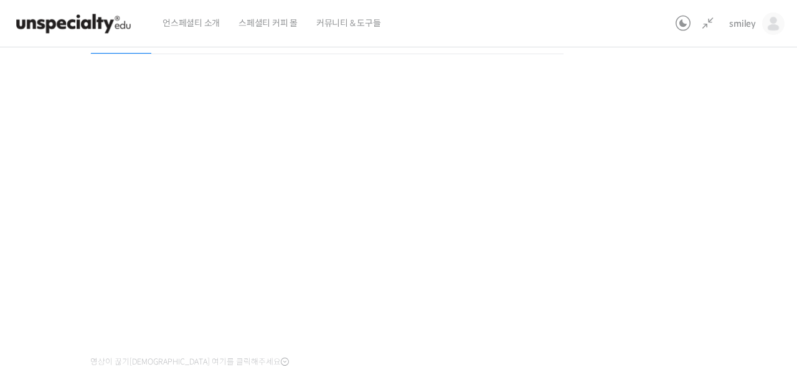
scroll to position [157, 0]
click at [667, 225] on div "기초부터 정확히, 브루잉 국가대표의 브루잉 AtoZ 클래스 15강: 2가지 실전 레시피 진행 중 수업 19 / 23 진행 중 ← 이전 15강:…" at bounding box center [327, 186] width 828 height 575
click at [596, 207] on div "기초부터 정확히, 브루잉 국가대표의 브루잉 AtoZ 클래스 15강: 2가지 실전 레시피 진행 중 수업 19 / 23 진행 중 ← 이전 15강:…" at bounding box center [327, 186] width 828 height 575
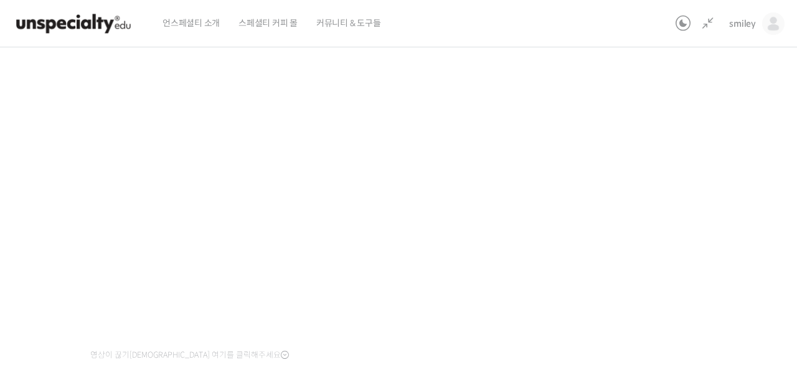
click at [631, 240] on div "기초부터 정확히, 브루잉 국가대표의 브루잉 AtoZ 클래스 15강: 2가지 실전 레시피 진행 중 수업 19 / 23 진행 중 ← 이전 15강:…" at bounding box center [327, 179] width 828 height 575
click at [641, 230] on div "기초부터 정확히, 브루잉 국가대표의 브루잉 AtoZ 클래스 15강: 2가지 실전 레시피 진행 중 수업 19 / 23 진행 중 ← 이전 15강:…" at bounding box center [327, 179] width 828 height 575
click at [645, 234] on div "기초부터 정확히, 브루잉 국가대표의 브루잉 AtoZ 클래스 15강: 2가지 실전 레시피 진행 중 수업 19 / 23 진행 중 ← 이전 15강:…" at bounding box center [327, 179] width 828 height 575
click at [621, 212] on div "기초부터 정확히, 브루잉 국가대표의 브루잉 AtoZ 클래스 15강: 2가지 실전 레시피 진행 중 수업 19 / 23 진행 중 ← 이전 15강:…" at bounding box center [327, 179] width 828 height 575
click at [665, 224] on div "기초부터 정확히, 브루잉 국가대표의 브루잉 AtoZ 클래스 15강: 2가지 실전 레시피 진행 중 수업 19 / 23 진행 중 ← 이전 15강:…" at bounding box center [327, 179] width 828 height 575
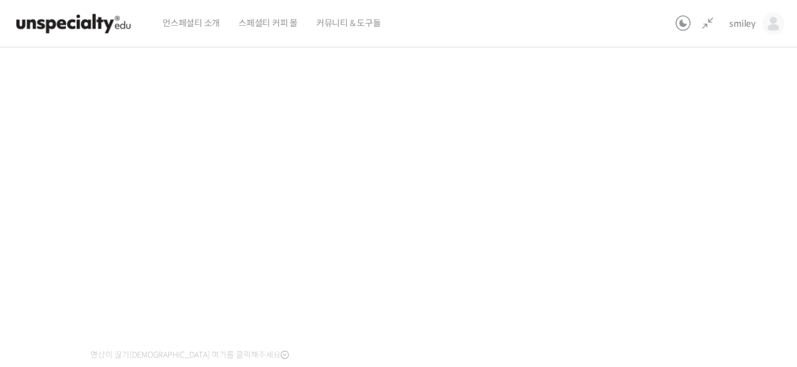
click at [665, 224] on div "기초부터 정확히, 브루잉 국가대표의 브루잉 AtoZ 클래스 15강: 2가지 실전 레시피 진행 중 수업 19 / 23 진행 중 ← 이전 15강:…" at bounding box center [327, 179] width 828 height 575
click at [644, 232] on div "기초부터 정확히, 브루잉 국가대표의 브루잉 AtoZ 클래스 15강: 2가지 실전 레시피 진행 중 수업 19 / 23 진행 중 ← 이전 15강:…" at bounding box center [327, 179] width 828 height 575
click at [657, 225] on div "기초부터 정확히, 브루잉 국가대표의 브루잉 AtoZ 클래스 15강: 2가지 실전 레시피 진행 중 수업 19 / 23 진행 중 ← 이전 15강:…" at bounding box center [327, 179] width 828 height 575
click at [664, 217] on div "기초부터 정확히, 브루잉 국가대표의 브루잉 AtoZ 클래스 15강: 2가지 실전 레시피 진행 중 수업 19 / 23 진행 중 ← 이전 15강:…" at bounding box center [327, 179] width 828 height 575
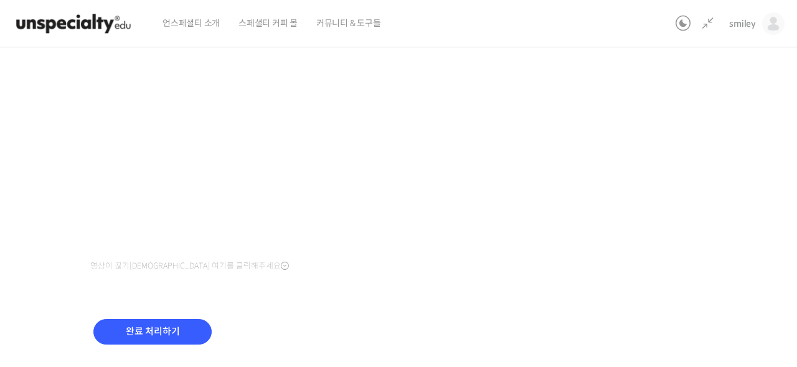
scroll to position [288, 0]
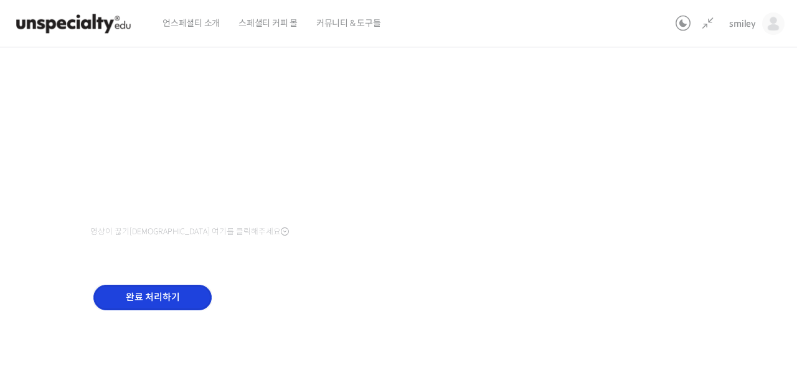
click at [156, 294] on input "완료 처리하기" at bounding box center [152, 298] width 118 height 26
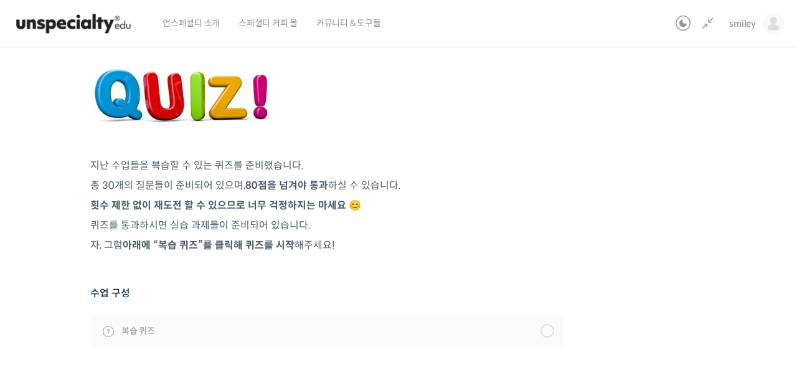
scroll to position [140, 0]
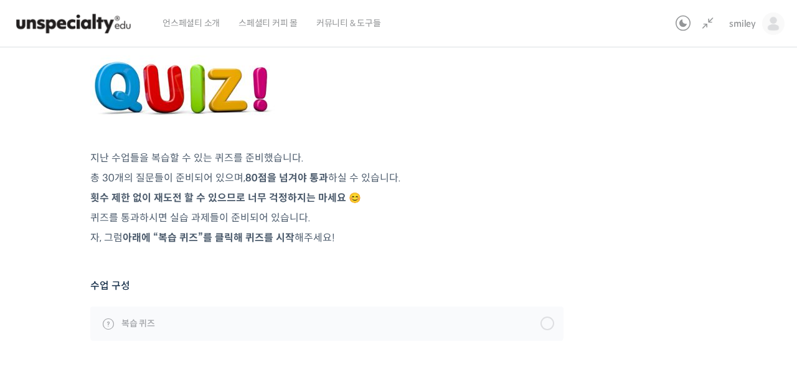
click at [139, 194] on strong "횟수 제한 없이 재도전 할 수 있으므로 너무 걱정하지는 마세요 😊" at bounding box center [225, 197] width 271 height 13
drag, startPoint x: 143, startPoint y: 199, endPoint x: 261, endPoint y: 202, distance: 118.9
click at [261, 202] on strong "횟수 제한 없이 재도전 할 수 있으므로 너무 걱정하지는 마세요 😊" at bounding box center [225, 197] width 271 height 13
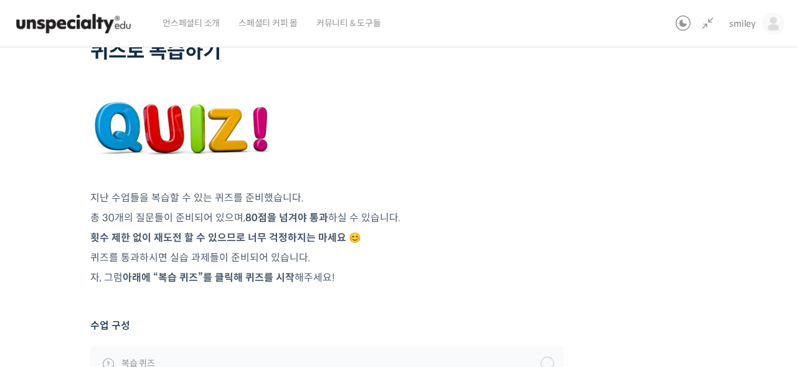
scroll to position [123, 0]
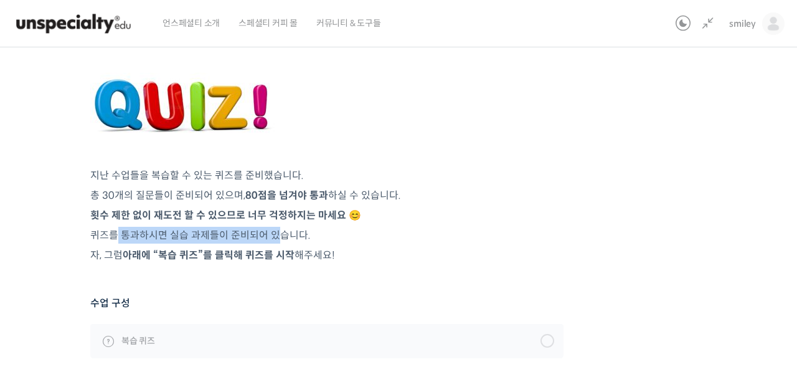
drag, startPoint x: 119, startPoint y: 230, endPoint x: 279, endPoint y: 236, distance: 160.1
click at [278, 236] on p "퀴즈를 통과하시면 실습 과제들이 준비되어 있습니다." at bounding box center [326, 235] width 473 height 17
click at [279, 236] on p "퀴즈를 통과하시면 실습 과제들이 준비되어 있습니다." at bounding box center [326, 235] width 473 height 17
click at [432, 217] on p "횟수 제한 없이 재도전 할 수 있으므로 너무 걱정하지는 마세요 😊" at bounding box center [326, 215] width 473 height 17
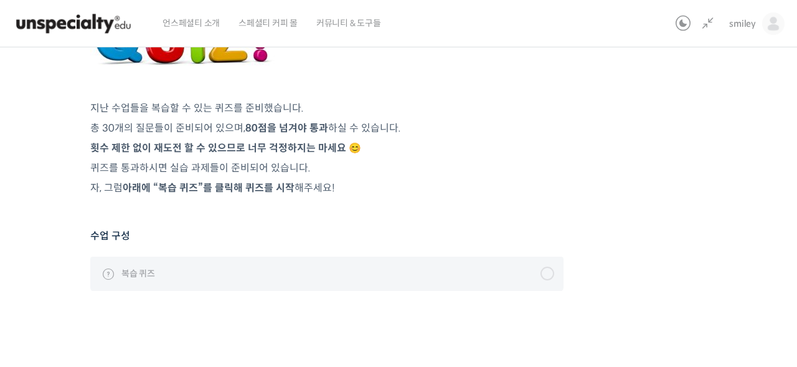
click at [549, 274] on div at bounding box center [547, 273] width 14 height 14
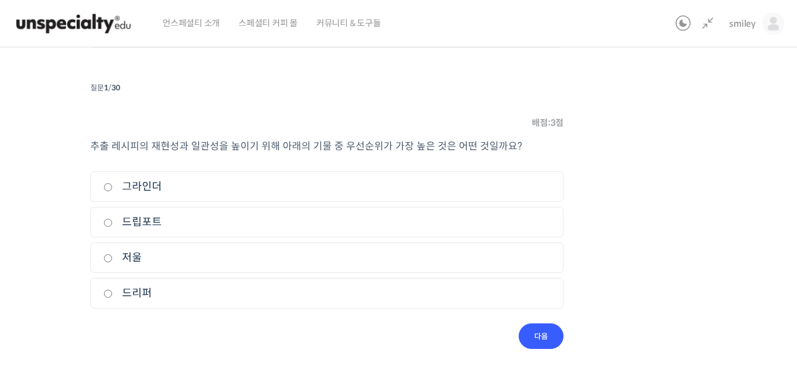
scroll to position [143, 0]
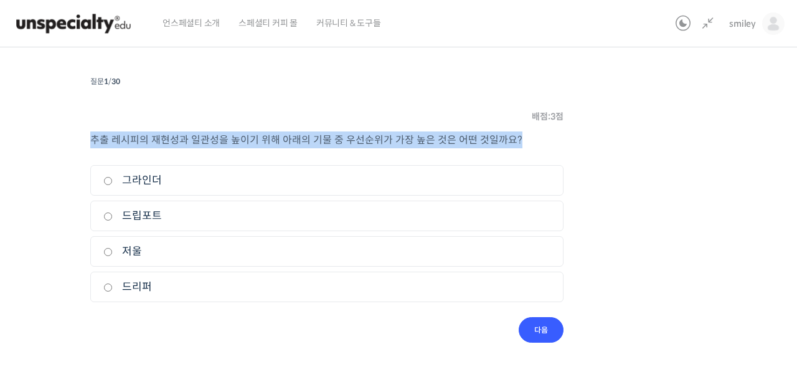
drag, startPoint x: 92, startPoint y: 139, endPoint x: 513, endPoint y: 136, distance: 420.9
click at [513, 136] on p "추출 레시피의 재현성과 일관성을 높이기 위해 아래의 기물 중 우선순위가 가장 높은 것은 어떤 것일까요?" at bounding box center [326, 139] width 473 height 17
click at [390, 144] on span "추출 레시피의 재현성과 일관성을 높이기 위해 아래의 기물 중 우선순위가 가장 높은 것은 어떤 것일까요?" at bounding box center [306, 139] width 432 height 13
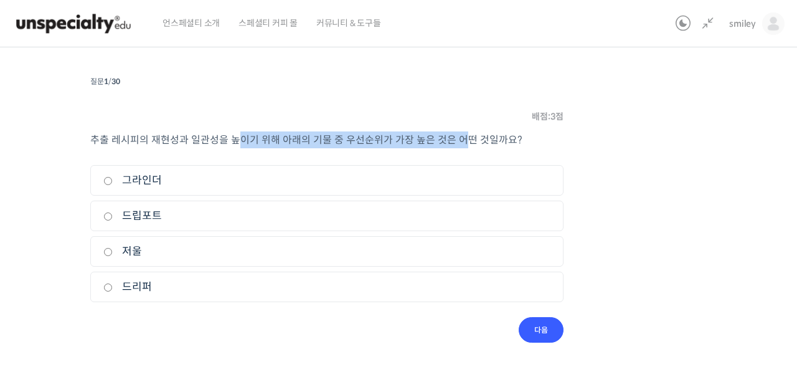
drag, startPoint x: 258, startPoint y: 143, endPoint x: 456, endPoint y: 144, distance: 198.0
click at [456, 144] on span "추출 레시피의 재현성과 일관성을 높이기 위해 아래의 기물 중 우선순위가 가장 높은 것은 어떤 것일까요?" at bounding box center [306, 139] width 432 height 13
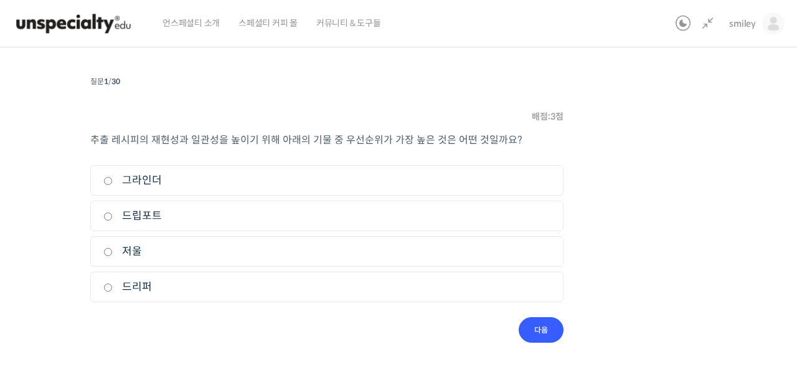
click at [456, 144] on span "추출 레시피의 재현성과 일관성을 높이기 위해 아래의 기물 중 우선순위가 가장 높은 것은 어떤 것일까요?" at bounding box center [306, 139] width 432 height 13
click at [108, 286] on input "드리퍼" at bounding box center [107, 287] width 9 height 8
radio input "true"
click at [553, 326] on input "다음" at bounding box center [541, 330] width 45 height 26
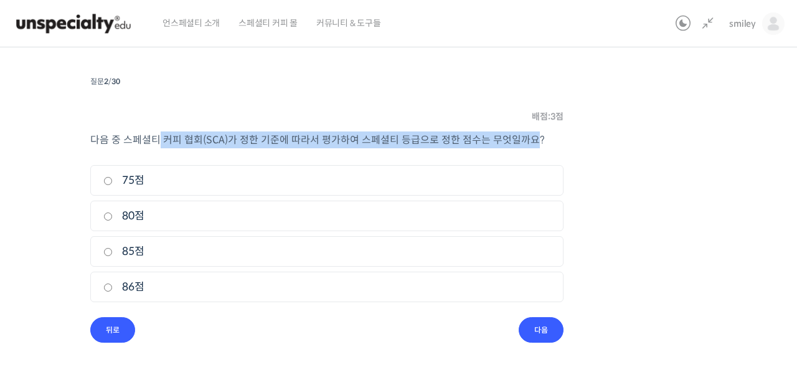
drag, startPoint x: 157, startPoint y: 136, endPoint x: 528, endPoint y: 133, distance: 371.1
click at [528, 133] on span "다음 중 스페셜티 커피 협회(SCA)가 정한 기준에 따라서 평가하여 스페셜티 등급으로 정한 점수는 무엇일까요?" at bounding box center [317, 139] width 455 height 13
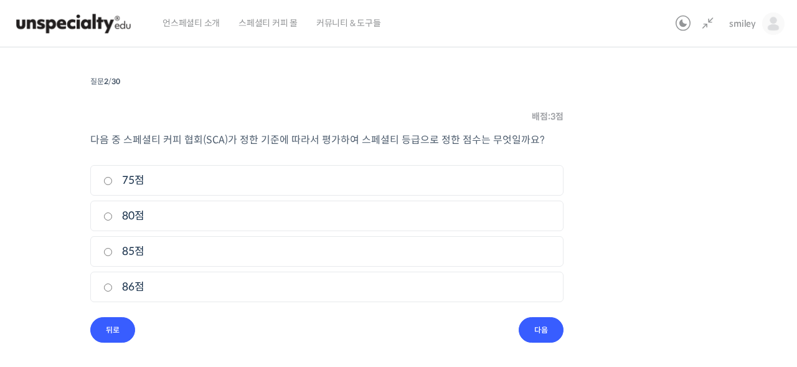
click at [110, 215] on input "80점" at bounding box center [107, 216] width 9 height 8
radio input "true"
click at [532, 333] on input "다음" at bounding box center [541, 330] width 45 height 26
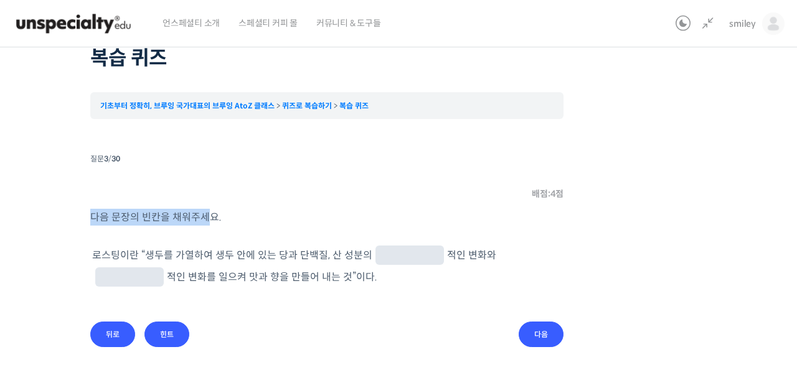
drag, startPoint x: 91, startPoint y: 217, endPoint x: 208, endPoint y: 222, distance: 117.1
click at [208, 222] on span "다음 문장의 빈칸을 채워주세요." at bounding box center [155, 216] width 131 height 13
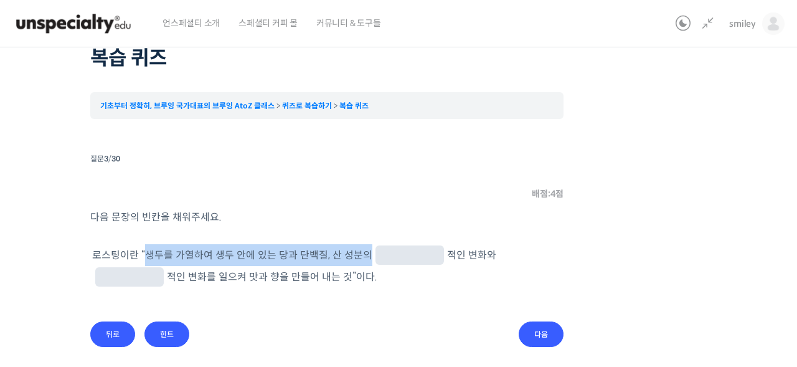
drag, startPoint x: 146, startPoint y: 253, endPoint x: 363, endPoint y: 257, distance: 216.7
click at [363, 257] on p "로스팅이란 “ 생두를 가열하여 생두 안에 있는 당과 단백질, 산 성분의 적인 변화와 적인 변화를 일으켜 맛과 향을 만들어 내는 것”이다." at bounding box center [326, 266] width 469 height 44
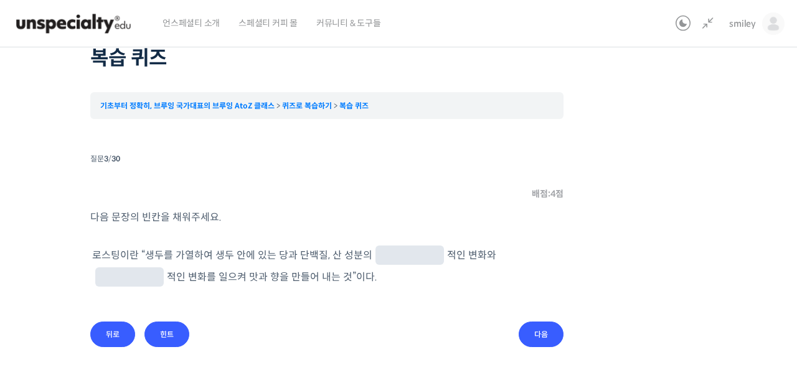
click at [390, 256] on input "text" at bounding box center [409, 256] width 59 height 12
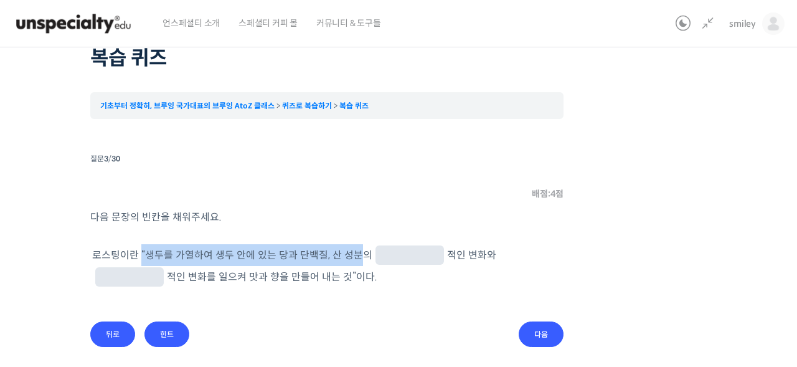
drag, startPoint x: 141, startPoint y: 256, endPoint x: 352, endPoint y: 257, distance: 210.4
click at [357, 256] on p "로스팅이란 “ 생두를 가열하여 생두 안에 있는 당과 단백질, 산 성분의 적인 변화와 적인 변화를 일으켜 맛과 향을 만들어 내는 것”이다." at bounding box center [326, 266] width 469 height 44
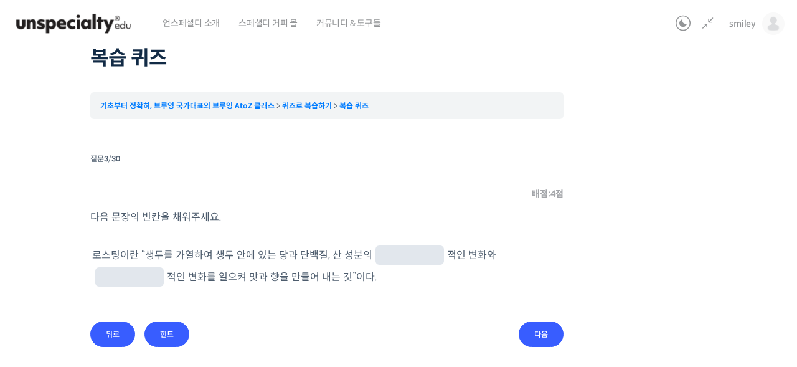
click at [254, 266] on p "로스팅이란 “ 생두를 가열하여 생두 안에 있는 당과 단백질, 산 성분의 적인 변화와 적인 변화를 일으켜 맛과 향을 만들어 내는 것”이다." at bounding box center [326, 266] width 469 height 44
drag, startPoint x: 138, startPoint y: 270, endPoint x: 233, endPoint y: 271, distance: 94.6
click at [233, 271] on p "로스팅이란 “ 생두를 가열하여 생두 안에 있는 당과 단백질, 산 성분의 적인 변화와 적인 변화를 일으켜 맛과 향을 만들어 내는 것”이다." at bounding box center [326, 266] width 469 height 44
drag, startPoint x: 336, startPoint y: 253, endPoint x: 355, endPoint y: 255, distance: 18.7
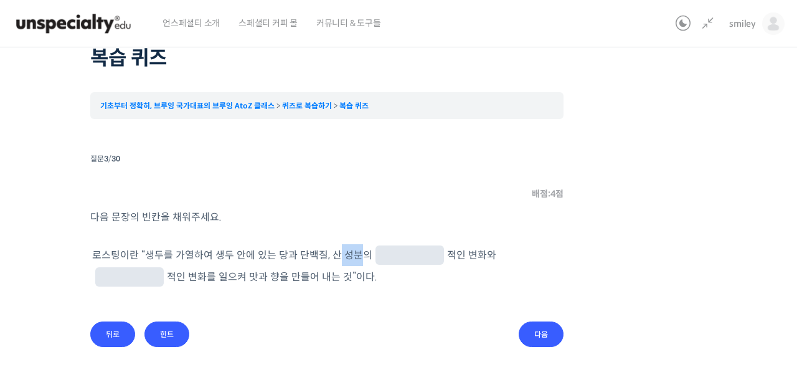
click at [355, 255] on p "로스팅이란 “ 생두를 가열하여 생두 안에 있는 당과 단백질, 산 성분의 적인 변화와 적인 변화를 일으켜 맛과 향을 만들어 내는 것”이다." at bounding box center [326, 266] width 469 height 44
click at [359, 255] on p "로스팅이란 “ 생두를 가열하여 생두 안에 있는 당과 단백질, 산 성분의 적인 변화와 적인 변화를 일으켜 맛과 향을 만들어 내는 것”이다." at bounding box center [326, 266] width 469 height 44
click at [409, 257] on input "text" at bounding box center [409, 256] width 59 height 12
drag, startPoint x: 422, startPoint y: 254, endPoint x: 456, endPoint y: 256, distance: 34.3
click at [456, 256] on p "로스팅이란 “ 생두를 가열하여 생두 안에 있는 당과 단백질, 산 성분의 적인 변화와 적인 변화를 일으켜 맛과 향을 만들어 내는 것”이다." at bounding box center [326, 266] width 469 height 44
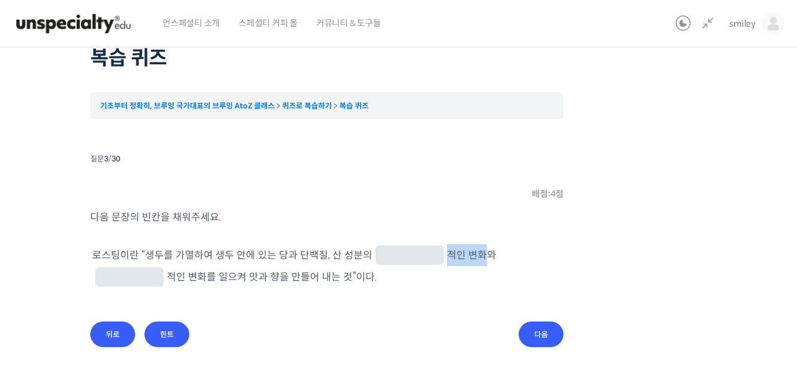
click at [456, 256] on p "로스팅이란 “ 생두를 가열하여 생두 안에 있는 당과 단백질, 산 성분의 적인 변화와 적인 변화를 일으켜 맛과 향을 만들어 내는 것”이다." at bounding box center [326, 266] width 469 height 44
drag, startPoint x: 534, startPoint y: 258, endPoint x: 559, endPoint y: 258, distance: 24.9
click at [559, 258] on p "로스팅이란 “ 생두를 가열하여 생두 안에 있는 당과 단백질, 산 성분의 적인 변화와 적인 변화를 일으켜 맛과 향을 만들어 내는 것”이다." at bounding box center [326, 266] width 469 height 44
drag, startPoint x: 225, startPoint y: 253, endPoint x: 318, endPoint y: 257, distance: 92.8
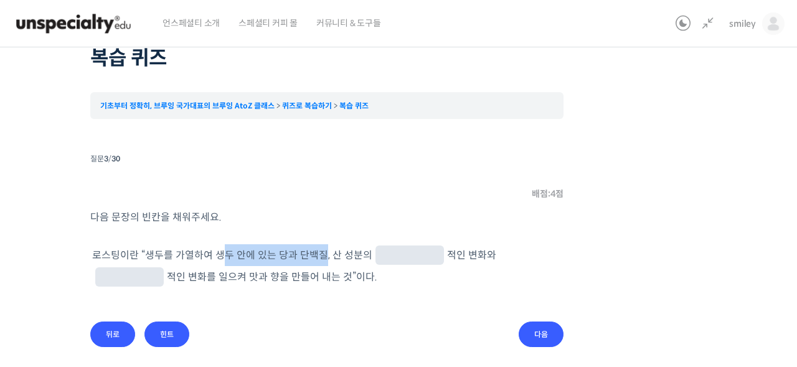
click at [318, 257] on p "로스팅이란 “ 생두를 가열하여 생두 안에 있는 당과 단백질, 산 성분의 적인 변화와 적인 변화를 일으켜 맛과 향을 만들어 내는 것”이다." at bounding box center [326, 266] width 469 height 44
click at [330, 255] on p "로스팅이란 “ 생두를 가열하여 생두 안에 있는 당과 단백질, 산 성분의 적인 변화와 적인 변화를 일으켜 맛과 향을 만들어 내는 것”이다." at bounding box center [326, 266] width 469 height 44
drag, startPoint x: 326, startPoint y: 254, endPoint x: 356, endPoint y: 254, distance: 29.9
click at [356, 254] on p "로스팅이란 “ 생두를 가열하여 생두 안에 있는 당과 단백질, 산 성분의 적인 변화와 적인 변화를 일으켜 맛과 향을 만들어 내는 것”이다." at bounding box center [326, 266] width 469 height 44
click at [371, 292] on li "로스팅이란 “ 생두를 가열하여 생두 안에 있는 당과 단백질, 산 성분의 적인 변화와 적인 변화를 일으켜 맛과 향을 만들어 내는 것”이다." at bounding box center [326, 274] width 473 height 64
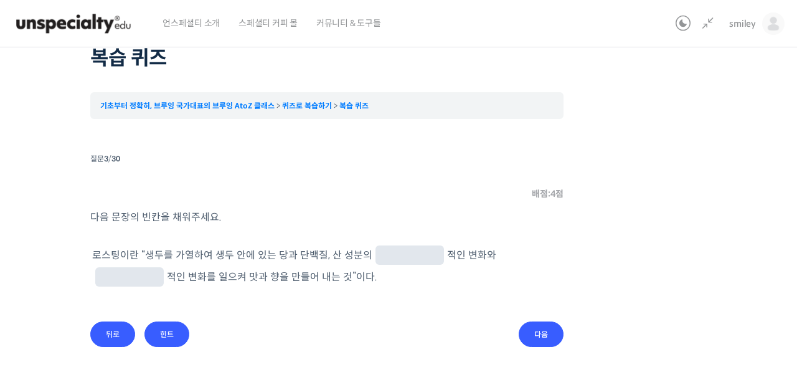
click at [159, 272] on input "text" at bounding box center [129, 278] width 59 height 12
type input "물리"
click at [390, 256] on input "text" at bounding box center [409, 256] width 59 height 12
type input "유기"
click at [390, 275] on p "로스팅이란 “ 생두를 가열하여 생두 안에 있는 당과 단백질, 산 성분의 유기 적인 변화와 물리 적인 변화를 일으켜 맛과 향을 만들어 내는 것”…" at bounding box center [326, 266] width 469 height 44
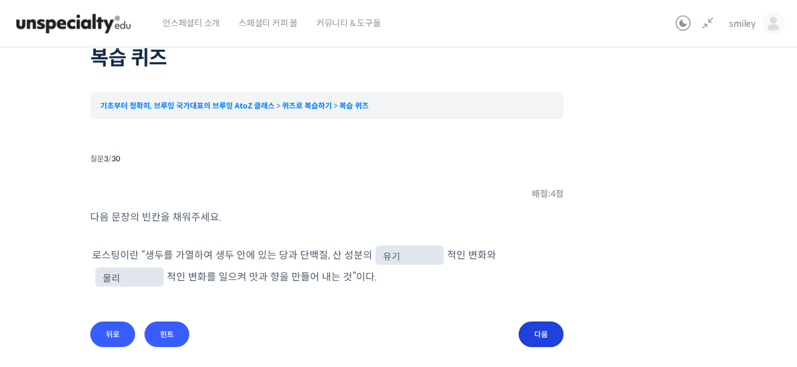
click at [534, 323] on input "다음" at bounding box center [541, 334] width 45 height 26
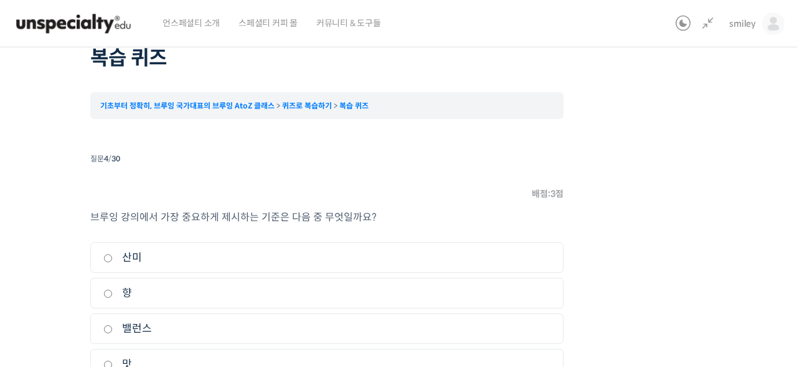
scroll to position [143, 0]
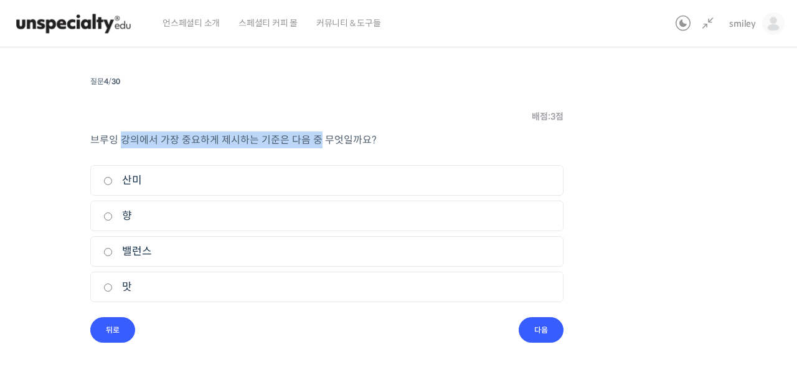
drag, startPoint x: 120, startPoint y: 143, endPoint x: 321, endPoint y: 138, distance: 201.2
click at [321, 138] on span "브루잉 강의에서 가장 중요하게 제시하는 기준은 다음 중 무엇일까요?" at bounding box center [233, 139] width 286 height 13
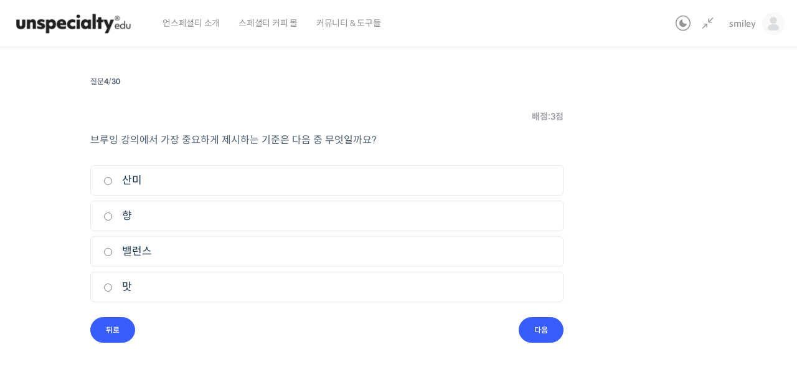
click at [109, 249] on input "밸런스" at bounding box center [107, 252] width 9 height 8
radio input "true"
click at [549, 327] on input "다음" at bounding box center [541, 330] width 45 height 26
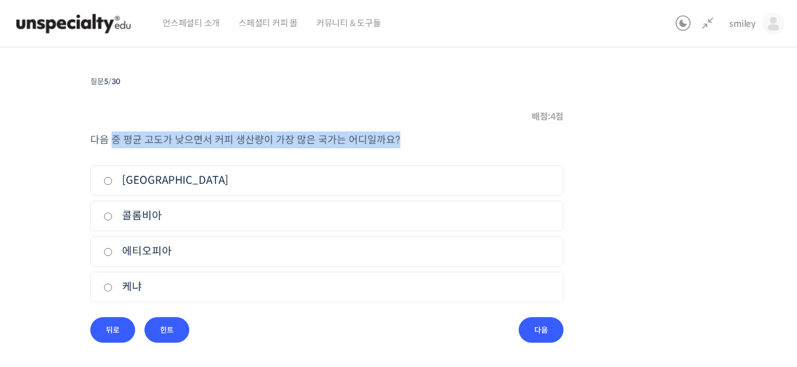
drag, startPoint x: 134, startPoint y: 143, endPoint x: 396, endPoint y: 139, distance: 261.5
click at [396, 139] on p "다음 중 평균 고도가 낮으면서 커피 생산량이 가장 많은 국가는 어디일까요?" at bounding box center [326, 139] width 473 height 17
click at [228, 141] on span "다음 중 평균 고도가 낮으면서 커피 생산량이 가장 많은 국가는 어디일까요?" at bounding box center [245, 139] width 310 height 13
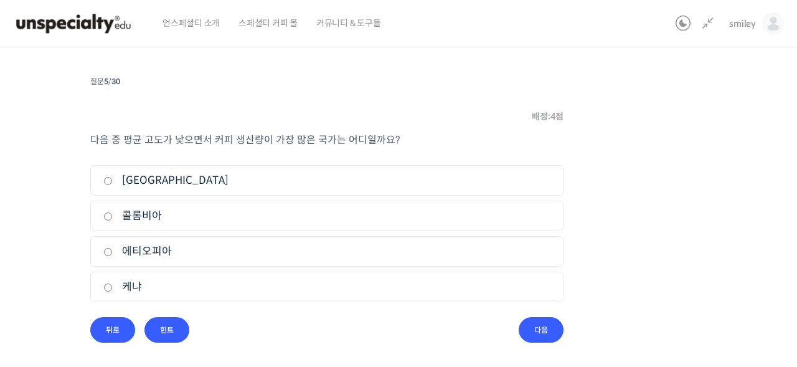
click at [106, 181] on input "브라질" at bounding box center [107, 181] width 9 height 8
radio input "true"
click at [534, 334] on input "다음" at bounding box center [541, 330] width 45 height 26
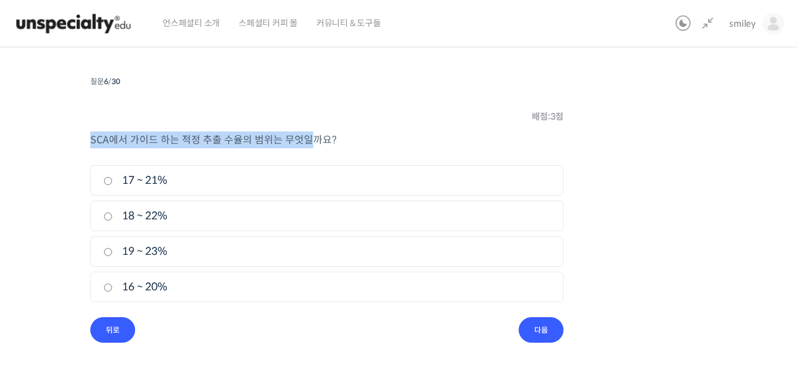
drag, startPoint x: 90, startPoint y: 140, endPoint x: 311, endPoint y: 140, distance: 221.0
click at [311, 140] on span "SCA에서 가이드 하는 적정 추출 수율의 범위는 무엇일까요?" at bounding box center [213, 139] width 247 height 13
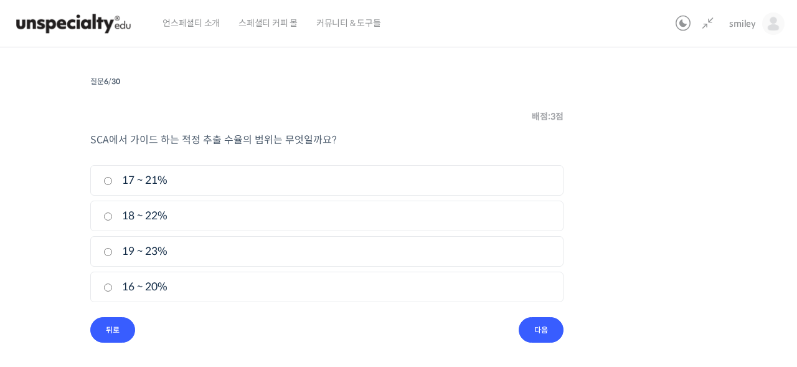
click at [110, 215] on input "18 ~ 22%" at bounding box center [107, 216] width 9 height 8
radio input "true"
click at [540, 329] on input "다음" at bounding box center [541, 330] width 45 height 26
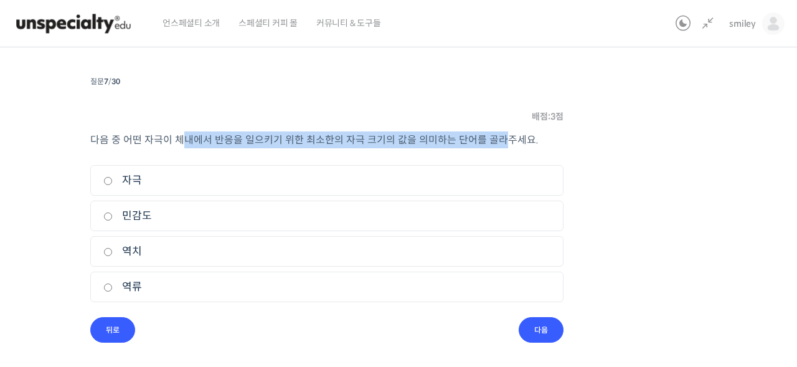
drag, startPoint x: 190, startPoint y: 138, endPoint x: 499, endPoint y: 142, distance: 309.5
click at [499, 142] on span "다음 중 어떤 자극이 체내에서 반응을 일으키기 위한 최소한의 자극 크기의 값을 의미하는 단어를 골라주세요." at bounding box center [314, 139] width 448 height 13
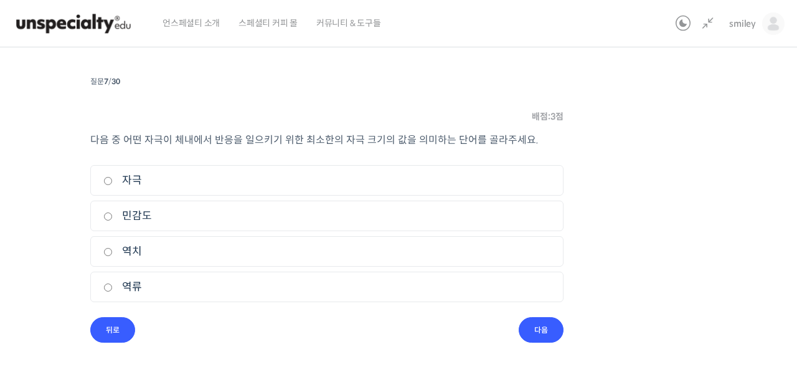
click at [52, 293] on div "퀴즈 1 / 1 ← 이전 다음 → 복습 퀴즈 기초부터 정확히, 브루잉 국가대표의 브루잉 AtoZ 클래스 퀴즈로 복습하기 복습 퀴즈 Time l…" at bounding box center [327, 128] width 828 height 430
click at [110, 250] on input "역치" at bounding box center [107, 252] width 9 height 8
radio input "true"
click at [547, 329] on input "다음" at bounding box center [541, 330] width 45 height 26
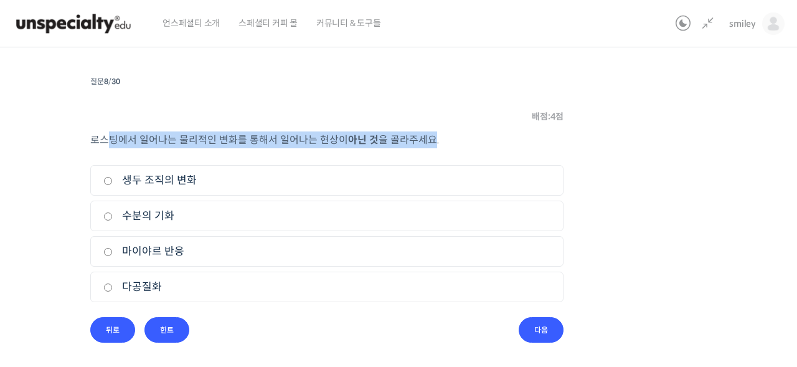
drag, startPoint x: 113, startPoint y: 146, endPoint x: 431, endPoint y: 143, distance: 318.8
click at [431, 143] on p "로스팅에서 일어나는 물리적인 변화를 통해서 일어나는 현상이 아닌 것 을 골라주세요." at bounding box center [326, 139] width 473 height 17
click at [431, 143] on span "을 골라주세요." at bounding box center [409, 139] width 61 height 13
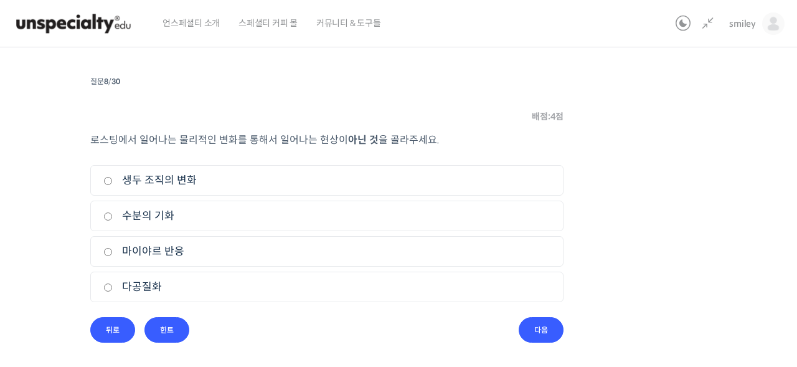
click at [114, 250] on label "마이야르 반응" at bounding box center [326, 251] width 447 height 17
click at [113, 250] on input "마이야르 반응" at bounding box center [107, 252] width 9 height 8
radio input "true"
click at [524, 327] on input "다음" at bounding box center [541, 330] width 45 height 26
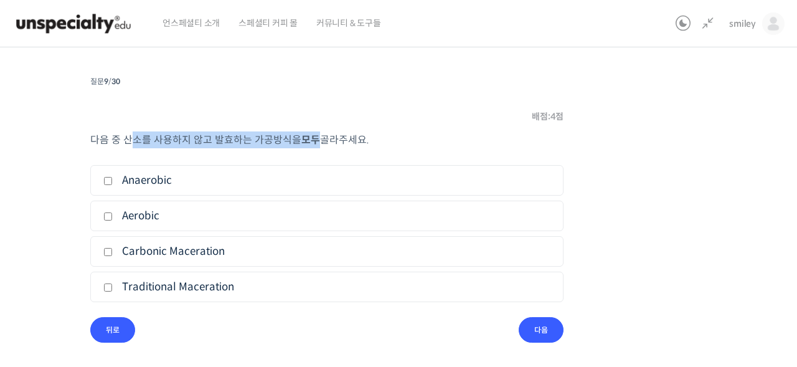
drag, startPoint x: 129, startPoint y: 136, endPoint x: 313, endPoint y: 137, distance: 184.3
click at [313, 137] on p "다음 중 산소를 사용하지 않고 발효하는 가공방식을 모두 골라주세요." at bounding box center [326, 139] width 473 height 17
click at [313, 137] on b "모두" at bounding box center [310, 139] width 19 height 13
drag, startPoint x: 121, startPoint y: 142, endPoint x: 286, endPoint y: 138, distance: 165.0
click at [286, 138] on span "다음 중 산소를 사용하지 않고 발효하는 가공방식을" at bounding box center [195, 139] width 211 height 13
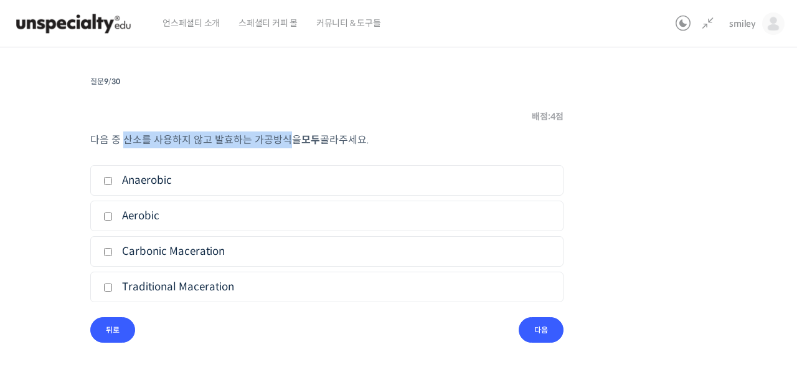
click at [286, 138] on span "다음 중 산소를 사용하지 않고 발효하는 가공방식을" at bounding box center [195, 139] width 211 height 13
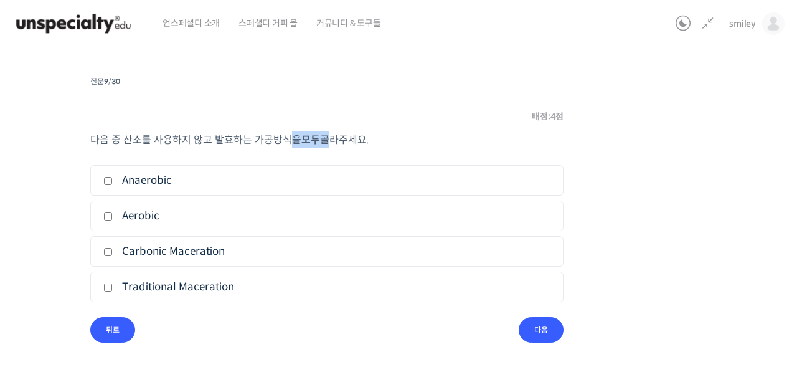
drag, startPoint x: 288, startPoint y: 138, endPoint x: 319, endPoint y: 139, distance: 31.1
click at [319, 139] on p "다음 중 산소를 사용하지 않고 발효하는 가공방식을 모두 골라주세요." at bounding box center [326, 139] width 473 height 17
click at [320, 139] on span "골라주세요." at bounding box center [344, 139] width 49 height 13
drag, startPoint x: 653, startPoint y: 232, endPoint x: 645, endPoint y: 234, distance: 8.3
click at [647, 233] on div "퀴즈 1 / 1 ← 이전 다음 → 복습 퀴즈 기초부터 정확히, 브루잉 국가대표의 브루잉 AtoZ 클래스 퀴즈로 복습하기 복습 퀴즈 Time l…" at bounding box center [327, 128] width 828 height 430
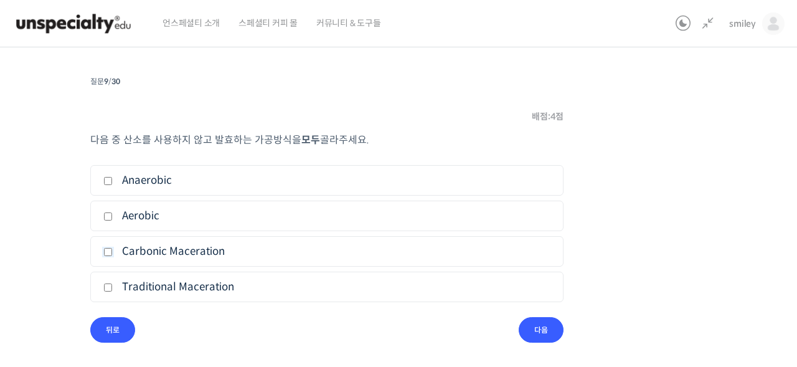
click at [110, 250] on input "Carbonic Maceration" at bounding box center [107, 252] width 9 height 8
checkbox input "true"
drag, startPoint x: 192, startPoint y: 146, endPoint x: 253, endPoint y: 144, distance: 60.4
click at [253, 144] on p "다음 중 산소를 사용하지 않고 발효하는 가공방식을 모두 골라주세요." at bounding box center [326, 139] width 473 height 17
click at [253, 144] on span "다음 중 산소를 사용하지 않고 발효하는 가공방식을" at bounding box center [195, 139] width 211 height 13
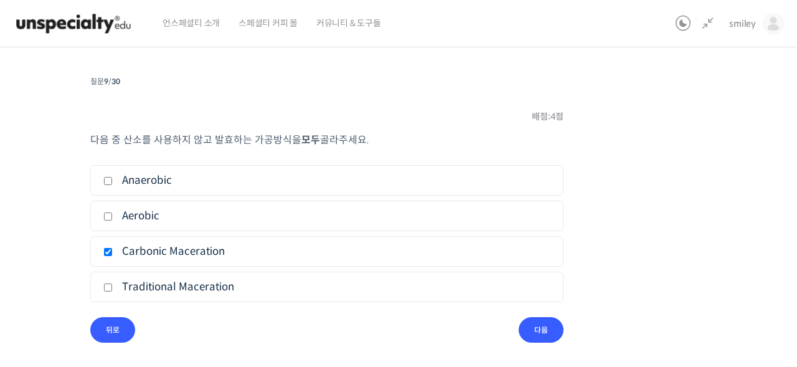
click at [45, 179] on div "퀴즈 1 / 1 ← 이전 다음 → 복습 퀴즈 기초부터 정확히, 브루잉 국가대표의 브루잉 AtoZ 클래스 퀴즈로 복습하기 복습 퀴즈 Time l…" at bounding box center [327, 128] width 828 height 430
drag, startPoint x: 126, startPoint y: 182, endPoint x: 191, endPoint y: 183, distance: 64.8
click at [191, 183] on label "Anaerobic" at bounding box center [326, 180] width 447 height 17
click at [200, 158] on div "다음 중 산소를 사용하지 않고 발효하는 가공방식을 모두 골라주세요. 1. Anaerobic 2. Aerobic 3. Carbonic Macer…" at bounding box center [326, 224] width 473 height 186
click at [110, 217] on input "Aerobic" at bounding box center [107, 216] width 9 height 8
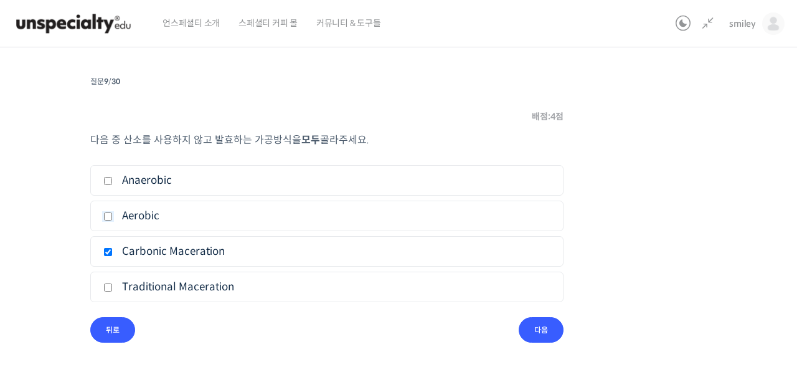
checkbox input "true"
drag, startPoint x: 130, startPoint y: 181, endPoint x: 181, endPoint y: 181, distance: 51.1
click at [181, 181] on label "Anaerobic" at bounding box center [326, 180] width 447 height 17
click at [113, 181] on input "Anaerobic" at bounding box center [107, 181] width 9 height 8
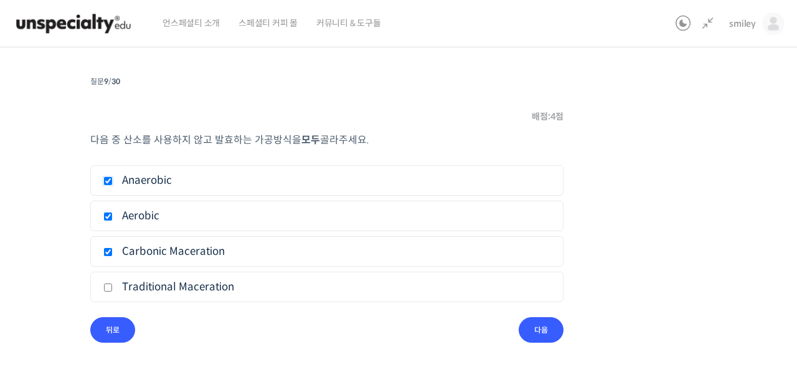
click at [109, 180] on input "Anaerobic" at bounding box center [107, 181] width 9 height 8
checkbox input "false"
click at [299, 349] on div "퀴즈 1 / 1 ← 이전 다음 → 복습 퀴즈 기초부터 정확히, 브루잉 국가대표의 브루잉 AtoZ 클래스 퀴즈로 복습하기 복습 퀴즈 Time l…" at bounding box center [327, 140] width 828 height 455
click at [553, 344] on div "퀴즈 1 / 1 ← 이전 다음 → 복습 퀴즈 기초부터 정확히, 브루잉 국가대표의 브루잉 AtoZ 클래스 퀴즈로 복습하기 복습 퀴즈 Time l…" at bounding box center [327, 140] width 828 height 455
click at [547, 335] on input "다음" at bounding box center [541, 330] width 45 height 26
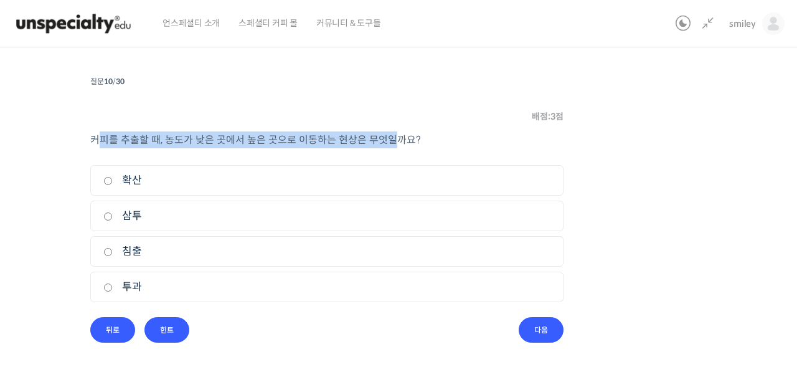
drag, startPoint x: 103, startPoint y: 136, endPoint x: 393, endPoint y: 137, distance: 290.1
click at [393, 137] on span "커피를 추출할 때, 농도가 낮은 곳에서 높은 곳으로 이동하는 현상은 무엇일까요?" at bounding box center [255, 139] width 331 height 13
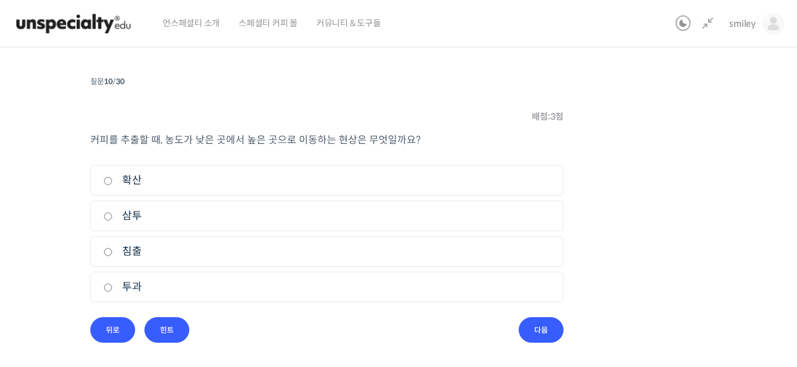
click at [393, 137] on span "커피를 추출할 때, 농도가 낮은 곳에서 높은 곳으로 이동하는 현상은 무엇일까요?" at bounding box center [255, 139] width 331 height 13
click at [108, 181] on input "확산" at bounding box center [107, 181] width 9 height 8
radio input "true"
click at [527, 329] on input "다음" at bounding box center [541, 330] width 45 height 26
drag, startPoint x: 89, startPoint y: 139, endPoint x: 199, endPoint y: 142, distance: 109.6
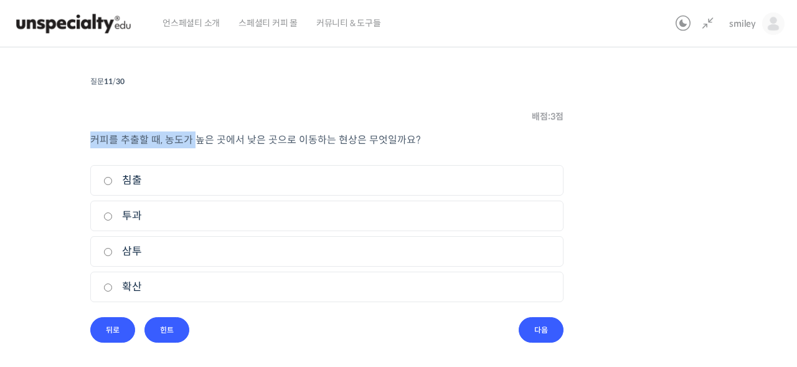
click at [197, 142] on div "퀴즈 1 / 1 ← 이전 다음 → 복습 퀴즈 기초부터 정확히, 브루잉 국가대표의 브루잉 AtoZ 클래스 퀴즈로 복습하기 복습 퀴즈 Time l…" at bounding box center [327, 128] width 828 height 430
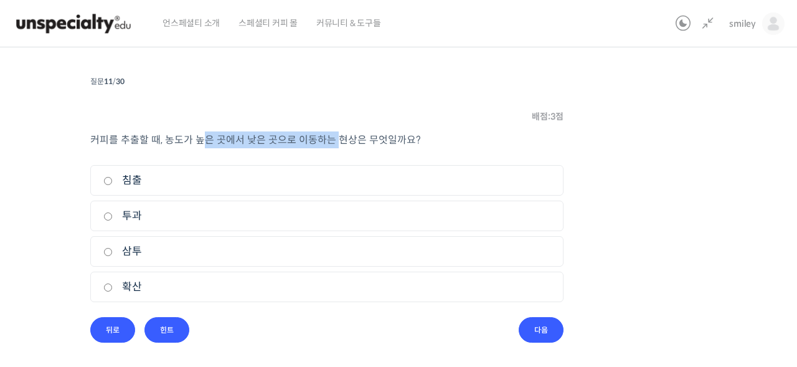
drag, startPoint x: 245, startPoint y: 141, endPoint x: 342, endPoint y: 141, distance: 97.1
click at [342, 141] on span "커피를 추출할 때, 농도가 높은 곳에서 낮은 곳으로 이동하는 현상은 무엇일까요?" at bounding box center [255, 139] width 331 height 13
drag, startPoint x: 192, startPoint y: 143, endPoint x: 271, endPoint y: 142, distance: 79.1
click at [271, 142] on span "커피를 추출할 때, 농도가 높은 곳에서 낮은 곳으로 이동하는 현상은 무엇일까요?" at bounding box center [255, 139] width 331 height 13
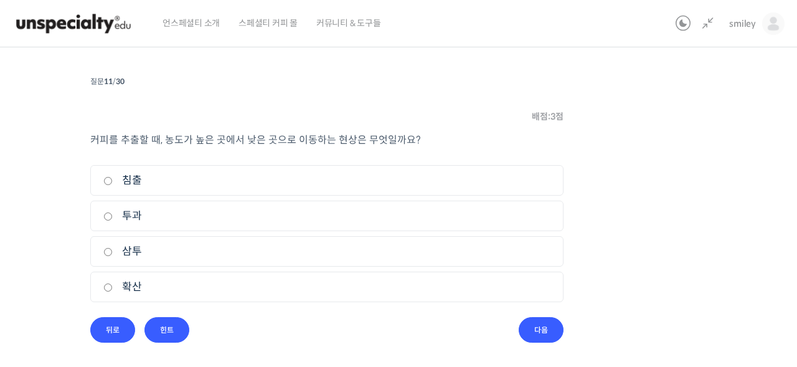
click at [283, 139] on span "커피를 추출할 때, 농도가 높은 곳에서 낮은 곳으로 이동하는 현상은 무엇일까요?" at bounding box center [255, 139] width 331 height 13
drag, startPoint x: 208, startPoint y: 138, endPoint x: 225, endPoint y: 138, distance: 17.4
click at [225, 138] on span "커피를 추출할 때, 농도가 높은 곳에서 낮은 곳으로 이동하는 현상은 무엇일까요?" at bounding box center [255, 139] width 331 height 13
drag, startPoint x: 244, startPoint y: 138, endPoint x: 301, endPoint y: 138, distance: 56.7
click at [301, 138] on span "커피를 추출할 때, 농도가 높은 곳에서 낮은 곳으로 이동하는 현상은 무엇일까요?" at bounding box center [255, 139] width 331 height 13
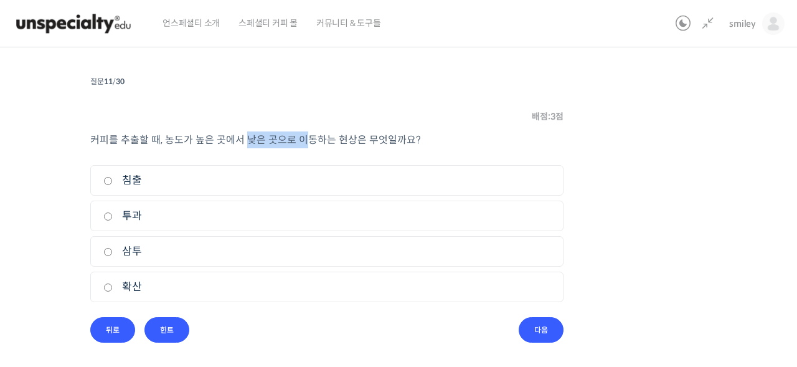
click at [301, 138] on span "커피를 추출할 때, 농도가 높은 곳에서 낮은 곳으로 이동하는 현상은 무엇일까요?" at bounding box center [255, 139] width 331 height 13
drag, startPoint x: 197, startPoint y: 135, endPoint x: 222, endPoint y: 136, distance: 24.3
click at [222, 136] on span "커피를 추출할 때, 농도가 높은 곳에서 낮은 곳으로 이동하는 현상은 무엇일까요?" at bounding box center [255, 139] width 331 height 13
drag, startPoint x: 250, startPoint y: 139, endPoint x: 281, endPoint y: 139, distance: 31.8
click at [281, 139] on span "커피를 추출할 때, 농도가 높은 곳에서 낮은 곳으로 이동하는 현상은 무엇일까요?" at bounding box center [255, 139] width 331 height 13
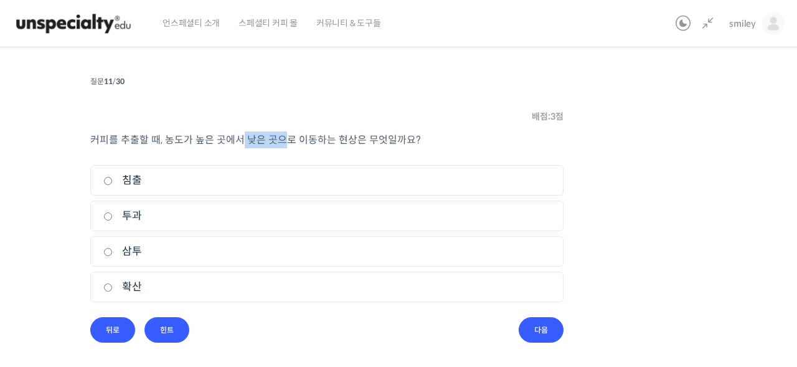
click at [281, 139] on span "커피를 추출할 때, 농도가 높은 곳에서 낮은 곳으로 이동하는 현상은 무엇일까요?" at bounding box center [255, 139] width 331 height 13
drag, startPoint x: 339, startPoint y: 139, endPoint x: 377, endPoint y: 137, distance: 38.0
click at [377, 137] on span "커피를 추출할 때, 농도가 높은 곳에서 낮은 곳으로 이동하는 현상은 무엇일까요?" at bounding box center [255, 139] width 331 height 13
click at [115, 326] on input "뒤로" at bounding box center [112, 330] width 45 height 26
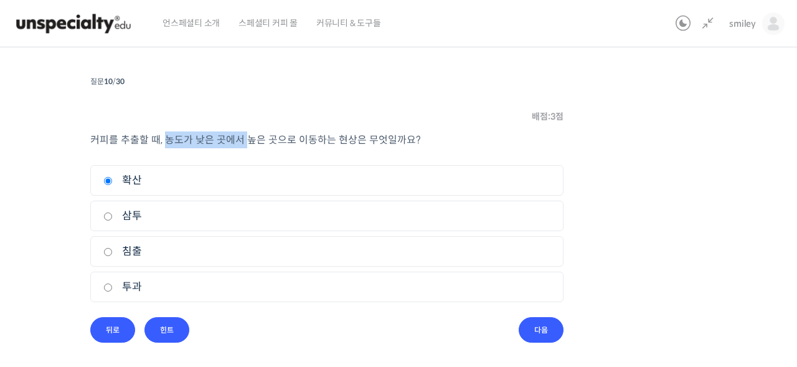
drag, startPoint x: 163, startPoint y: 133, endPoint x: 243, endPoint y: 136, distance: 80.4
click at [243, 136] on p "커피를 추출할 때, 농도가 낮은 곳에서 높은 곳으로 이동하는 현상은 무엇일까요?" at bounding box center [326, 139] width 473 height 17
click at [109, 215] on input "삼투" at bounding box center [107, 216] width 9 height 8
radio input "true"
click at [528, 319] on input "다음" at bounding box center [541, 330] width 45 height 26
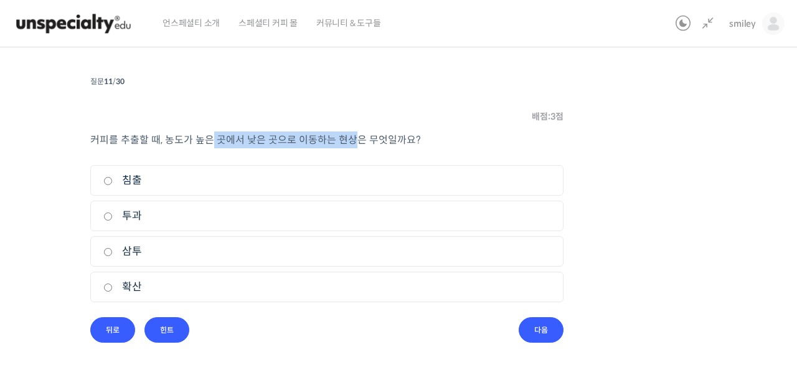
drag, startPoint x: 212, startPoint y: 142, endPoint x: 346, endPoint y: 147, distance: 134.6
click at [346, 147] on p "커피를 추출할 때, 농도가 높은 곳에서 낮은 곳으로 이동하는 현상은 무엇일까요?" at bounding box center [326, 139] width 473 height 17
click at [111, 287] on input "확산" at bounding box center [107, 287] width 9 height 8
radio input "true"
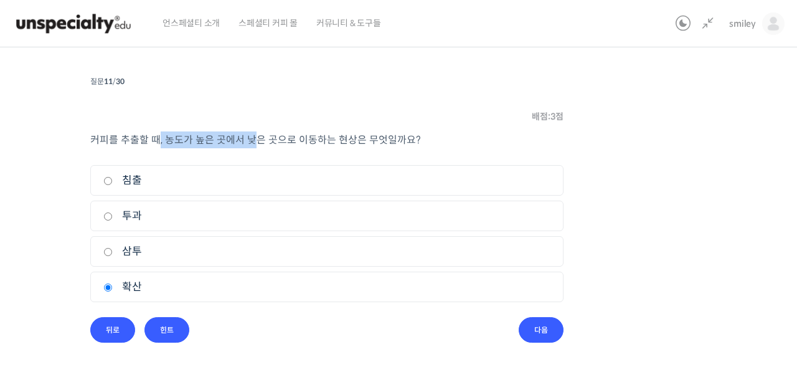
drag, startPoint x: 159, startPoint y: 139, endPoint x: 252, endPoint y: 141, distance: 92.2
click at [252, 141] on span "커피를 추출할 때, 농도가 높은 곳에서 낮은 곳으로 이동하는 현상은 무엇일까요?" at bounding box center [255, 139] width 331 height 13
click at [547, 327] on input "다음" at bounding box center [541, 330] width 45 height 26
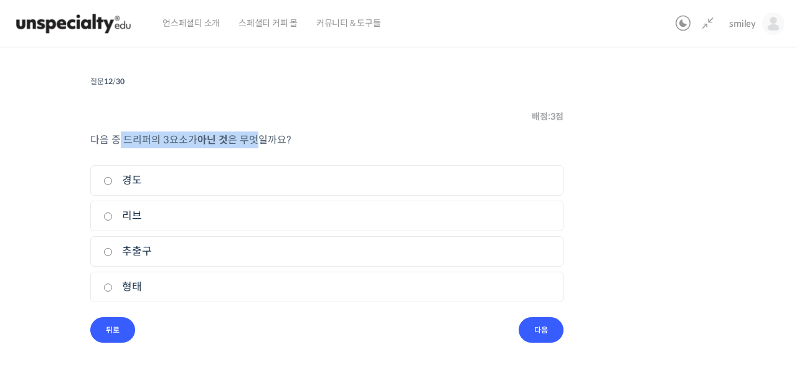
drag, startPoint x: 128, startPoint y: 143, endPoint x: 258, endPoint y: 145, distance: 130.8
click at [258, 145] on p "다음 중 드리퍼의 3요소가 아닌 것 은 무엇일까요?" at bounding box center [326, 139] width 473 height 17
click at [258, 145] on span "은 무엇일까요?" at bounding box center [260, 139] width 64 height 13
click at [110, 177] on input "경도" at bounding box center [107, 181] width 9 height 8
radio input "true"
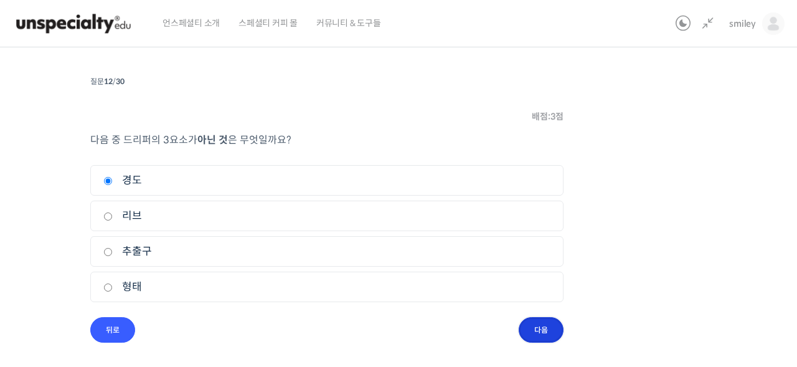
click at [540, 327] on input "다음" at bounding box center [541, 330] width 45 height 26
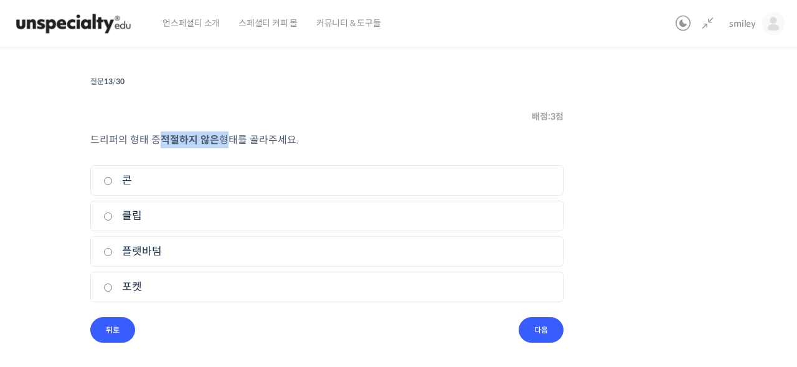
drag, startPoint x: 162, startPoint y: 141, endPoint x: 222, endPoint y: 141, distance: 60.4
click at [222, 141] on p "드리퍼의 형태 중 적절하지 않은 형태를 골라주세요." at bounding box center [326, 139] width 473 height 17
click at [222, 141] on span "형태를 골라주세요." at bounding box center [259, 139] width 80 height 13
click at [106, 219] on input "클립" at bounding box center [107, 216] width 9 height 8
radio input "true"
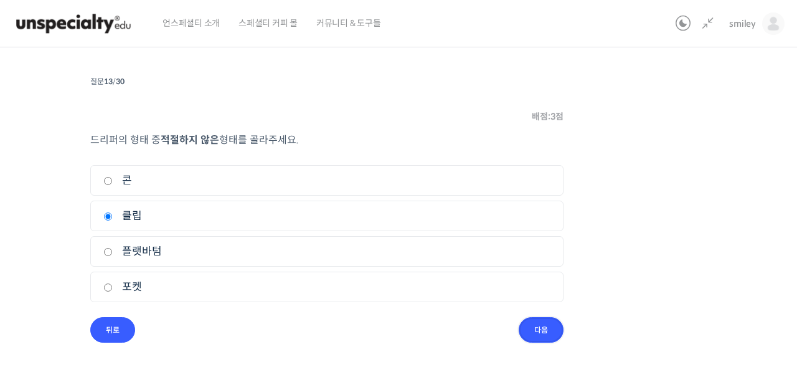
click at [546, 326] on input "다음" at bounding box center [541, 330] width 45 height 26
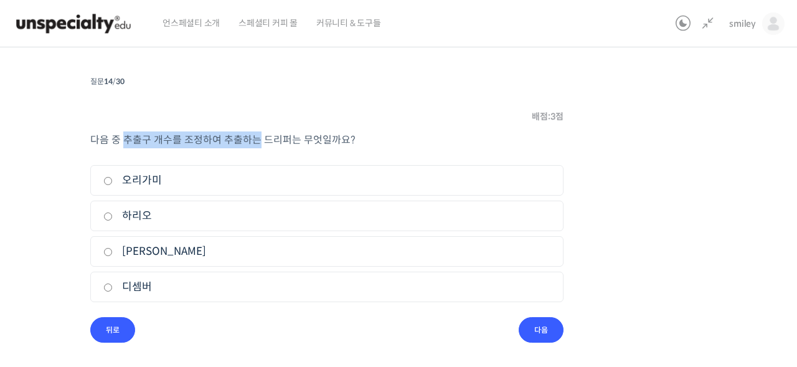
drag, startPoint x: 123, startPoint y: 139, endPoint x: 257, endPoint y: 147, distance: 133.5
click at [257, 147] on p "다음 중 추출구 개수를 조정하여 추출하는 드리퍼는 무엇일까요?" at bounding box center [326, 139] width 473 height 17
click at [108, 286] on input "디셈버" at bounding box center [107, 287] width 9 height 8
radio input "true"
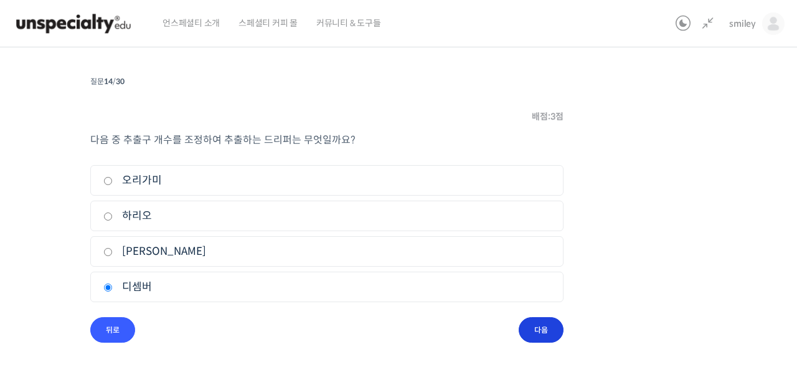
click at [556, 335] on li "질문 14 / 30 14 . 질문 배점: 3 점 다음 중 추출구 개수를 조정하여 추출하는 드리퍼는 무엇일까요? 1. 오리가미 2. 하리오 3.…" at bounding box center [326, 208] width 473 height 270
click at [545, 330] on input "다음" at bounding box center [541, 330] width 45 height 26
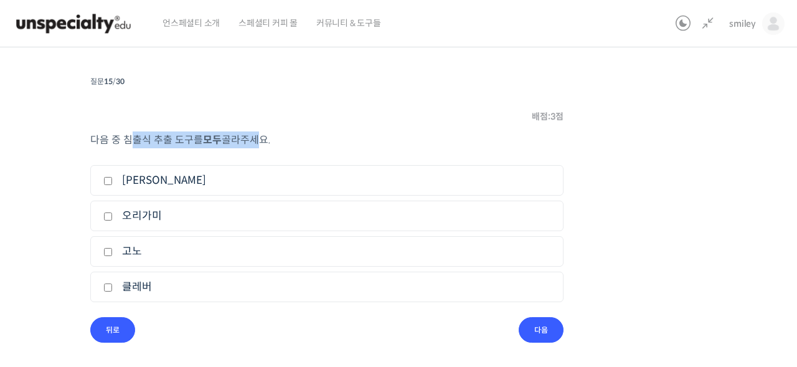
drag, startPoint x: 133, startPoint y: 143, endPoint x: 253, endPoint y: 143, distance: 119.5
click at [253, 143] on p "다음 중 침출식 추출 도구를 모두 골라주세요." at bounding box center [326, 139] width 473 height 17
click at [253, 143] on span "골라주세요." at bounding box center [246, 139] width 49 height 13
click at [161, 181] on label "프렌치 프레스" at bounding box center [326, 180] width 447 height 17
click at [113, 181] on input "프렌치 프레스" at bounding box center [107, 181] width 9 height 8
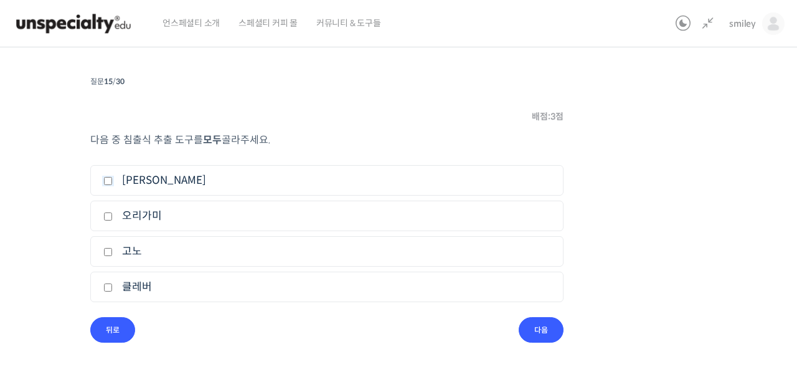
checkbox input "true"
click at [174, 293] on label "클레버" at bounding box center [326, 286] width 447 height 17
click at [113, 291] on input "클레버" at bounding box center [107, 287] width 9 height 8
checkbox input "true"
click at [541, 323] on input "다음" at bounding box center [541, 330] width 45 height 26
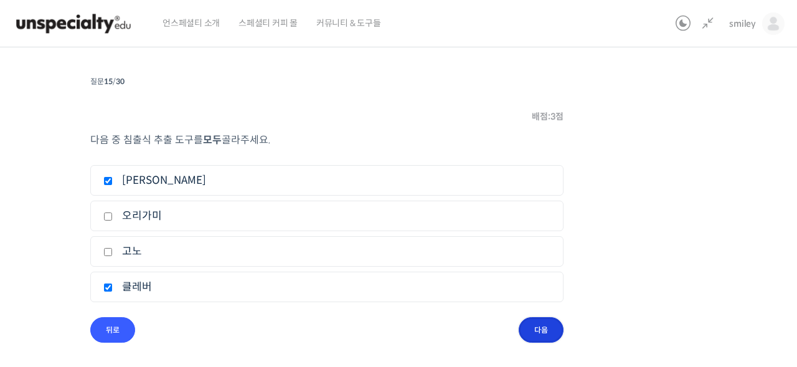
scroll to position [71, 0]
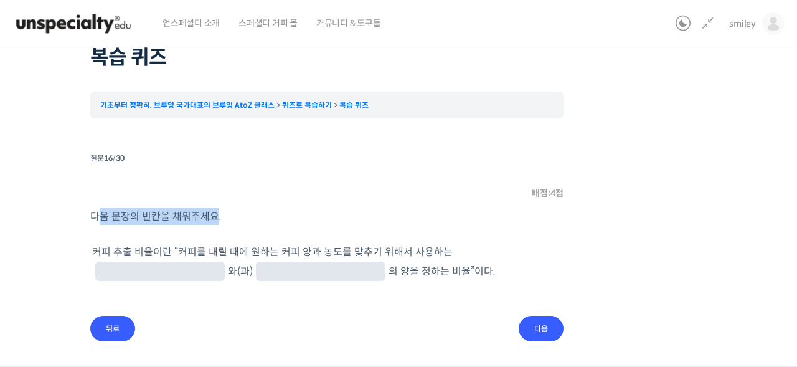
drag, startPoint x: 99, startPoint y: 207, endPoint x: 214, endPoint y: 209, distance: 115.2
click at [214, 210] on span "다음 문장의 빈칸을 채워주세요." at bounding box center [155, 216] width 131 height 13
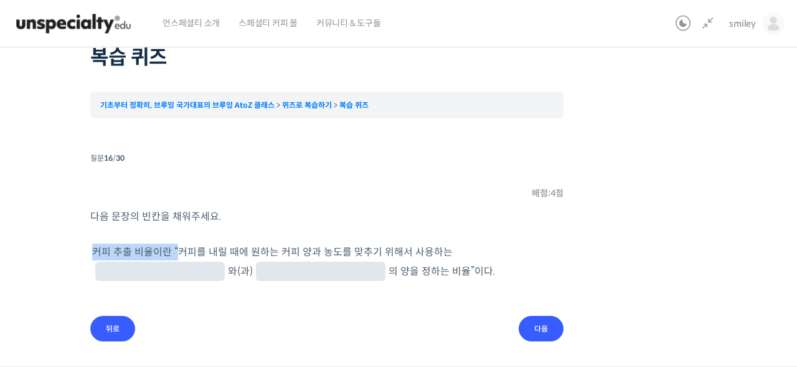
drag, startPoint x: 92, startPoint y: 250, endPoint x: 176, endPoint y: 250, distance: 84.1
click at [176, 250] on p "커피 추출 비율이란 “ 커피를 내릴 때에 원하는 커피 양과 농도를 맞추기 위해서 사용하는 와(과) 의 양 을 정하는 비율”이다." at bounding box center [326, 262] width 469 height 39
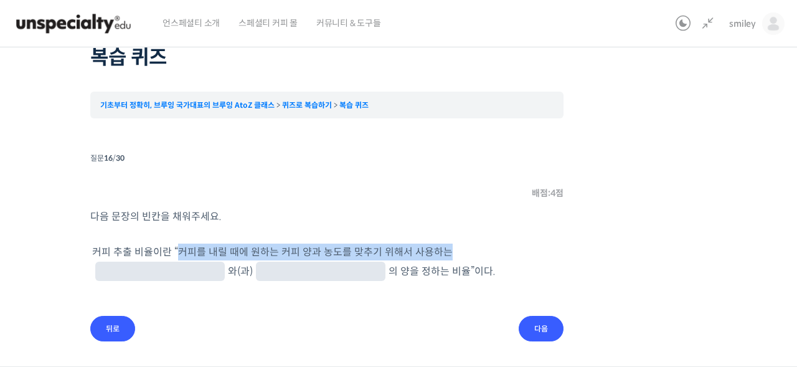
drag, startPoint x: 178, startPoint y: 249, endPoint x: 441, endPoint y: 250, distance: 263.4
click at [441, 250] on span "커피를 내릴 때에 원하는 커피 양과 농도를 맞추기 위해서 사용하는 와(과) 의 양" at bounding box center [272, 261] width 360 height 32
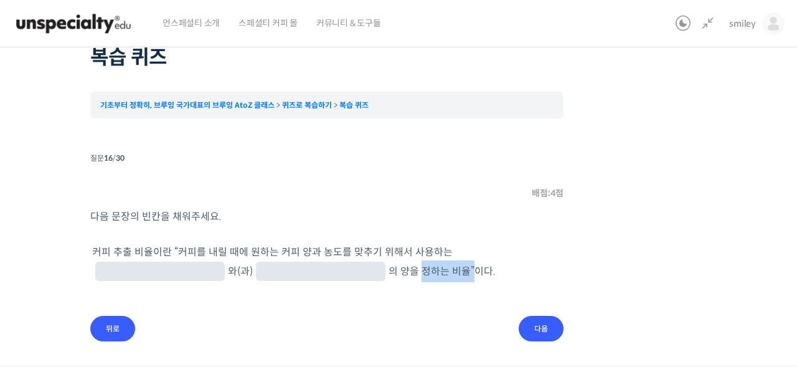
drag, startPoint x: 212, startPoint y: 271, endPoint x: 261, endPoint y: 271, distance: 49.8
click at [410, 271] on span "을 정하는 비율”이다." at bounding box center [453, 271] width 86 height 13
drag, startPoint x: 110, startPoint y: 250, endPoint x: 168, endPoint y: 250, distance: 57.9
click at [168, 250] on span "커피 추출 비율이란 “" at bounding box center [135, 251] width 86 height 13
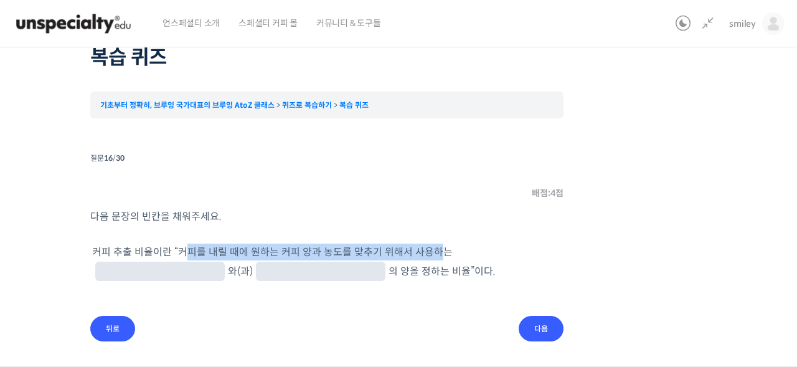
drag, startPoint x: 186, startPoint y: 249, endPoint x: 438, endPoint y: 250, distance: 251.5
click at [438, 250] on span "커피를 내릴 때에 원하는 커피 양과 농도를 맞추기 위해서 사용하는 와(과) 의 양" at bounding box center [272, 261] width 360 height 32
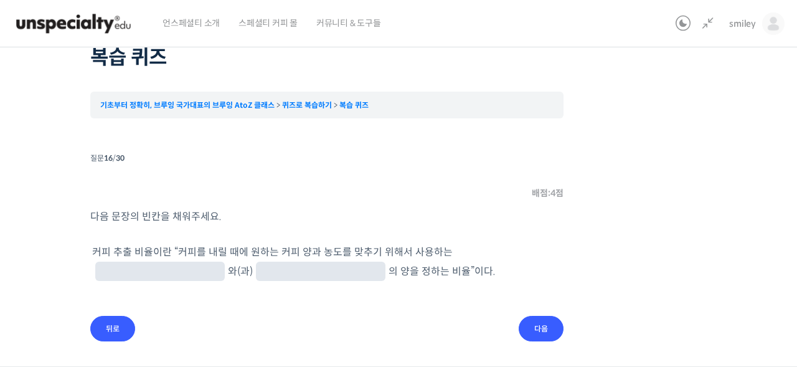
click at [436, 252] on span "커피를 내릴 때에 원하는 커피 양과 농도를 맞추기 위해서 사용하는 와(과) 의 양" at bounding box center [272, 261] width 360 height 32
click at [310, 250] on span "커피를 내릴 때에 원하는 커피 양과 농도를 맞추기 위해서 사용하는 와(과) 의 양" at bounding box center [272, 261] width 360 height 32
click at [286, 250] on span "커피를 내릴 때에 원하는 커피 양과 농도를 맞추기 위해서 사용하는 와(과) 의 양" at bounding box center [272, 261] width 360 height 32
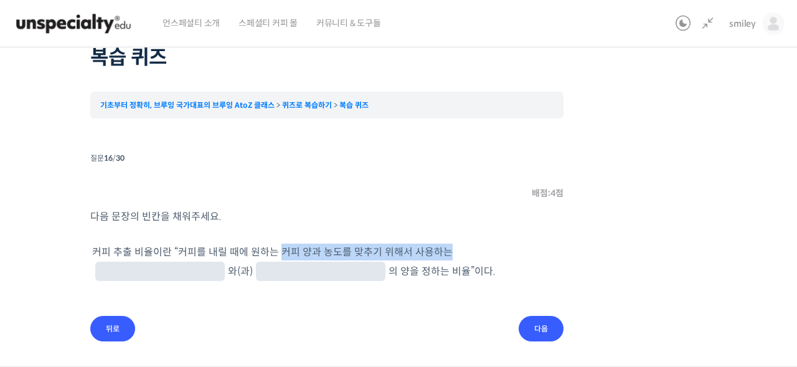
drag, startPoint x: 279, startPoint y: 250, endPoint x: 443, endPoint y: 251, distance: 164.4
click at [443, 251] on span "커피를 내릴 때에 원하는 커피 양과 농도를 맞추기 위해서 사용하는 와(과) 의 양" at bounding box center [272, 261] width 360 height 32
click at [405, 250] on span "커피를 내릴 때에 원하는 커피 양과 농도를 맞추기 위해서 사용하는 와(과) 의 양" at bounding box center [272, 261] width 360 height 32
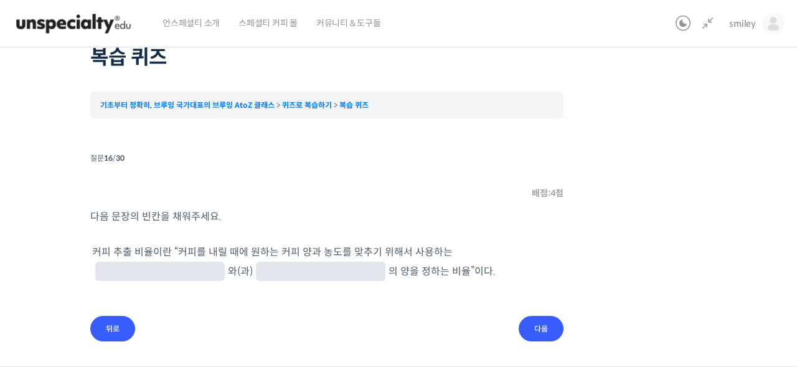
click at [279, 253] on span "커피를 내릴 때에 원하는 커피 양과 농도를 맞추기 위해서 사용하는 와(과) 의 양" at bounding box center [272, 261] width 360 height 32
drag, startPoint x: 282, startPoint y: 250, endPoint x: 416, endPoint y: 251, distance: 133.9
click at [416, 251] on span "커피를 내릴 때에 원하는 커피 양과 농도를 맞추기 위해서 사용하는 와(과) 의 양" at bounding box center [272, 261] width 360 height 32
click at [416, 250] on span "커피를 내릴 때에 원하는 커피 양과 농도를 맞추기 위해서 사용하는 와(과) 의 양" at bounding box center [272, 261] width 360 height 32
click at [220, 266] on input "text" at bounding box center [160, 272] width 120 height 12
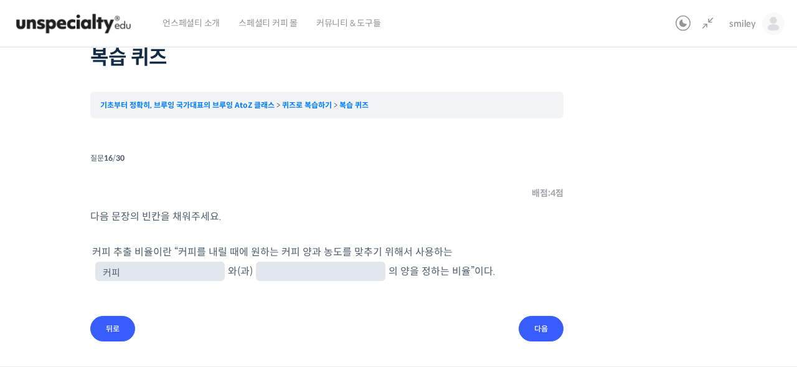
type input "커피"
click at [261, 273] on input "text" at bounding box center [321, 272] width 120 height 12
type input "물"
click at [198, 280] on p "커피 추출 비율이란 “ 커피를 내릴 때에 원하는 커피 양과 농도를 맞추기 위해서 사용하는 커피 와(과) 물 의 양 을 정하는 비율”이다." at bounding box center [326, 262] width 469 height 39
drag, startPoint x: 195, startPoint y: 273, endPoint x: 253, endPoint y: 274, distance: 57.9
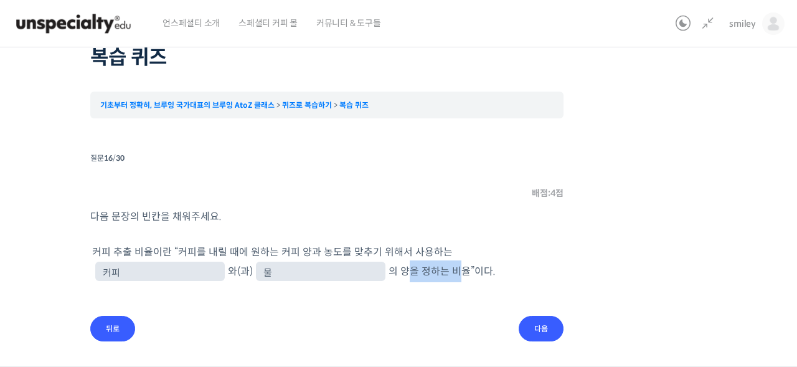
click at [253, 274] on p "커피 추출 비율이란 “ 커피를 내릴 때에 원하는 커피 양과 농도를 맞추기 위해서 사용하는 커피 와(과) 물 의 양 을 정하는 비율”이다." at bounding box center [326, 262] width 469 height 39
click at [410, 274] on span "을 정하는 비율”이다." at bounding box center [453, 271] width 86 height 13
click at [545, 326] on input "다음" at bounding box center [541, 329] width 45 height 26
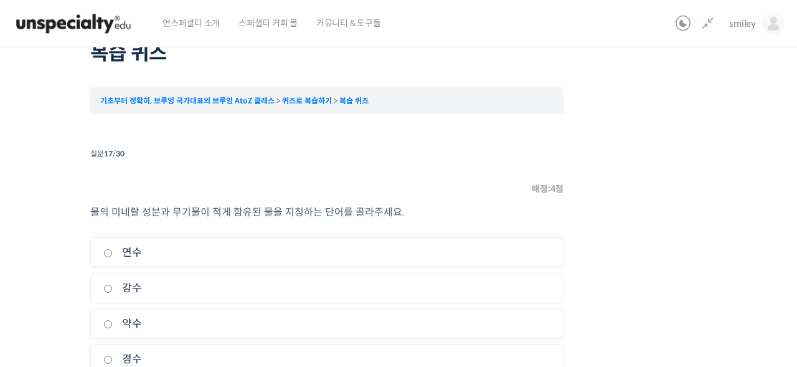
click at [125, 215] on span "물의 미네랄 성분과 무기물이 적게 함유된 물을 지칭하는 단어를 골라주세요." at bounding box center [247, 211] width 314 height 13
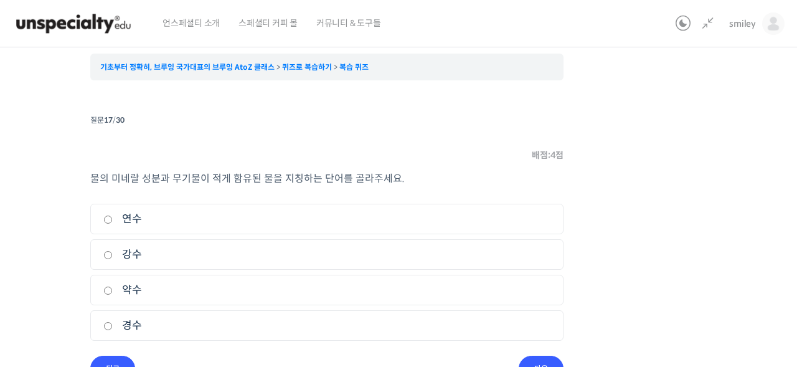
scroll to position [143, 0]
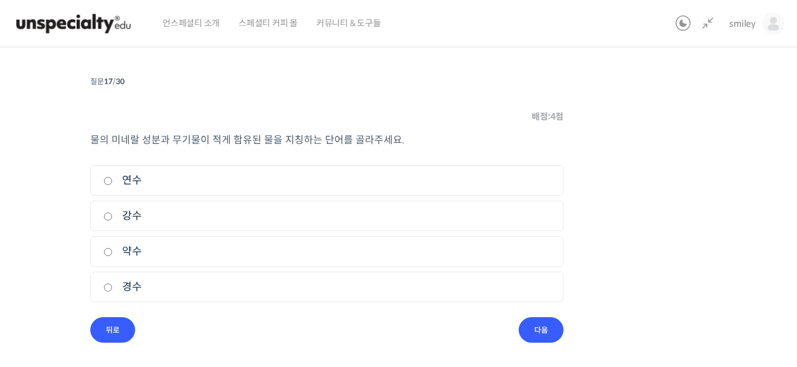
click at [35, 215] on div "퀴즈 1 / 1 ← 이전 다음 → 복습 퀴즈 기초부터 정확히, 브루잉 국가대표의 브루잉 AtoZ 클래스 퀴즈로 복습하기 복습 퀴즈 Time l…" at bounding box center [327, 128] width 828 height 430
drag, startPoint x: 171, startPoint y: 140, endPoint x: 196, endPoint y: 140, distance: 25.5
click at [196, 140] on span "물의 미네랄 성분과 무기물이 적게 함유된 물을 지칭하는 단어를 골라주세요." at bounding box center [247, 139] width 314 height 13
drag, startPoint x: 220, startPoint y: 139, endPoint x: 331, endPoint y: 141, distance: 110.8
click at [331, 141] on span "물의 미네랄 성분과 무기물이 적게 함유된 물을 지칭하는 단어를 골라주세요." at bounding box center [247, 139] width 314 height 13
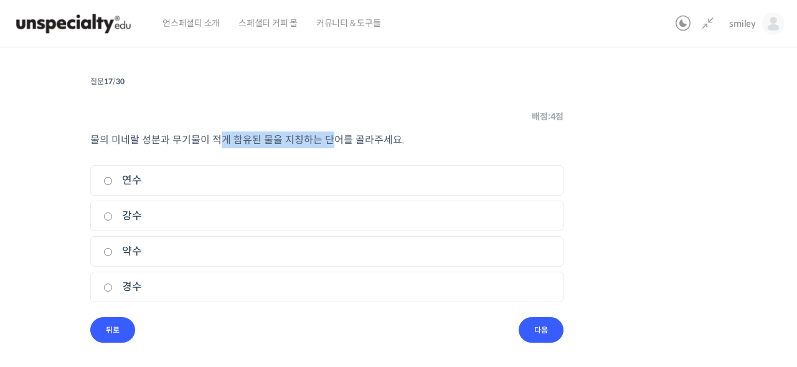
click at [331, 141] on span "물의 미네랄 성분과 무기물이 적게 함유된 물을 지칭하는 단어를 골라주세요." at bounding box center [247, 139] width 314 height 13
click at [74, 242] on div "퀴즈 1 / 1 ← 이전 다음 → 복습 퀴즈 기초부터 정확히, 브루잉 국가대표의 브루잉 AtoZ 클래스 퀴즈로 복습하기 복습 퀴즈 Time l…" at bounding box center [327, 128] width 828 height 430
click at [71, 245] on div "퀴즈 1 / 1 ← 이전 다음 → 복습 퀴즈 기초부터 정확히, 브루잉 국가대표의 브루잉 AtoZ 클래스 퀴즈로 복습하기 복습 퀴즈 Time l…" at bounding box center [327, 128] width 828 height 430
click at [106, 180] on input "연수" at bounding box center [107, 181] width 9 height 8
radio input "true"
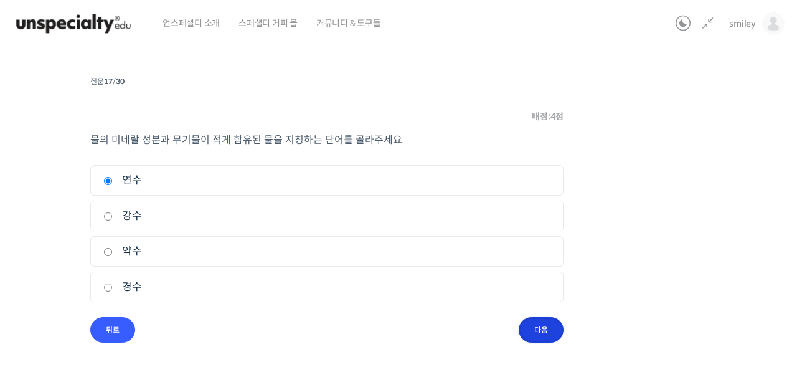
click at [532, 329] on input "다음" at bounding box center [541, 330] width 45 height 26
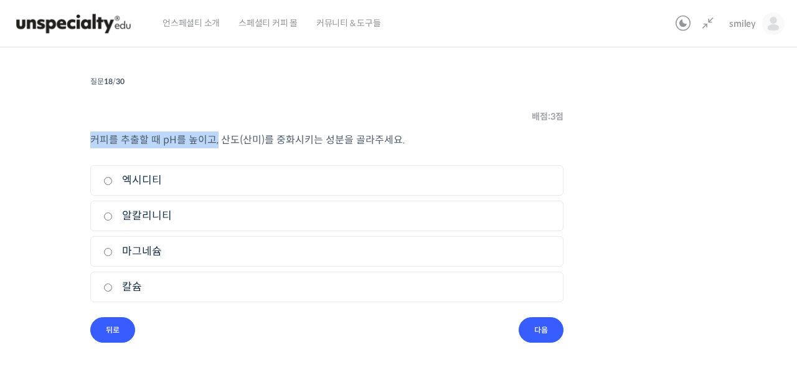
drag, startPoint x: 95, startPoint y: 143, endPoint x: 216, endPoint y: 142, distance: 120.8
click at [216, 142] on span "커피를 추출할 때 pH를 높이고, 산도(산미)를 중화시키는 성분을 골라주세요." at bounding box center [247, 139] width 315 height 13
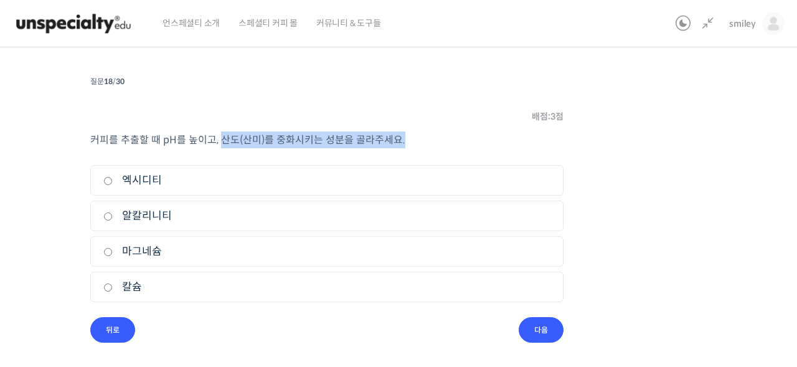
drag, startPoint x: 219, startPoint y: 140, endPoint x: 415, endPoint y: 138, distance: 196.1
click at [415, 138] on p "커피를 추출할 때 pH를 높이고, 산도(산미)를 중화시키는 성분을 골라주세요." at bounding box center [326, 139] width 473 height 17
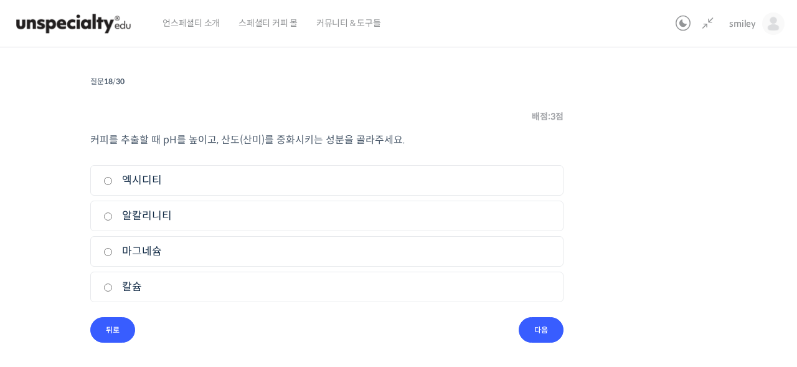
click at [109, 217] on input "알칼리니티" at bounding box center [107, 216] width 9 height 8
radio input "true"
drag, startPoint x: 162, startPoint y: 143, endPoint x: 182, endPoint y: 143, distance: 20.5
click at [182, 143] on span "커피를 추출할 때 pH를 높이고, 산도(산미)를 중화시키는 성분을 골라주세요." at bounding box center [247, 139] width 315 height 13
click at [184, 143] on span "커피를 추출할 때 pH를 높이고, 산도(산미)를 중화시키는 성분을 골라주세요." at bounding box center [247, 139] width 315 height 13
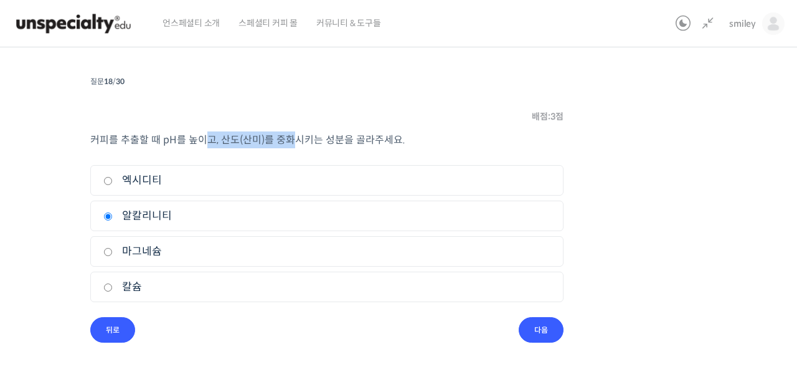
drag, startPoint x: 204, startPoint y: 140, endPoint x: 293, endPoint y: 142, distance: 88.4
click at [293, 142] on span "커피를 추출할 때 pH를 높이고, 산도(산미)를 중화시키는 성분을 골라주세요." at bounding box center [247, 139] width 315 height 13
click at [545, 332] on input "다음" at bounding box center [541, 330] width 45 height 26
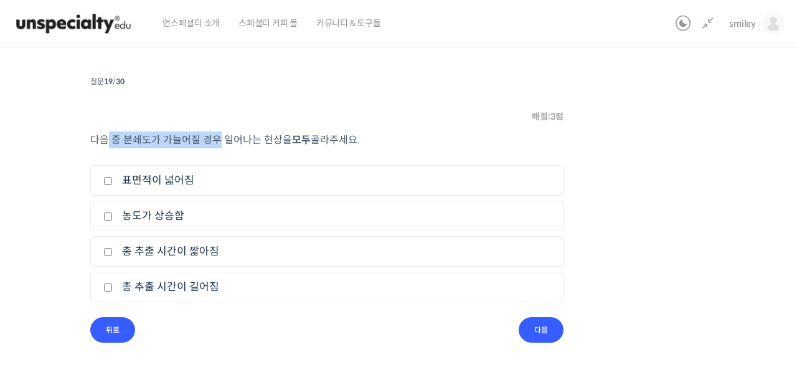
drag, startPoint x: 110, startPoint y: 140, endPoint x: 216, endPoint y: 142, distance: 105.9
click at [216, 142] on span "다음 중 분쇄도가 가늘어질 경우 일어나는 현상을" at bounding box center [191, 139] width 202 height 13
drag, startPoint x: 253, startPoint y: 141, endPoint x: 359, endPoint y: 141, distance: 106.5
click at [359, 141] on p "다음 중 분쇄도가 가늘어질 경우 일어나는 현상을 모두 골라주세요." at bounding box center [326, 139] width 473 height 17
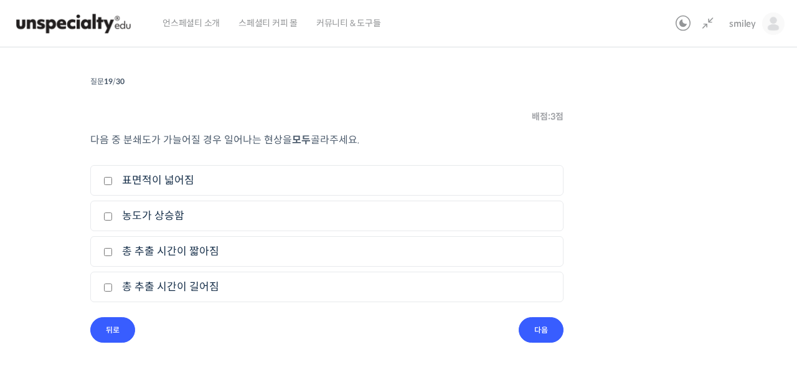
click at [222, 178] on label "표면적이 넓어짐" at bounding box center [326, 180] width 447 height 17
click at [113, 178] on input "표면적이 넓어짐" at bounding box center [107, 181] width 9 height 8
checkbox input "true"
click at [230, 214] on label "농도가 상승함" at bounding box center [326, 215] width 447 height 17
click at [113, 214] on input "농도가 상승함" at bounding box center [107, 216] width 9 height 8
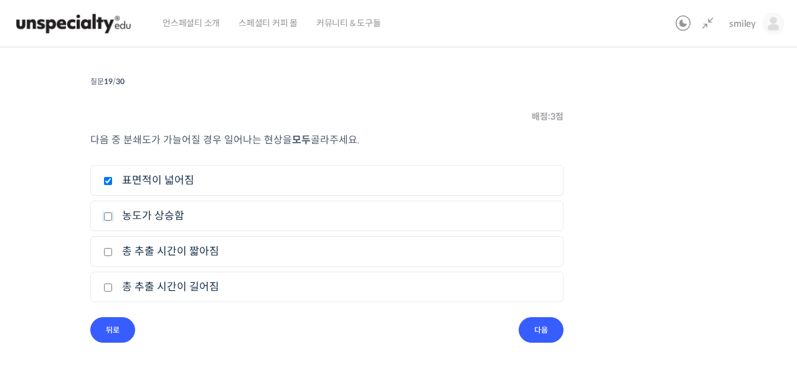
checkbox input "true"
click at [241, 285] on label "총 추출 시간이 길어짐" at bounding box center [326, 286] width 447 height 17
click at [113, 285] on input "총 추출 시간이 길어짐" at bounding box center [107, 287] width 9 height 8
checkbox input "true"
click at [527, 334] on input "다음" at bounding box center [541, 330] width 45 height 26
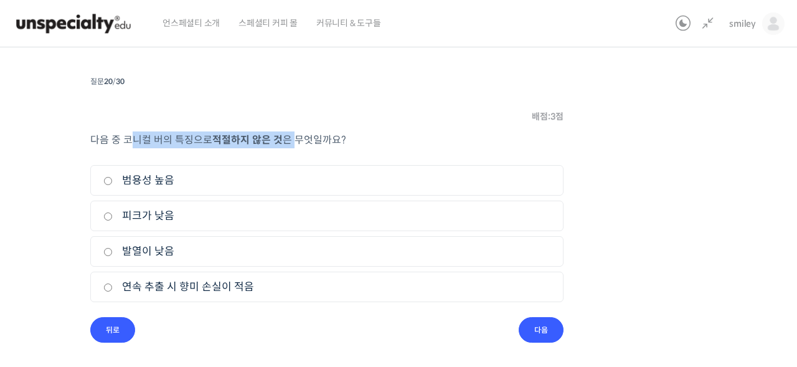
drag, startPoint x: 133, startPoint y: 139, endPoint x: 295, endPoint y: 137, distance: 161.9
click at [295, 137] on p "다음 중 코니컬 버의 특징으로 적절하지 않은 것 은 무엇일까요?" at bounding box center [326, 139] width 473 height 17
click at [295, 137] on span "은 무엇일까요?" at bounding box center [315, 139] width 64 height 13
click at [213, 180] on label "범용성 높음" at bounding box center [326, 180] width 447 height 17
click at [113, 180] on input "범용성 높음" at bounding box center [107, 181] width 9 height 8
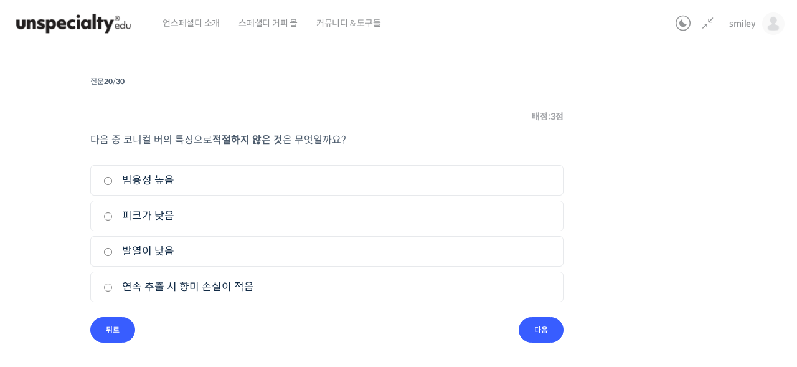
radio input "true"
click at [214, 209] on label "피크가 낮음" at bounding box center [326, 215] width 447 height 17
click at [113, 212] on input "피크가 낮음" at bounding box center [107, 216] width 9 height 8
radio input "true"
click at [214, 249] on label "발열이 낮음" at bounding box center [326, 251] width 447 height 17
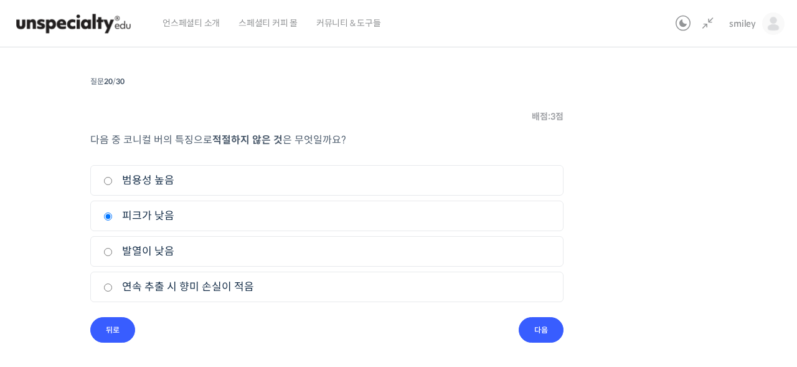
click at [113, 249] on input "발열이 낮음" at bounding box center [107, 252] width 9 height 8
radio input "true"
click at [209, 215] on label "피크가 낮음" at bounding box center [326, 215] width 447 height 17
click at [113, 215] on input "피크가 낮음" at bounding box center [107, 216] width 9 height 8
radio input "true"
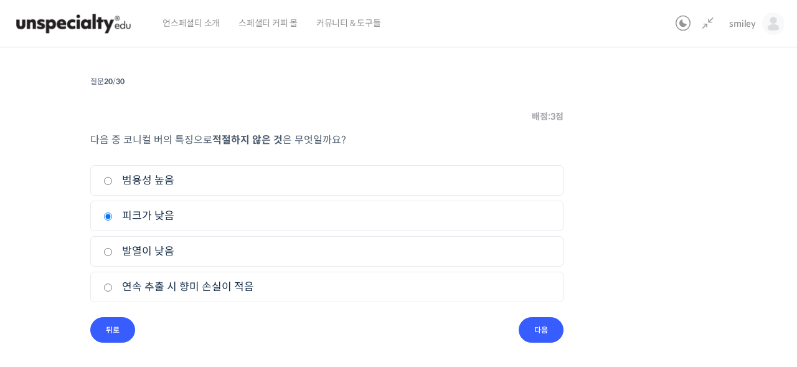
click at [199, 186] on label "범용성 높음" at bounding box center [326, 180] width 447 height 17
click at [113, 185] on input "범용성 높음" at bounding box center [107, 181] width 9 height 8
radio input "true"
click at [524, 334] on input "다음" at bounding box center [541, 330] width 45 height 26
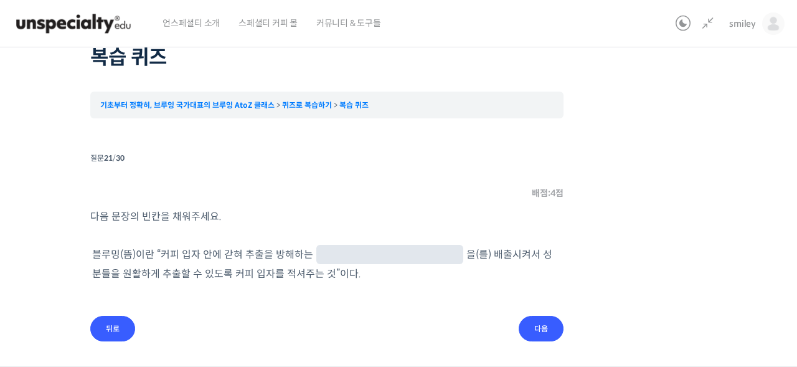
scroll to position [66, 0]
drag, startPoint x: 110, startPoint y: 214, endPoint x: 214, endPoint y: 219, distance: 104.1
click at [214, 219] on span "다음 문장의 빈칸을 채워주세요." at bounding box center [155, 216] width 131 height 13
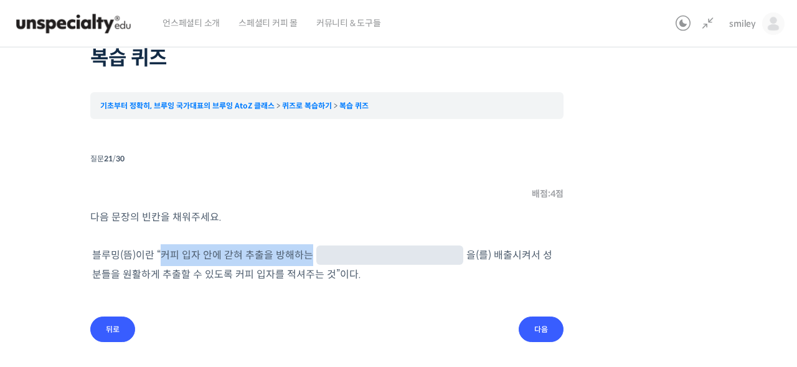
drag, startPoint x: 161, startPoint y: 258, endPoint x: 308, endPoint y: 258, distance: 146.9
click at [308, 258] on span "커피 입자 안에 갇혀 추출을 방해하는 을(를) 배출시켜서 성분들을 원활하게 추출할 수 있도록 커피 입자를 적셔주는 것”이다." at bounding box center [322, 264] width 460 height 32
click at [354, 263] on span at bounding box center [389, 254] width 147 height 19
click at [361, 259] on input "text" at bounding box center [389, 256] width 137 height 12
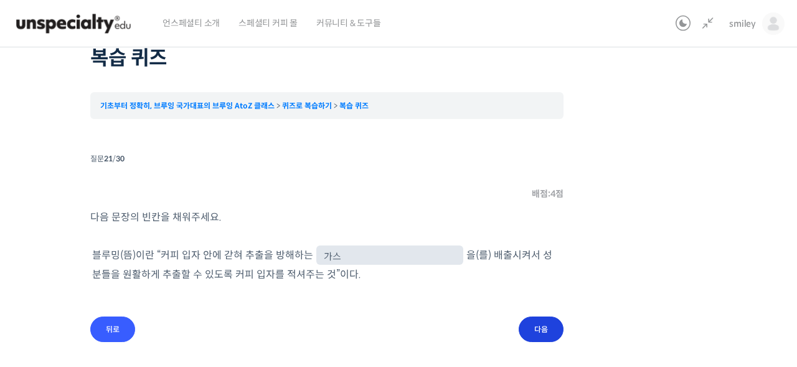
type input "가스"
click at [522, 324] on input "다음" at bounding box center [541, 329] width 45 height 26
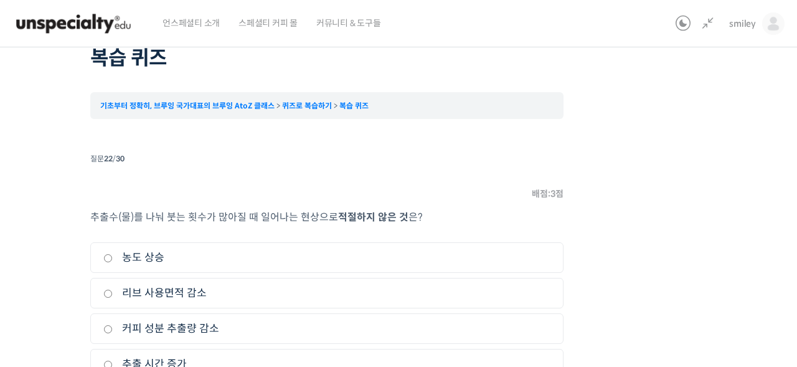
click at [211, 210] on span "추출수(물)를 나눠 붓는 횟수가 많아질 때 일어나는 현상으로" at bounding box center [214, 216] width 248 height 13
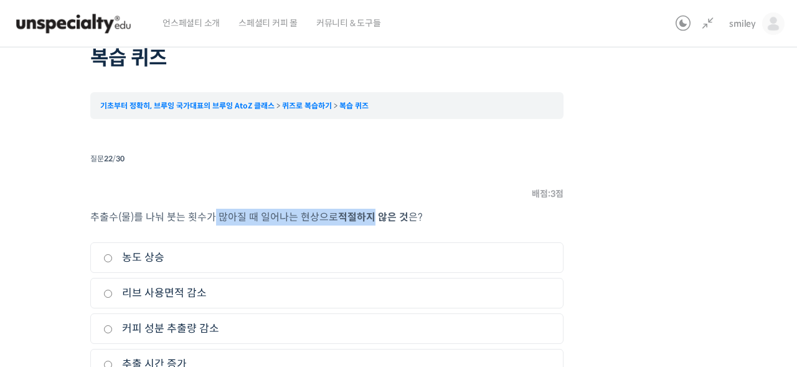
drag, startPoint x: 212, startPoint y: 216, endPoint x: 369, endPoint y: 216, distance: 157.5
click at [369, 216] on p "추출수(물)를 나눠 붓는 횟수가 많아질 때 일어나는 현상으로 적절하지 않은 것 은?" at bounding box center [326, 217] width 473 height 17
click at [369, 216] on b "적절하지 않은 것" at bounding box center [373, 216] width 70 height 13
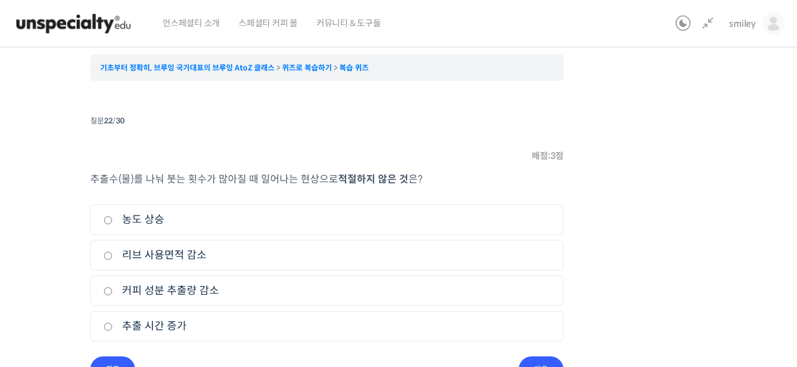
scroll to position [143, 0]
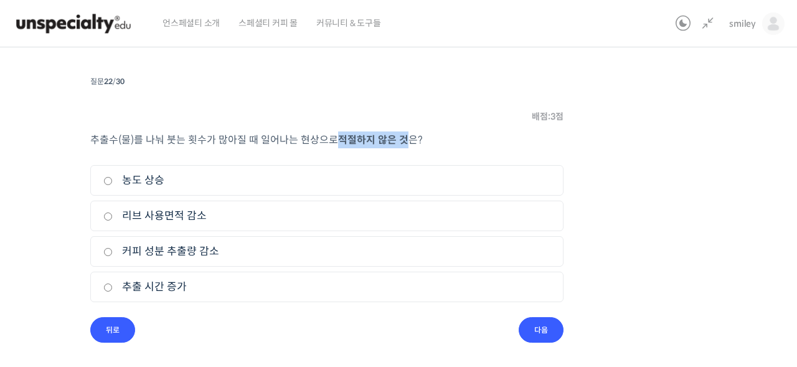
drag, startPoint x: 337, startPoint y: 138, endPoint x: 402, endPoint y: 139, distance: 64.8
click at [402, 139] on b "적절하지 않은 것" at bounding box center [373, 139] width 70 height 13
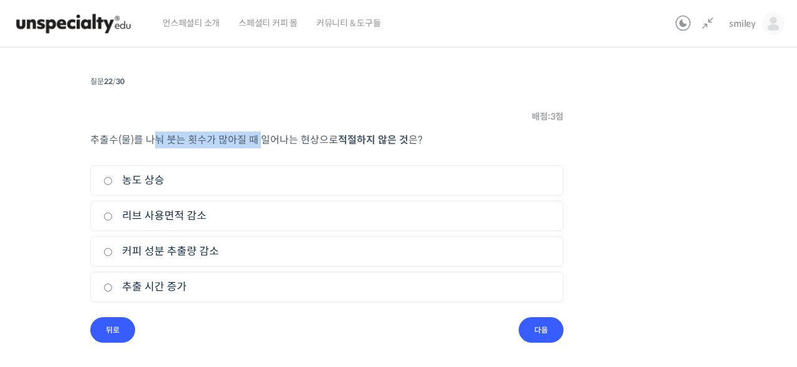
drag, startPoint x: 151, startPoint y: 140, endPoint x: 258, endPoint y: 137, distance: 107.8
click at [258, 137] on span "추출수(물)를 나눠 붓는 횟수가 많아질 때 일어나는 현상으로" at bounding box center [214, 139] width 248 height 13
click at [181, 283] on label "추출 시간 증가" at bounding box center [326, 286] width 447 height 17
click at [113, 283] on input "추출 시간 증가" at bounding box center [107, 287] width 9 height 8
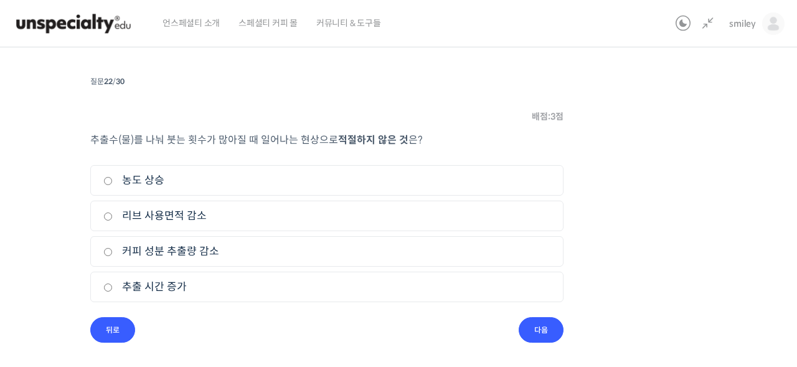
radio input "true"
click at [207, 252] on label "커피 성분 추출량 감소" at bounding box center [326, 251] width 447 height 17
click at [113, 252] on input "커피 성분 추출량 감소" at bounding box center [107, 252] width 9 height 8
radio input "true"
click at [520, 325] on input "다음" at bounding box center [541, 330] width 45 height 26
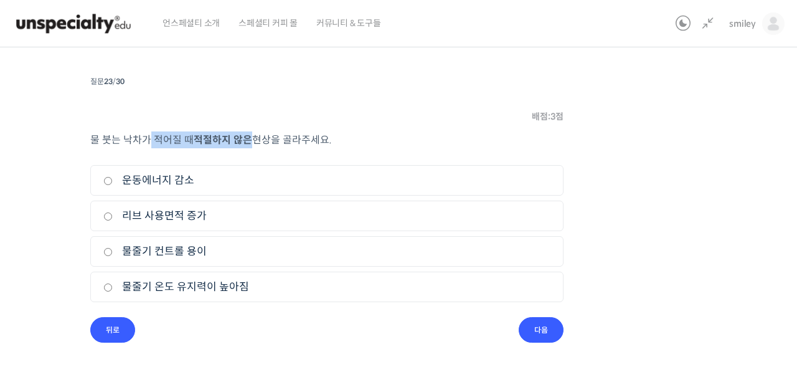
drag, startPoint x: 147, startPoint y: 139, endPoint x: 248, endPoint y: 141, distance: 100.9
click at [248, 141] on p "물 붓는 낙차가 적어질 때 적절하지 않은 현상을 골라주세요." at bounding box center [326, 139] width 473 height 17
drag, startPoint x: 248, startPoint y: 141, endPoint x: 214, endPoint y: 144, distance: 34.4
click at [248, 141] on b "적절하지 않은" at bounding box center [223, 139] width 59 height 13
drag, startPoint x: 124, startPoint y: 138, endPoint x: 190, endPoint y: 138, distance: 66.0
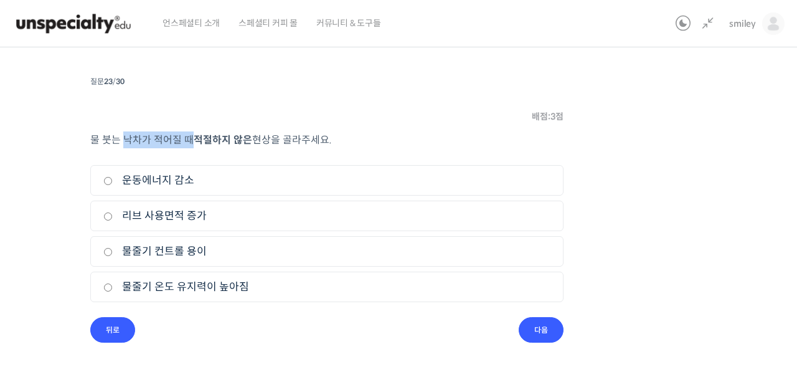
click at [190, 138] on span "물 붓는 낙차가 적어질 때" at bounding box center [141, 139] width 103 height 13
click at [219, 212] on label "리브 사용면적 증가" at bounding box center [326, 215] width 447 height 17
click at [113, 212] on input "리브 사용면적 증가" at bounding box center [107, 216] width 9 height 8
radio input "true"
click at [536, 333] on input "다음" at bounding box center [541, 330] width 45 height 26
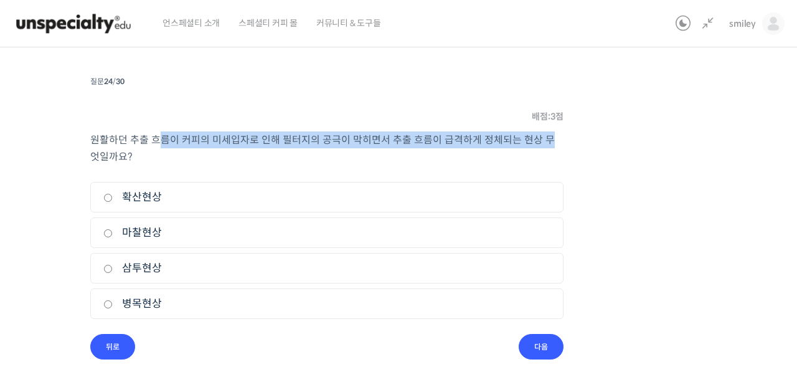
drag, startPoint x: 155, startPoint y: 136, endPoint x: 543, endPoint y: 138, distance: 387.9
click at [543, 138] on span "원활하던 추출 흐름이 커피의 미세입자로 인해 필터지의 공극이 막히면서 추출 흐름이 급격하게 정체되는 현상 무엇일까요?" at bounding box center [322, 148] width 464 height 30
drag, startPoint x: 543, startPoint y: 138, endPoint x: 526, endPoint y: 141, distance: 17.1
click at [543, 138] on span "원활하던 추출 흐름이 커피의 미세입자로 인해 필터지의 공극이 막히면서 추출 흐름이 급격하게 정체되는 현상 무엇일까요?" at bounding box center [322, 148] width 464 height 30
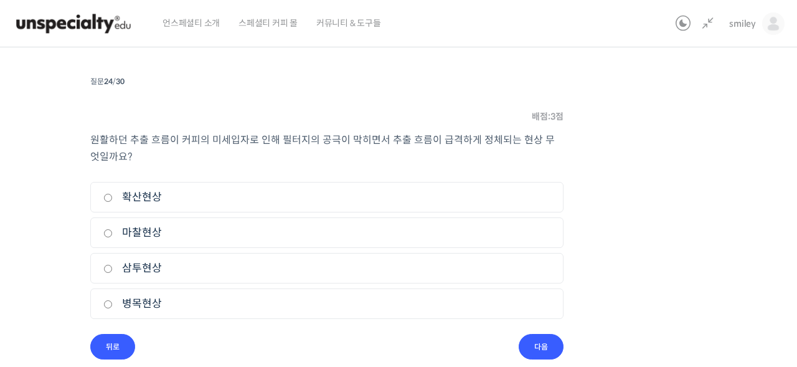
click at [105, 301] on input "병목현상" at bounding box center [107, 304] width 9 height 8
radio input "true"
click at [553, 349] on input "다음" at bounding box center [541, 347] width 45 height 26
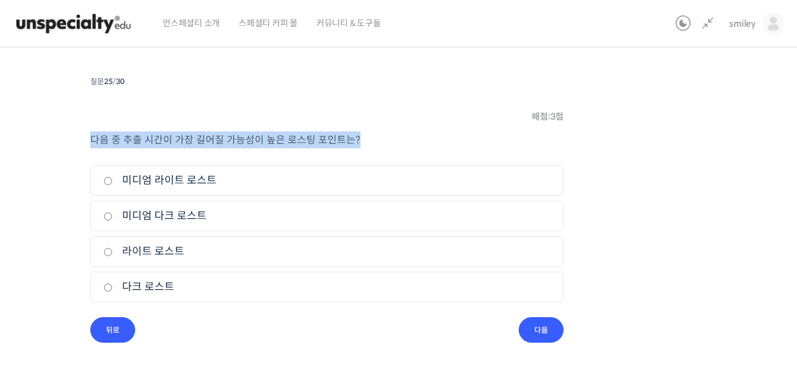
drag, startPoint x: 93, startPoint y: 142, endPoint x: 356, endPoint y: 144, distance: 262.1
click at [356, 144] on p "다음 중 추출 시간이 가장 길어질 가능성이 높은 로스팅 포인트는?" at bounding box center [326, 139] width 473 height 17
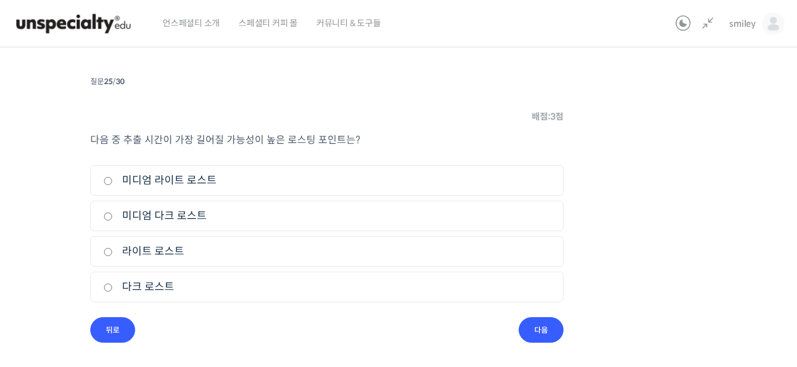
click at [109, 248] on input "라이트 로스트" at bounding box center [107, 252] width 9 height 8
radio input "true"
click at [294, 312] on div "다음 중 추출 시간이 가장 길어질 가능성이 높은 로스팅 포인트는? 1. 미디엄 라이트 로스트 2. 미디엄 다크 로스트 3. 라이트 로스트 4.…" at bounding box center [326, 224] width 473 height 186
click at [558, 327] on input "다음" at bounding box center [541, 330] width 45 height 26
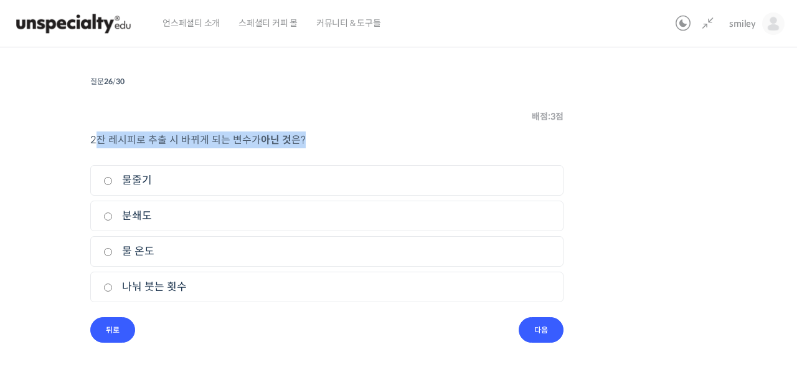
drag, startPoint x: 94, startPoint y: 142, endPoint x: 308, endPoint y: 134, distance: 213.7
click at [308, 134] on p "2잔 레시피로 추출 시 바뀌게 되는 변수가 아닌 것 은?" at bounding box center [326, 139] width 473 height 17
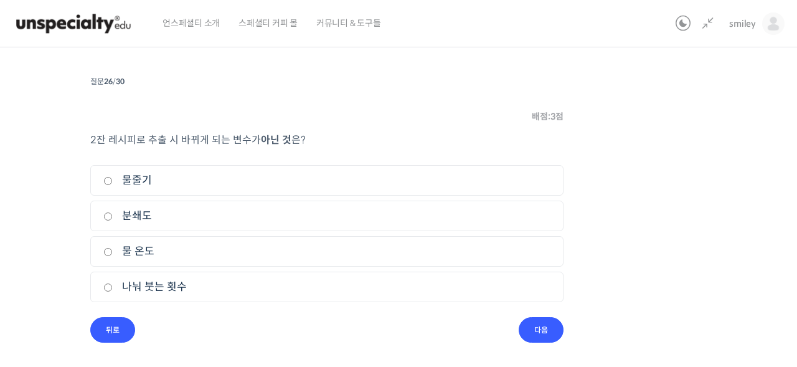
click at [308, 134] on p "2잔 레시피로 추출 시 바뀌게 되는 변수가 아닌 것 은?" at bounding box center [326, 139] width 473 height 17
click at [268, 332] on li "질문 26 / 30 26 . 질문 배점: 3 점 2잔 레시피로 추출 시 바뀌게 되는 변수가 아닌 것 은? 1. 물줄기 2. 분쇄도 3. 물 온…" at bounding box center [326, 208] width 473 height 270
click at [147, 184] on label "물줄기" at bounding box center [326, 180] width 447 height 17
click at [113, 184] on input "물줄기" at bounding box center [107, 181] width 9 height 8
radio input "true"
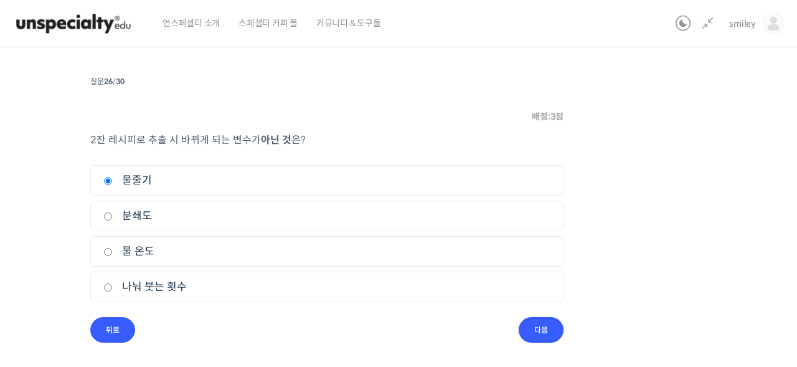
click at [547, 331] on input "다음" at bounding box center [541, 330] width 45 height 26
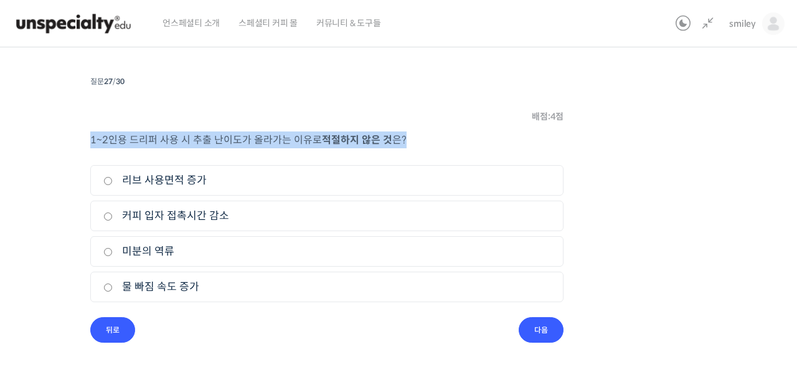
drag, startPoint x: 90, startPoint y: 141, endPoint x: 408, endPoint y: 143, distance: 318.2
click at [408, 143] on div "퀴즈 1 / 1 ← 이전 다음 → 복습 퀴즈 기초부터 정확히, 브루잉 국가대표의 브루잉 AtoZ 클래스 퀴즈로 복습하기 복습 퀴즈 Time l…" at bounding box center [327, 128] width 828 height 430
click at [293, 138] on span "1~2인용 드리퍼 사용 시 추출 난이도가 올라가는 이유로" at bounding box center [206, 139] width 232 height 13
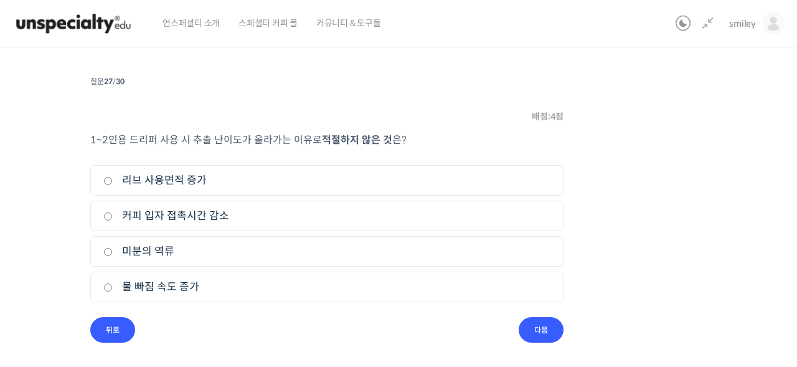
click at [197, 216] on label "커피 입자 접촉시간 감소" at bounding box center [326, 215] width 447 height 17
click at [113, 216] on input "커피 입자 접촉시간 감소" at bounding box center [107, 216] width 9 height 8
radio input "true"
click at [536, 331] on input "다음" at bounding box center [541, 330] width 45 height 26
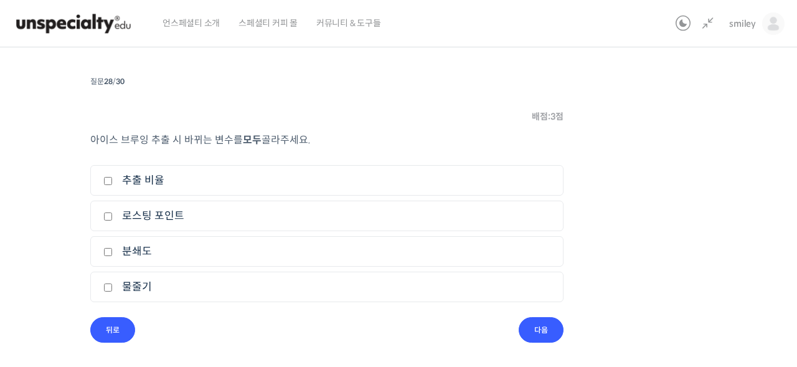
drag, startPoint x: 100, startPoint y: 143, endPoint x: 314, endPoint y: 142, distance: 214.8
click at [314, 142] on p "아이스 브루잉 추출 시 바뀌는 변수를 모두 골라주세요." at bounding box center [326, 139] width 473 height 17
click at [177, 181] on label "추출 비율" at bounding box center [326, 180] width 447 height 17
click at [113, 181] on input "추출 비율" at bounding box center [107, 181] width 9 height 8
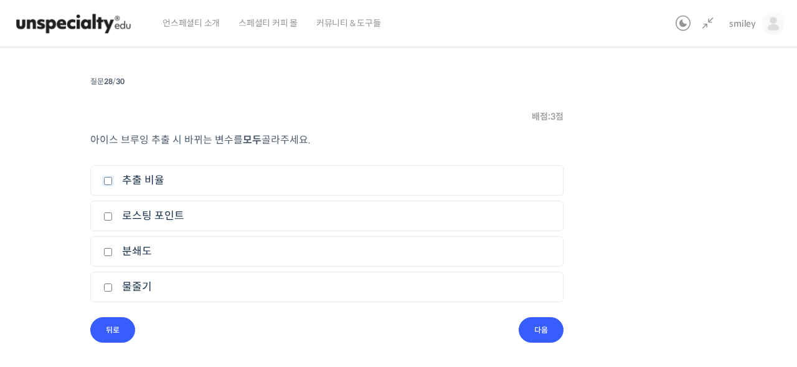
checkbox input "true"
click at [174, 252] on label "분쇄도" at bounding box center [326, 251] width 447 height 17
click at [113, 252] on input "분쇄도" at bounding box center [107, 252] width 9 height 8
checkbox input "true"
click at [530, 320] on input "다음" at bounding box center [541, 330] width 45 height 26
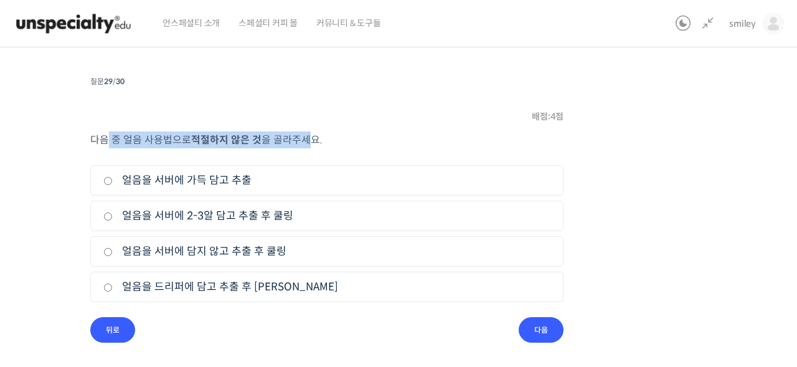
drag, startPoint x: 105, startPoint y: 143, endPoint x: 303, endPoint y: 142, distance: 197.4
click at [303, 142] on p "다음 중 얼음 사용법으로 적절하지 않은 것 을 골라주세요." at bounding box center [326, 139] width 473 height 17
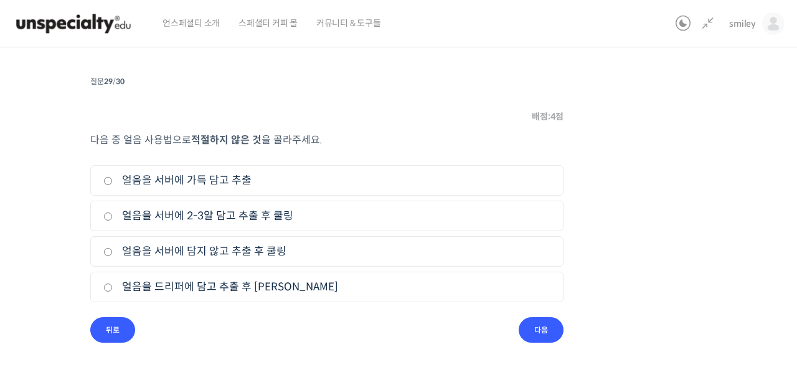
click at [303, 142] on span "을 골라주세요." at bounding box center [291, 139] width 61 height 13
click at [105, 288] on input "얼음을 드리퍼에 담고 추출 후 쿨링" at bounding box center [107, 287] width 9 height 8
radio input "true"
click at [534, 326] on input "다음" at bounding box center [541, 330] width 45 height 26
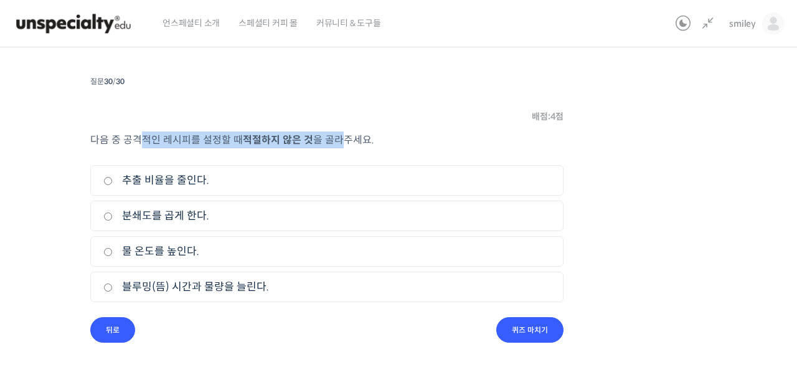
drag, startPoint x: 140, startPoint y: 143, endPoint x: 336, endPoint y: 142, distance: 195.5
click at [336, 142] on p "다음 중 공격적인 레시피를 설정할 때 적절하지 않은 것 을 골라주세요." at bounding box center [326, 139] width 473 height 17
click at [336, 142] on span "을 골라주세요." at bounding box center [343, 139] width 61 height 13
drag, startPoint x: 231, startPoint y: 140, endPoint x: 308, endPoint y: 138, distance: 77.2
click at [308, 138] on p "다음 중 공격적인 레시피를 설정할 때 적절하지 않은 것 을 골라주세요." at bounding box center [326, 139] width 473 height 17
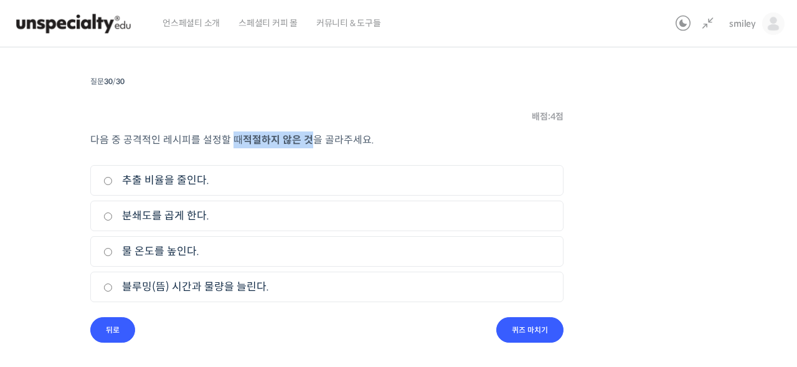
click at [308, 138] on b "적절하지 않은 것" at bounding box center [278, 139] width 70 height 13
click at [251, 177] on label "추출 비율을 줄인다." at bounding box center [326, 180] width 447 height 17
click at [113, 177] on input "추출 비율을 줄인다." at bounding box center [107, 181] width 9 height 8
radio input "true"
click at [529, 327] on input "퀴즈 마치기" at bounding box center [529, 330] width 67 height 26
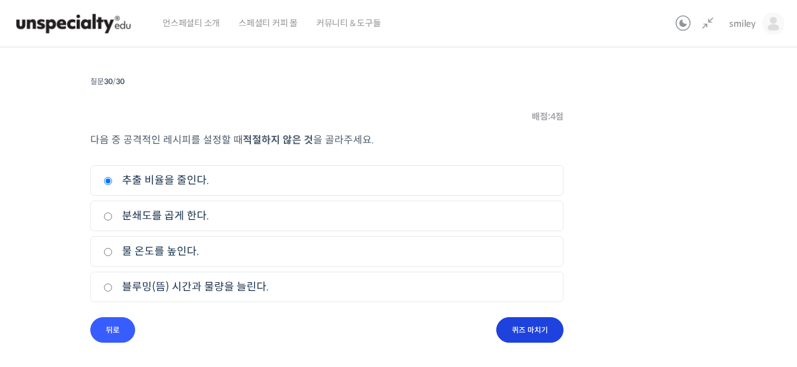
scroll to position [0, 0]
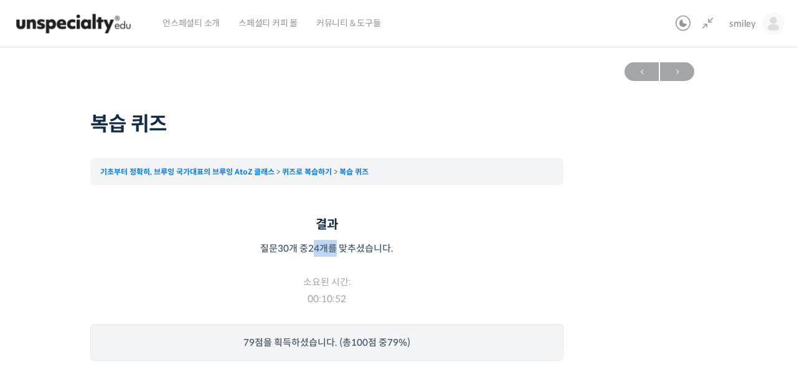
drag, startPoint x: 318, startPoint y: 248, endPoint x: 336, endPoint y: 248, distance: 18.1
click at [336, 248] on p "질문 30 개 중 24 개를 맞추셨습니다." at bounding box center [326, 248] width 473 height 17
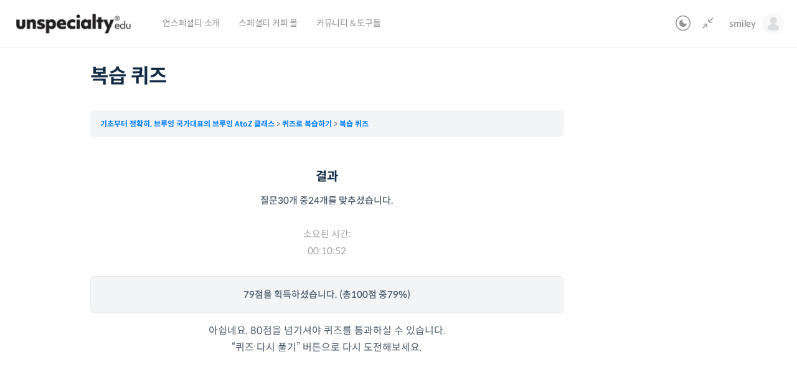
scroll to position [91, 0]
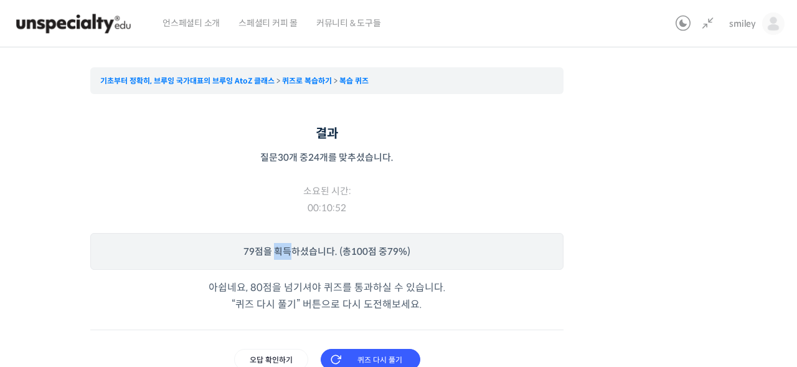
drag, startPoint x: 276, startPoint y: 255, endPoint x: 308, endPoint y: 253, distance: 31.8
click at [304, 253] on p "79 점을 획득하셨습니다. (총 100 점 중 79% )" at bounding box center [326, 251] width 473 height 37
click at [308, 253] on p "79 점을 획득하셨습니다. (총 100 점 중 79% )" at bounding box center [326, 251] width 473 height 37
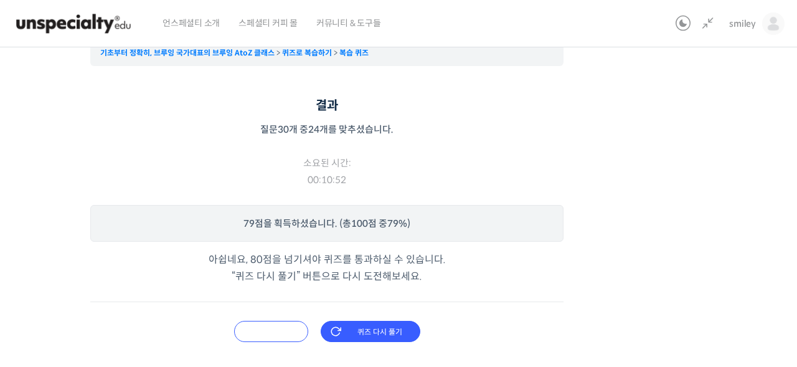
click at [280, 331] on input "오답 확인하기" at bounding box center [271, 331] width 74 height 21
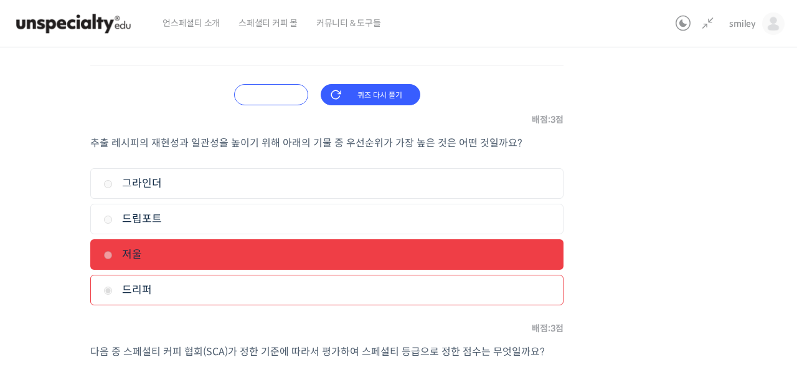
scroll to position [356, 0]
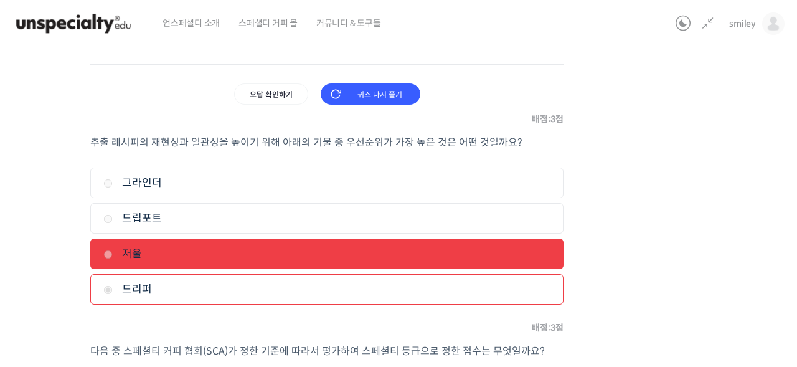
drag, startPoint x: 126, startPoint y: 252, endPoint x: 154, endPoint y: 255, distance: 28.1
click at [154, 255] on label "저울" at bounding box center [326, 253] width 447 height 17
click at [186, 318] on div "추출 레시피의 재현성과 일관성을 높이기 위해 아래의 기물 중 우선순위가 가장 높은 것은 어떤 것일까요? 1. 그라인더 2. 드립포트 3. 저울…" at bounding box center [326, 227] width 473 height 186
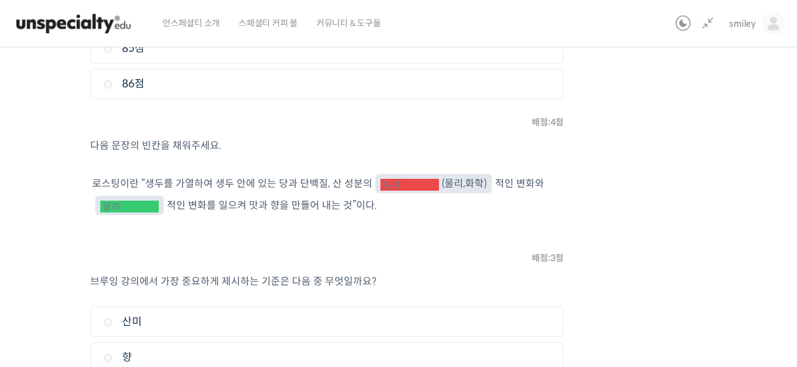
scroll to position [813, 0]
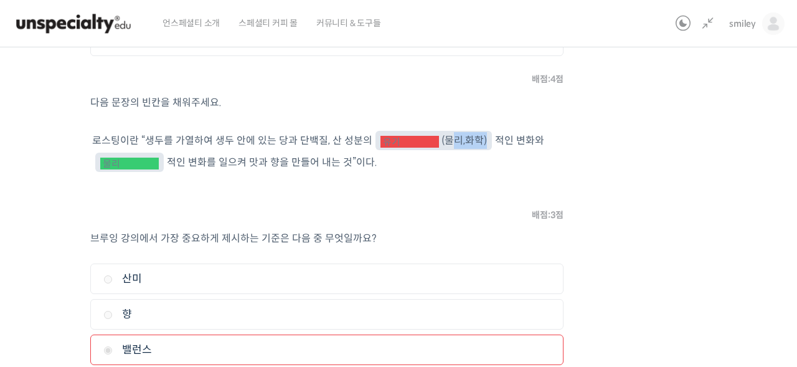
drag, startPoint x: 425, startPoint y: 138, endPoint x: 467, endPoint y: 137, distance: 42.3
click at [467, 137] on p "로스팅이란 “ 생두를 가열하여 생두 안에 있는 당과 단백질, 산 성분의 유기 (물리,화학) 적인 변화와 물리 적인 변화를 일으켜 맛과 향을 만…" at bounding box center [326, 152] width 469 height 44
click at [431, 175] on li "로스팅이란 “ 생두를 가열하여 생두 안에 있는 당과 단백질, 산 성분의 유기 (물리,화학) 적인 변화와 물리 적인 변화를 일으켜 맛과 향을 만…" at bounding box center [326, 160] width 473 height 64
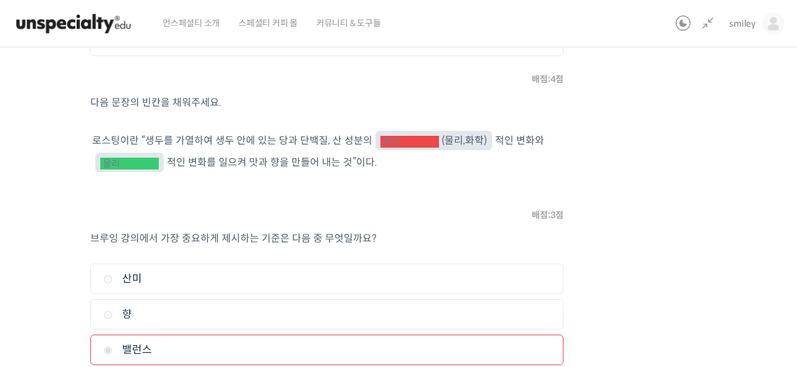
click at [395, 152] on p "로스팅이란 “ 생두를 가열하여 생두 안에 있는 당과 단백질, 산 성분의 유기 (물리,화학) 적인 변화와 물리 적인 변화를 일으켜 맛과 향을 만…" at bounding box center [326, 152] width 469 height 44
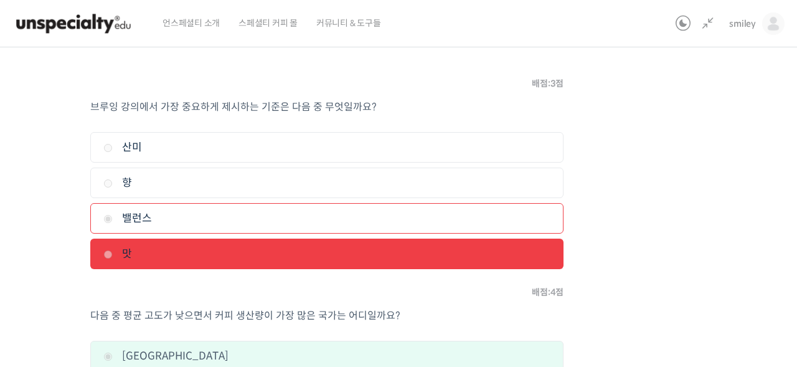
scroll to position [946, 0]
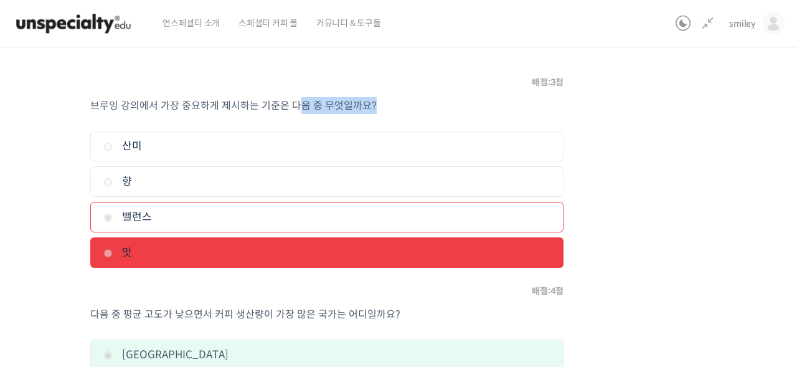
drag, startPoint x: 156, startPoint y: 115, endPoint x: 303, endPoint y: 106, distance: 147.2
click at [301, 106] on div "브루잉 강의에서 가장 중요하게 제시하는 기준은 다음 중 무엇일까요? 1. 산미 2. 향 3. 밸런스 4. 맛" at bounding box center [326, 190] width 473 height 186
click at [303, 106] on span "브루잉 강의에서 가장 중요하게 제시하는 기준은 다음 중 무엇일까요?" at bounding box center [233, 105] width 286 height 13
drag, startPoint x: 122, startPoint y: 251, endPoint x: 140, endPoint y: 250, distance: 18.1
click at [140, 250] on label "맛" at bounding box center [326, 252] width 447 height 17
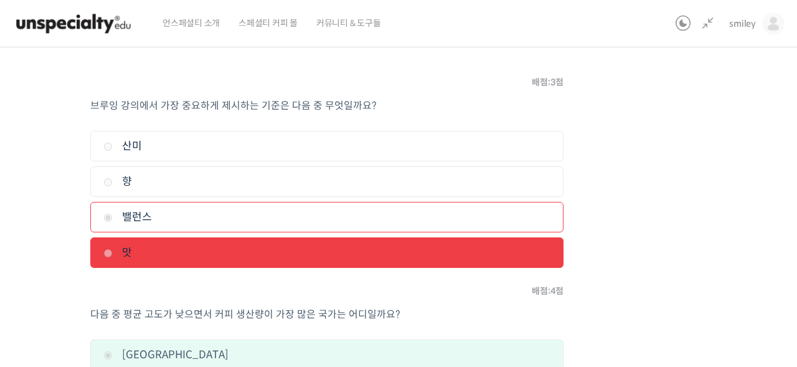
drag, startPoint x: 135, startPoint y: 250, endPoint x: 143, endPoint y: 251, distance: 7.5
click at [143, 251] on label "맛" at bounding box center [326, 252] width 447 height 17
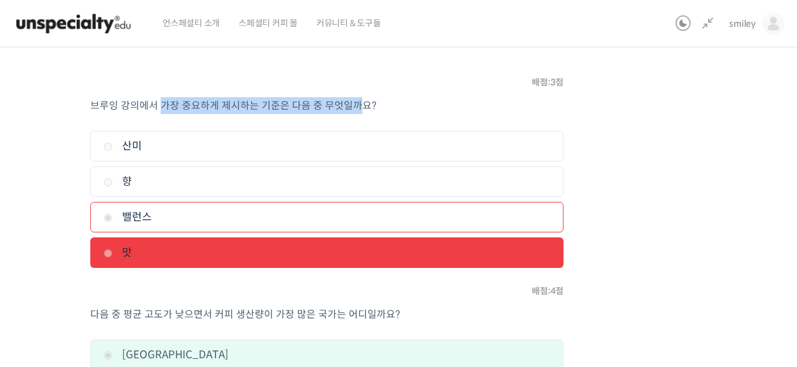
drag, startPoint x: 165, startPoint y: 103, endPoint x: 357, endPoint y: 104, distance: 191.8
click at [357, 104] on span "브루잉 강의에서 가장 중요하게 제시하는 기준은 다음 중 무엇일까요?" at bounding box center [233, 105] width 286 height 13
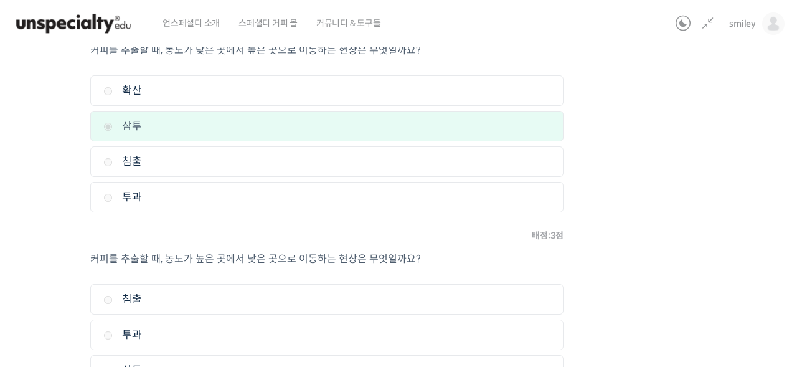
scroll to position [1962, 0]
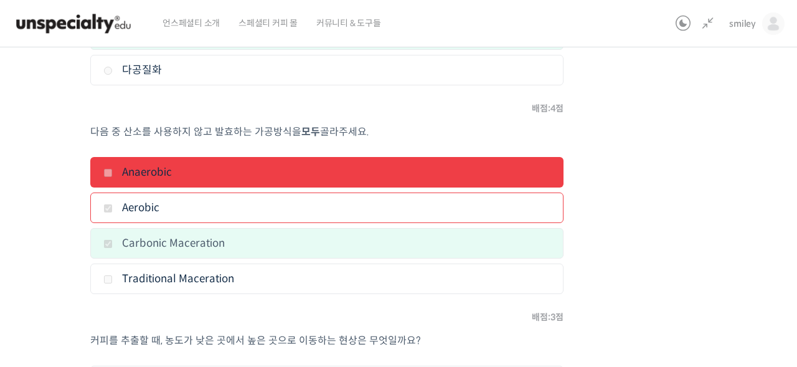
drag, startPoint x: 123, startPoint y: 170, endPoint x: 189, endPoint y: 170, distance: 66.0
click at [189, 170] on label "Anaerobic" at bounding box center [326, 172] width 447 height 17
drag, startPoint x: 125, startPoint y: 168, endPoint x: 191, endPoint y: 169, distance: 66.0
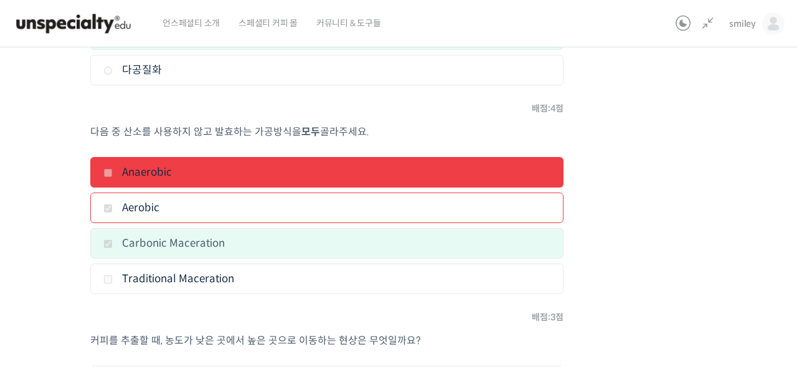
click at [191, 169] on label "Anaerobic" at bounding box center [326, 172] width 447 height 17
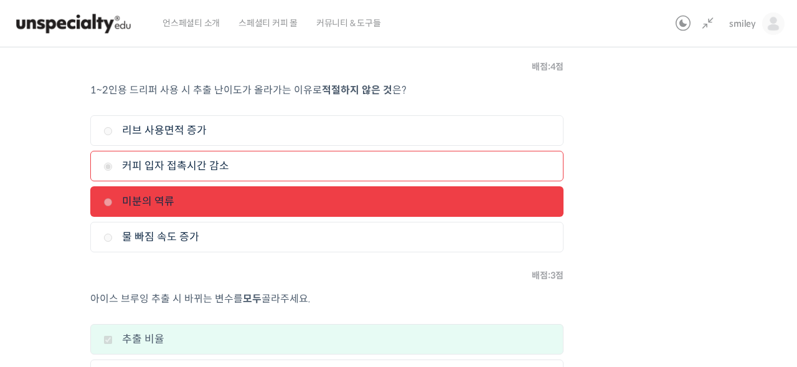
scroll to position [5618, 0]
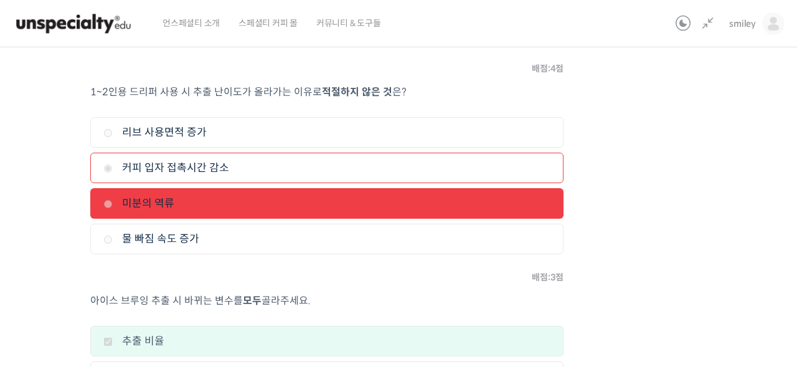
drag, startPoint x: 147, startPoint y: 190, endPoint x: 177, endPoint y: 192, distance: 29.9
click at [177, 195] on label "미분의 역류" at bounding box center [326, 203] width 447 height 17
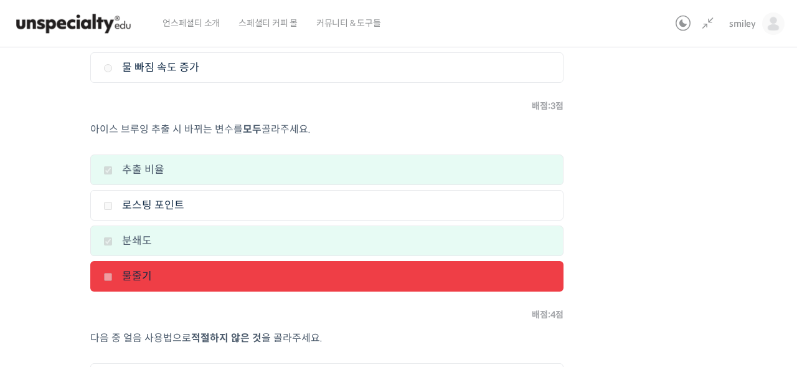
scroll to position [5772, 0]
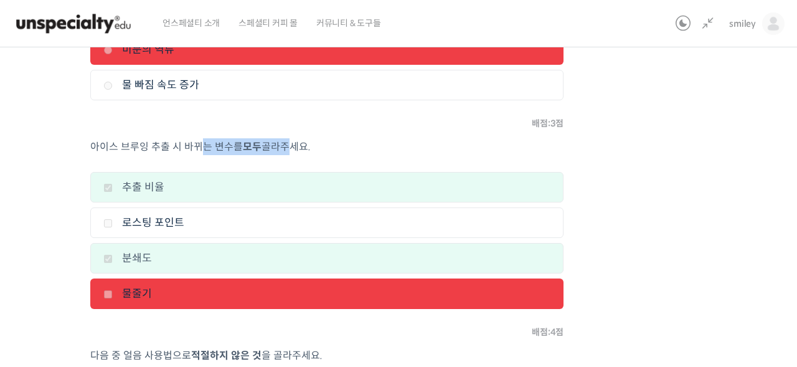
drag, startPoint x: 210, startPoint y: 140, endPoint x: 281, endPoint y: 142, distance: 70.4
click at [281, 142] on p "아이스 브루잉 추출 시 바뀌는 변수를 모두 골라주세요." at bounding box center [326, 146] width 473 height 17
drag, startPoint x: 127, startPoint y: 276, endPoint x: 156, endPoint y: 280, distance: 28.8
click at [156, 285] on label "물줄기" at bounding box center [326, 293] width 447 height 17
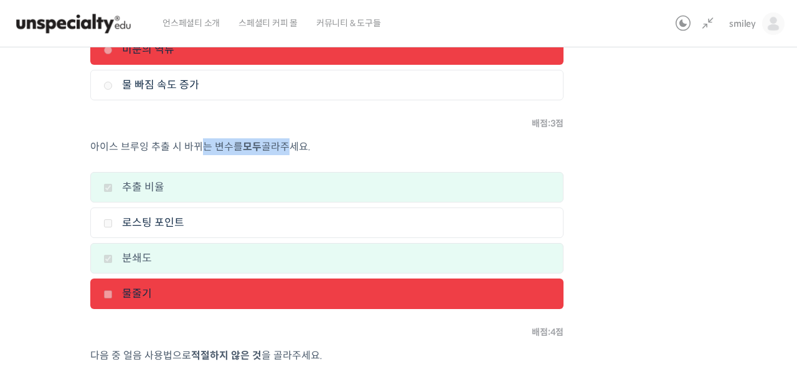
click at [156, 285] on label "물줄기" at bounding box center [326, 293] width 447 height 17
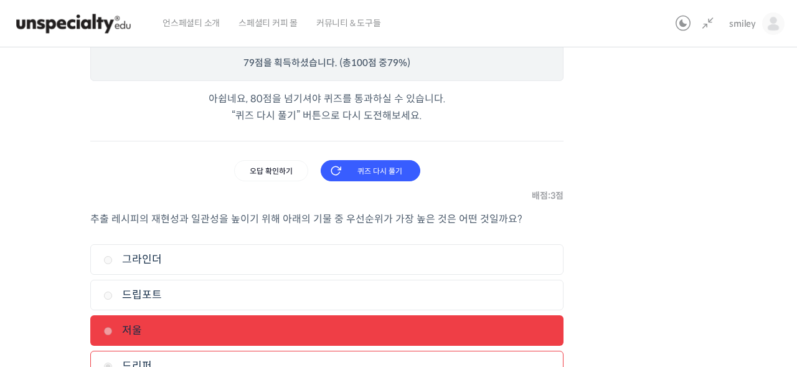
scroll to position [290, 0]
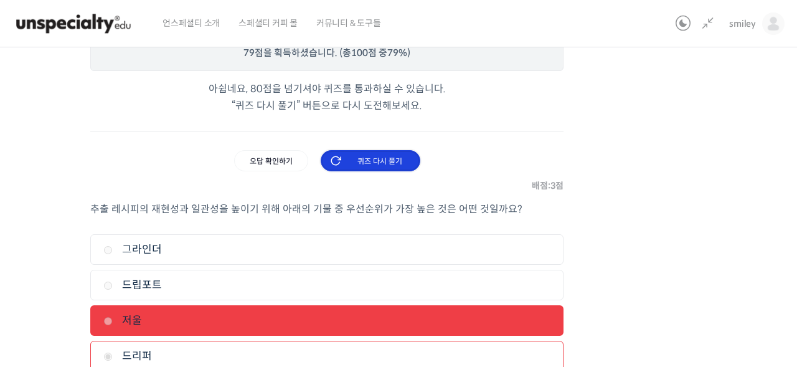
click at [358, 166] on input "퀴즈 다시 풀기" at bounding box center [371, 160] width 100 height 21
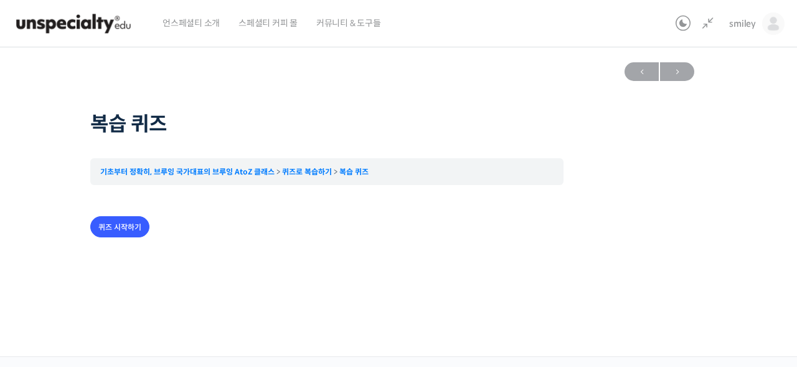
scroll to position [902, 0]
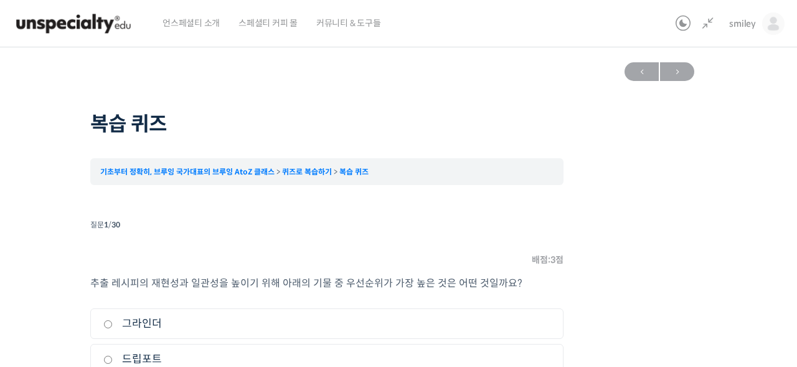
click at [128, 227] on div "질문 1 / 30" at bounding box center [326, 224] width 473 height 17
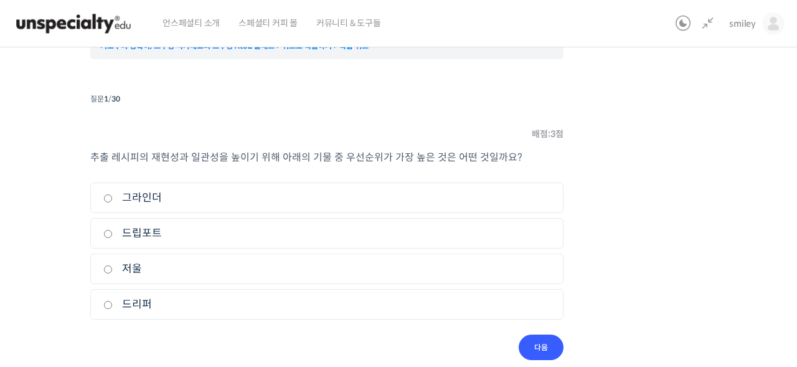
scroll to position [126, 0]
drag, startPoint x: 305, startPoint y: 158, endPoint x: 440, endPoint y: 158, distance: 135.1
click at [440, 158] on span "추출 레시피의 재현성과 일관성을 높이기 위해 아래의 기물 중 우선순위가 가장 높은 것은 어떤 것일까요?" at bounding box center [306, 156] width 432 height 13
click at [106, 268] on input "저울" at bounding box center [107, 269] width 9 height 8
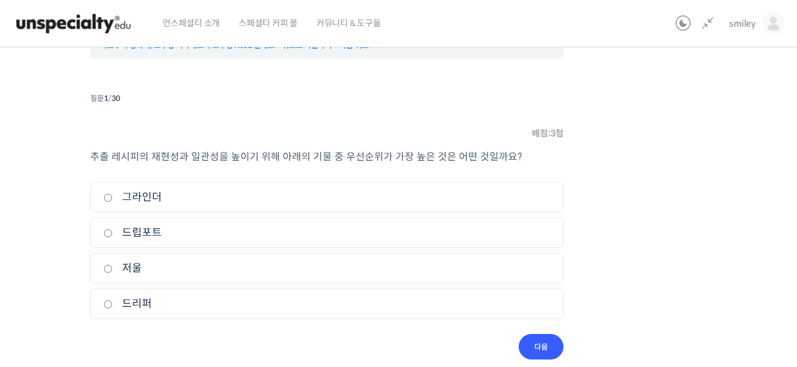
radio input "true"
click at [536, 349] on input "다음" at bounding box center [541, 347] width 45 height 26
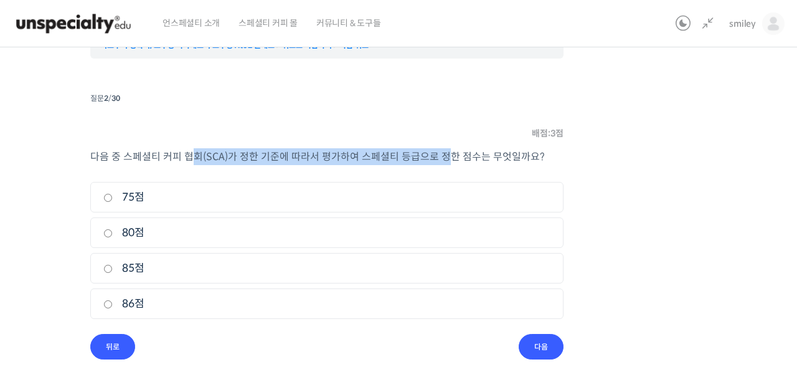
drag, startPoint x: 196, startPoint y: 159, endPoint x: 443, endPoint y: 157, distance: 246.6
click at [438, 158] on span "다음 중 스페셜티 커피 협회(SCA)가 정한 기준에 따라서 평가하여 스페셜티 등급으로 정한 점수는 무엇일까요?" at bounding box center [317, 156] width 455 height 13
click at [443, 157] on span "다음 중 스페셜티 커피 협회(SCA)가 정한 기준에 따라서 평가하여 스페셜티 등급으로 정한 점수는 무엇일까요?" at bounding box center [317, 156] width 455 height 13
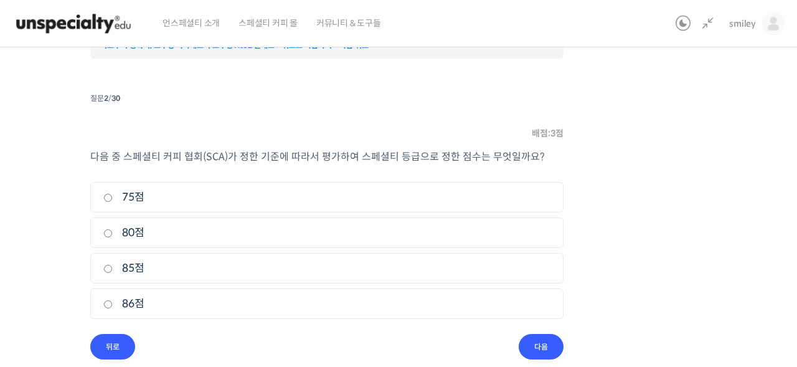
click at [108, 234] on input "80점" at bounding box center [107, 233] width 9 height 8
radio input "true"
click at [548, 344] on input "다음" at bounding box center [541, 347] width 45 height 26
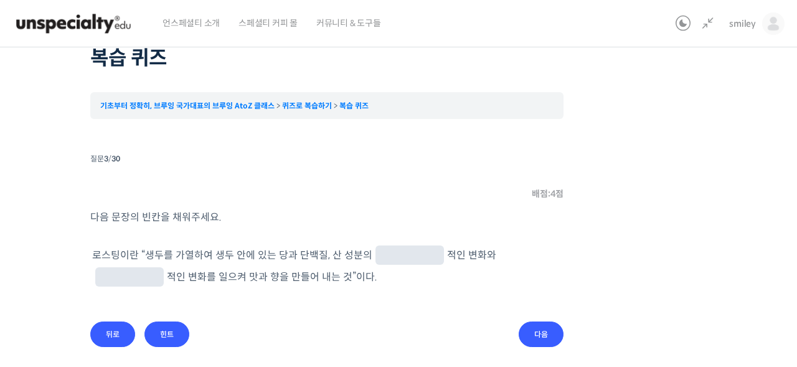
click at [390, 258] on input "text" at bounding box center [409, 256] width 59 height 12
type input "화학"
type input "물리"
click at [536, 334] on input "다음" at bounding box center [541, 334] width 45 height 26
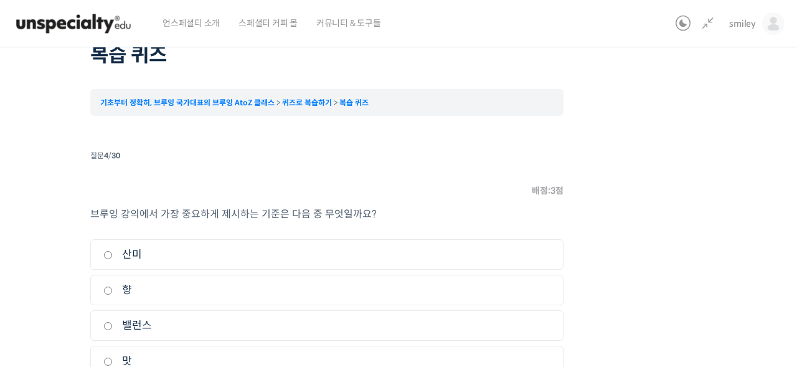
scroll to position [143, 0]
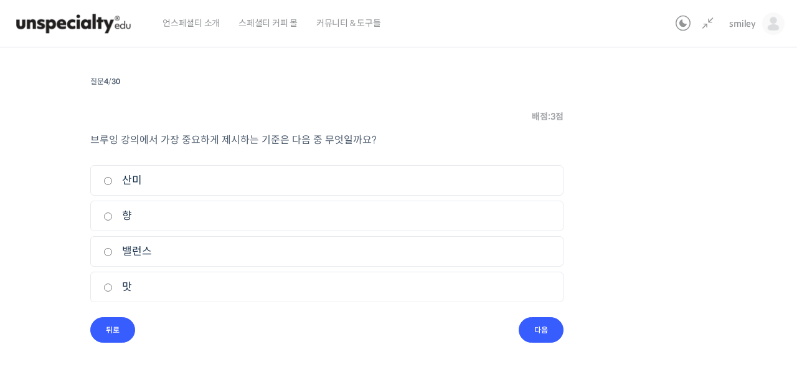
click at [107, 286] on input "맛" at bounding box center [107, 287] width 9 height 8
radio input "true"
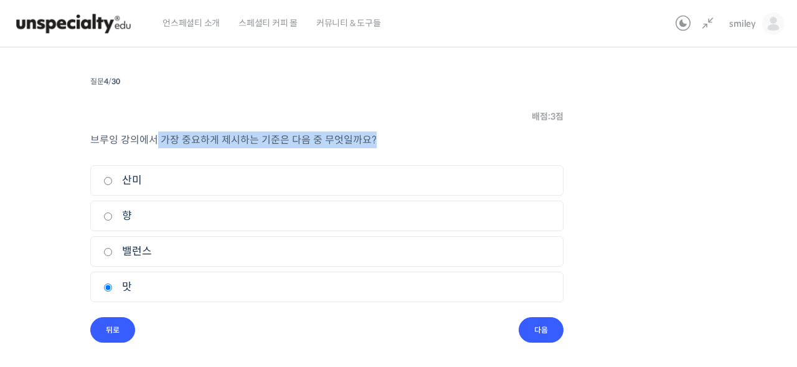
drag, startPoint x: 167, startPoint y: 134, endPoint x: 382, endPoint y: 136, distance: 215.4
click at [382, 136] on p "브루잉 강의에서 가장 중요하게 제시하는 기준은 다음 중 무엇일까요?" at bounding box center [326, 139] width 473 height 17
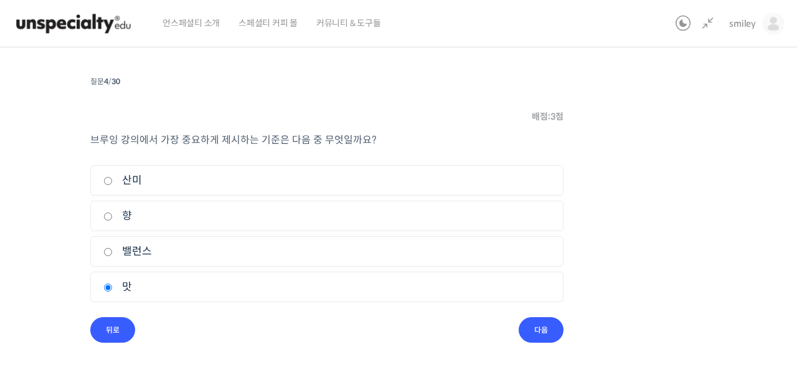
click at [362, 337] on li "질문 4 / 30 4 . 질문 배점: 3 점 브루잉 강의에서 가장 중요하게 제시하는 기준은 다음 중 무엇일까요? 1. 산미 2. 향 3. 밸런…" at bounding box center [326, 208] width 473 height 270
click at [534, 330] on input "다음" at bounding box center [541, 330] width 45 height 26
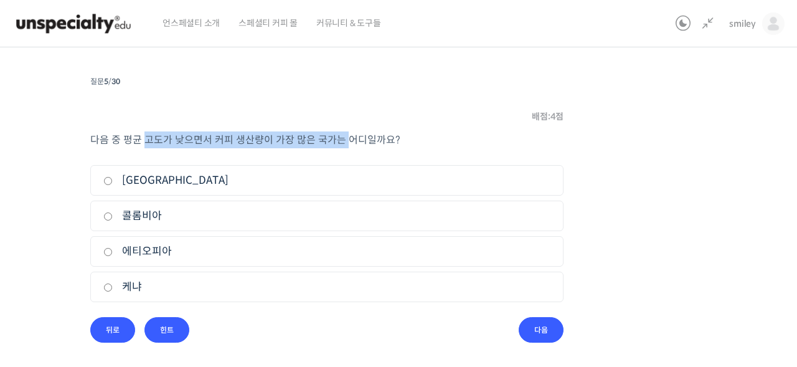
drag, startPoint x: 167, startPoint y: 141, endPoint x: 341, endPoint y: 141, distance: 173.1
click at [341, 141] on span "다음 중 평균 고도가 낮으면서 커피 생산량이 가장 많은 국가는 어디일까요?" at bounding box center [245, 139] width 310 height 13
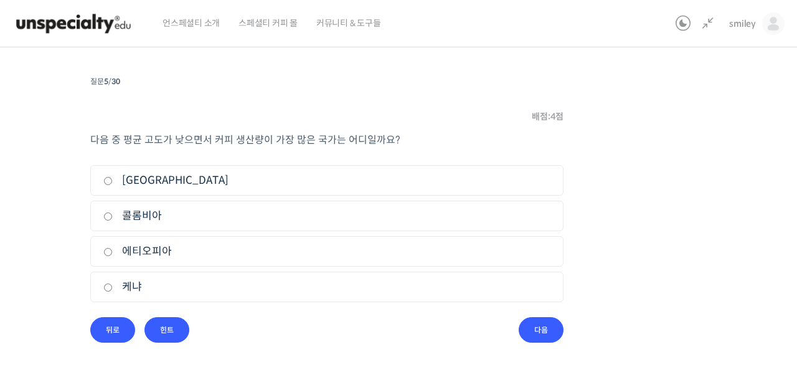
click at [106, 179] on input "브라질" at bounding box center [107, 181] width 9 height 8
radio input "true"
click at [537, 329] on input "다음" at bounding box center [541, 330] width 45 height 26
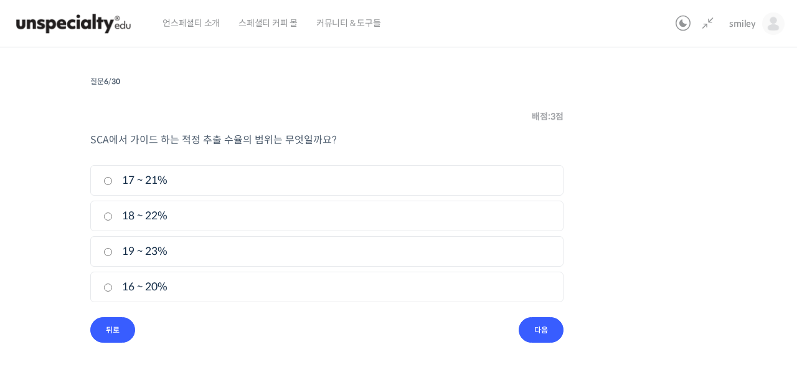
click at [110, 217] on input "18 ~ 22%" at bounding box center [107, 216] width 9 height 8
radio input "true"
click at [545, 331] on input "다음" at bounding box center [541, 330] width 45 height 26
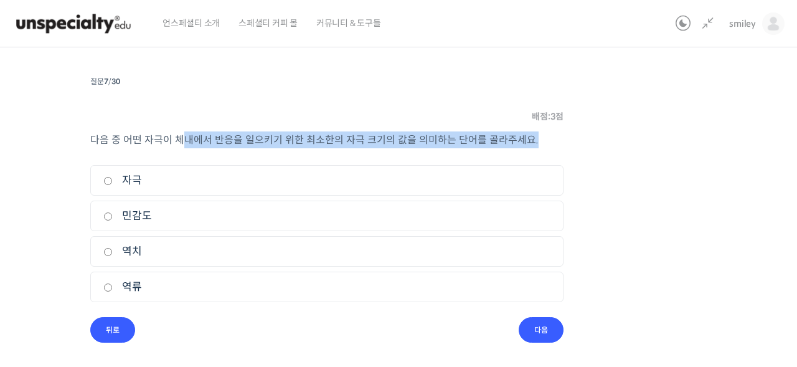
drag, startPoint x: 182, startPoint y: 138, endPoint x: 449, endPoint y: 148, distance: 266.7
click at [458, 148] on p "다음 중 어떤 자극이 체내에서 반응을 일으키기 위한 최소한의 자극 크기의 값을 의미하는 단어를 골라주세요." at bounding box center [326, 139] width 473 height 17
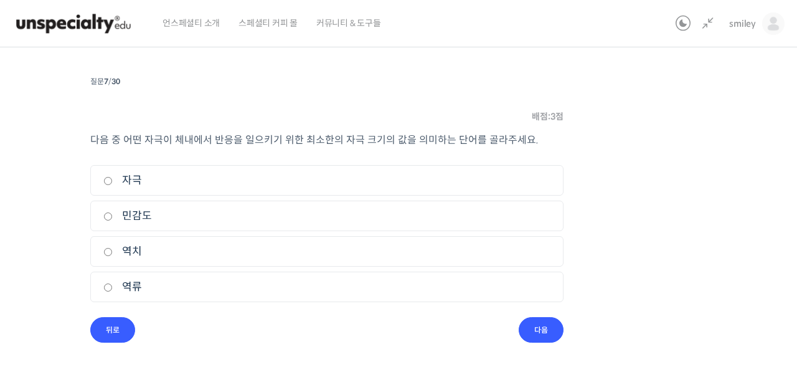
click at [461, 147] on p "다음 중 어떤 자극이 체내에서 반응을 일으키기 위한 최소한의 자극 크기의 값을 의미하는 단어를 골라주세요." at bounding box center [326, 139] width 473 height 17
click at [110, 249] on input "역치" at bounding box center [107, 252] width 9 height 8
radio input "true"
click at [539, 339] on input "다음" at bounding box center [541, 330] width 45 height 26
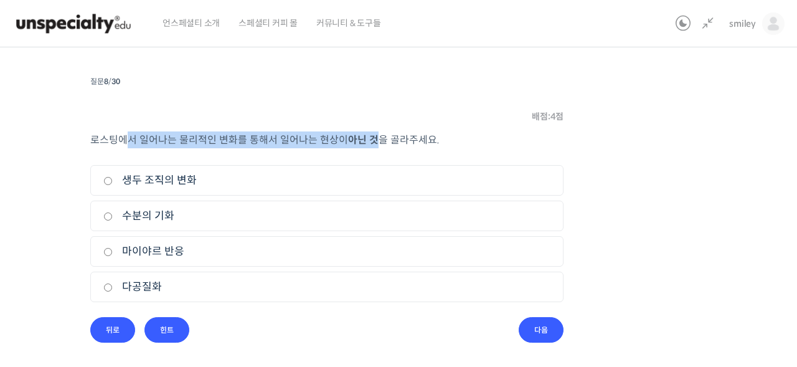
drag, startPoint x: 134, startPoint y: 143, endPoint x: 376, endPoint y: 141, distance: 242.2
click at [376, 141] on p "로스팅에서 일어나는 물리적인 변화를 통해서 일어나는 현상이 아닌 것 을 골라주세요." at bounding box center [326, 139] width 473 height 17
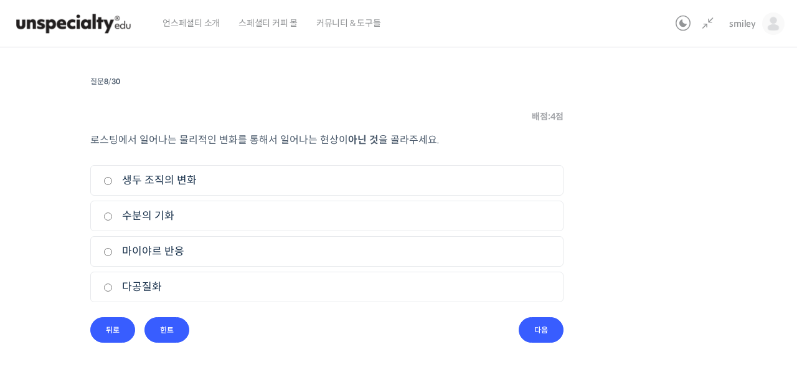
click at [379, 141] on span "을 골라주세요." at bounding box center [409, 139] width 61 height 13
click at [106, 250] on input "마이야르 반응" at bounding box center [107, 252] width 9 height 8
radio input "true"
click at [540, 329] on input "다음" at bounding box center [541, 330] width 45 height 26
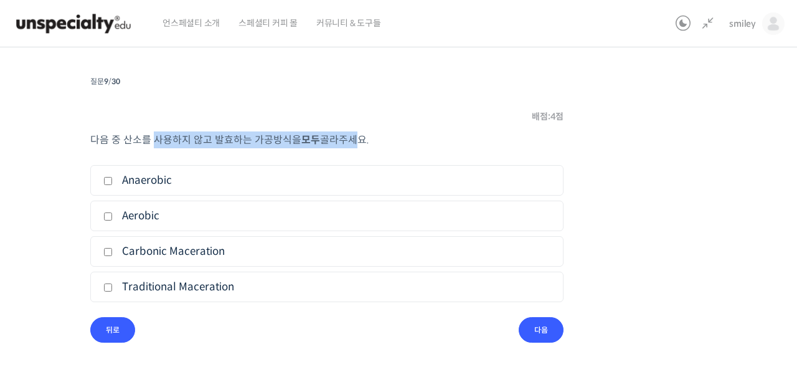
drag, startPoint x: 195, startPoint y: 141, endPoint x: 346, endPoint y: 138, distance: 150.7
click at [346, 138] on p "다음 중 산소를 사용하지 않고 발효하는 가공방식을 모두 골라주세요." at bounding box center [326, 139] width 473 height 17
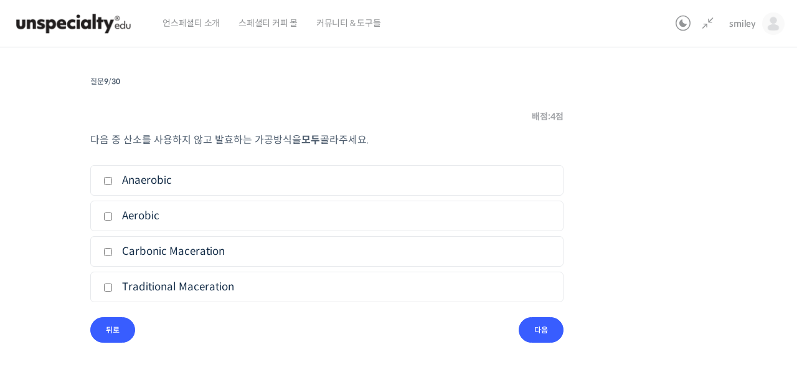
click at [347, 138] on span "골라주세요." at bounding box center [344, 139] width 49 height 13
click at [105, 182] on input "Anaerobic" at bounding box center [107, 181] width 9 height 8
checkbox input "true"
click at [108, 251] on input "Carbonic Maceration" at bounding box center [107, 252] width 9 height 8
checkbox input "true"
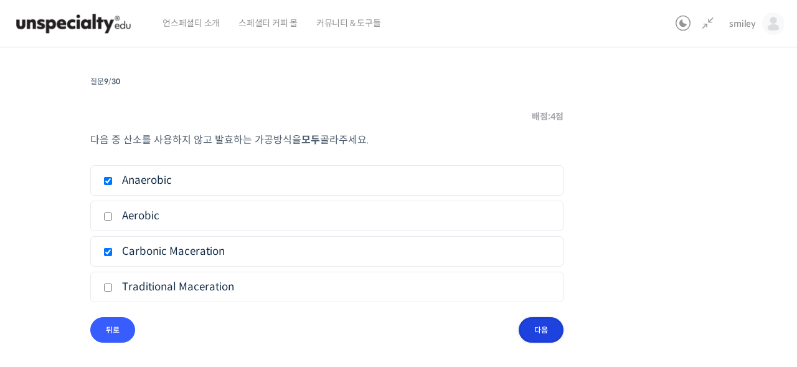
click at [528, 330] on input "다음" at bounding box center [541, 330] width 45 height 26
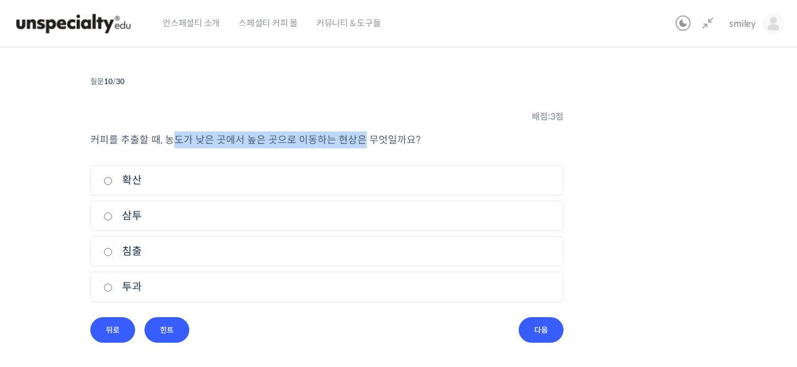
drag, startPoint x: 208, startPoint y: 135, endPoint x: 380, endPoint y: 139, distance: 171.9
click at [371, 139] on span "커피를 추출할 때, 농도가 낮은 곳에서 높은 곳으로 이동하는 현상은 무엇일까요?" at bounding box center [255, 139] width 331 height 13
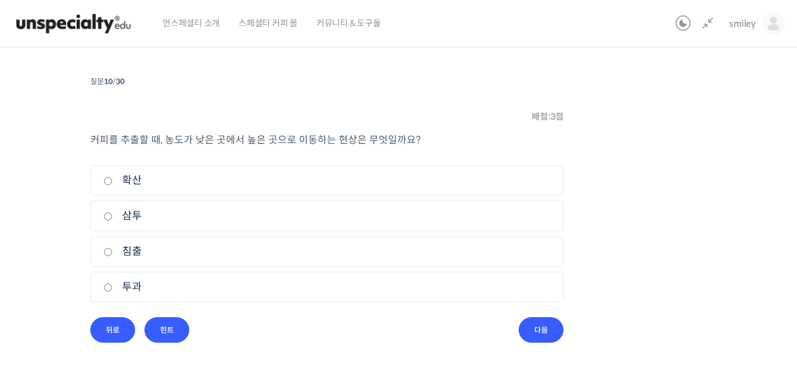
click at [383, 138] on span "커피를 추출할 때, 농도가 낮은 곳에서 높은 곳으로 이동하는 현상은 무엇일까요?" at bounding box center [255, 139] width 331 height 13
click at [179, 214] on label "삼투" at bounding box center [326, 215] width 447 height 17
click at [113, 214] on input "삼투" at bounding box center [107, 216] width 9 height 8
radio input "true"
click at [536, 328] on input "다음" at bounding box center [541, 330] width 45 height 26
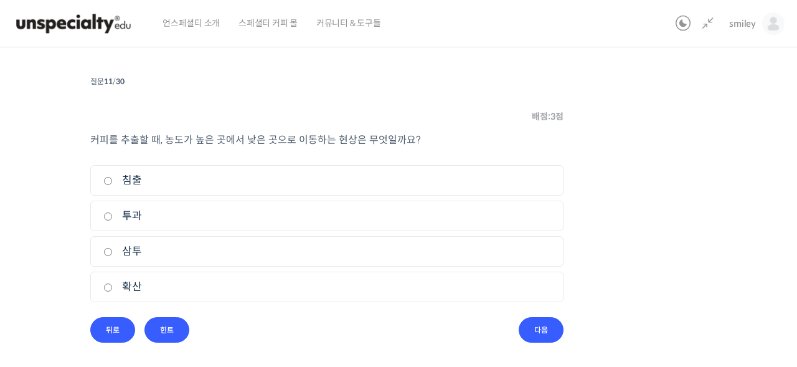
click at [159, 286] on label "확산" at bounding box center [326, 286] width 447 height 17
click at [113, 286] on input "확산" at bounding box center [107, 287] width 9 height 8
radio input "true"
drag, startPoint x: 167, startPoint y: 140, endPoint x: 221, endPoint y: 141, distance: 54.2
click at [221, 141] on span "커피를 추출할 때, 농도가 높은 곳에서 낮은 곳으로 이동하는 현상은 무엇일까요?" at bounding box center [255, 139] width 331 height 13
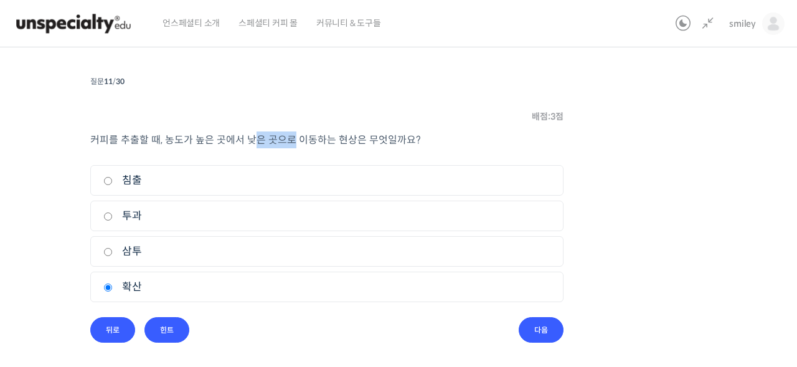
drag, startPoint x: 251, startPoint y: 139, endPoint x: 286, endPoint y: 140, distance: 35.5
click at [286, 140] on span "커피를 추출할 때, 농도가 높은 곳에서 낮은 곳으로 이동하는 현상은 무엇일까요?" at bounding box center [255, 139] width 331 height 13
click at [287, 140] on span "커피를 추출할 때, 농도가 높은 곳에서 낮은 곳으로 이동하는 현상은 무엇일까요?" at bounding box center [255, 139] width 331 height 13
click at [540, 326] on input "다음" at bounding box center [541, 330] width 45 height 26
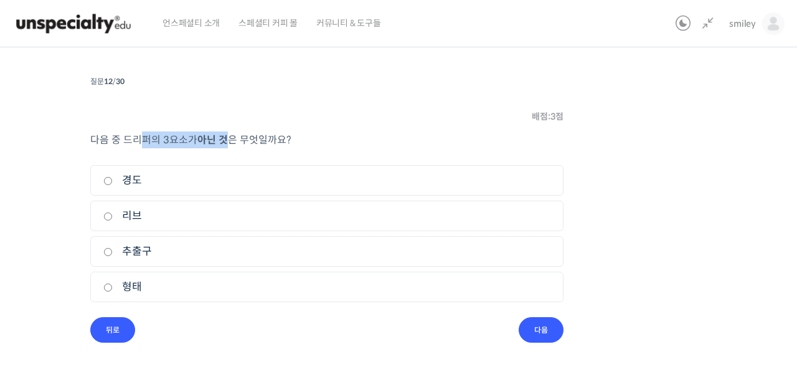
drag, startPoint x: 144, startPoint y: 143, endPoint x: 248, endPoint y: 140, distance: 104.6
click at [242, 141] on p "다음 중 드리퍼의 3요소가 아닌 것 은 무엇일까요?" at bounding box center [326, 139] width 473 height 17
click at [249, 140] on span "은 무엇일까요?" at bounding box center [260, 139] width 64 height 13
click at [286, 139] on span "은 무엇일까요?" at bounding box center [260, 139] width 64 height 13
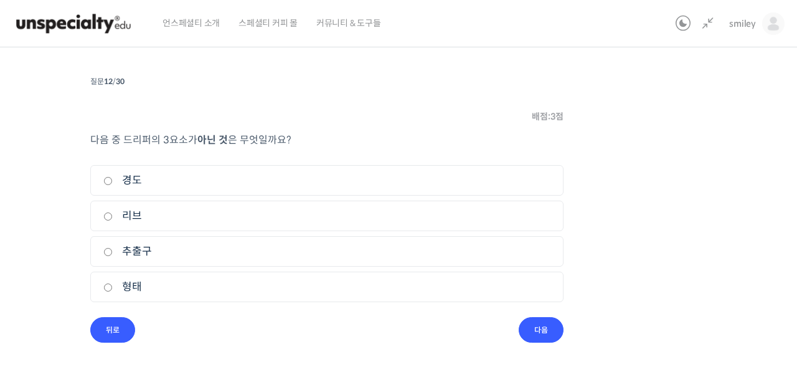
click at [108, 181] on input "경도" at bounding box center [107, 181] width 9 height 8
radio input "true"
click at [547, 327] on input "다음" at bounding box center [541, 330] width 45 height 26
drag, startPoint x: 163, startPoint y: 143, endPoint x: 228, endPoint y: 140, distance: 65.4
click at [228, 140] on p "드리퍼의 형태 중 적절하지 않은 형태를 골라주세요." at bounding box center [326, 139] width 473 height 17
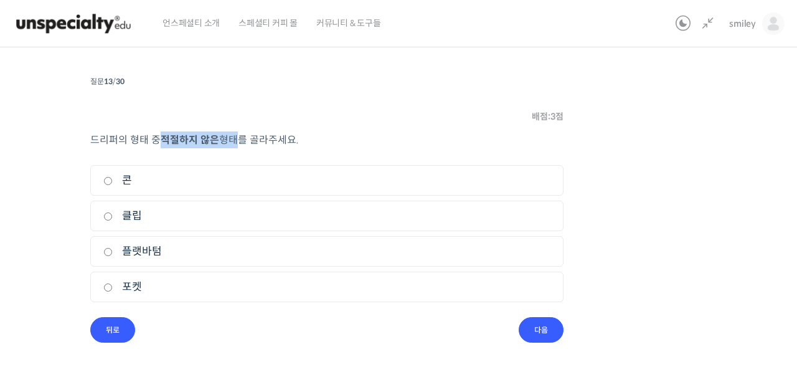
click at [228, 140] on span "형태를 골라주세요." at bounding box center [259, 139] width 80 height 13
click at [106, 219] on input "클립" at bounding box center [107, 216] width 9 height 8
radio input "true"
click at [555, 331] on input "다음" at bounding box center [541, 330] width 45 height 26
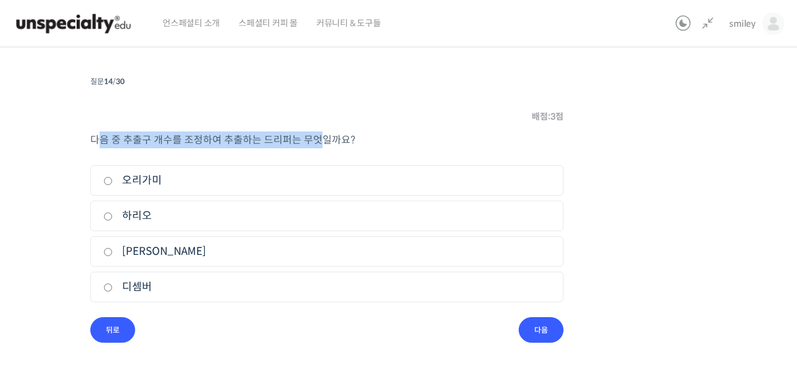
drag, startPoint x: 95, startPoint y: 143, endPoint x: 319, endPoint y: 134, distance: 223.7
click at [318, 134] on span "다음 중 추출구 개수를 조정하여 추출하는 드리퍼는 무엇일까요?" at bounding box center [222, 139] width 265 height 13
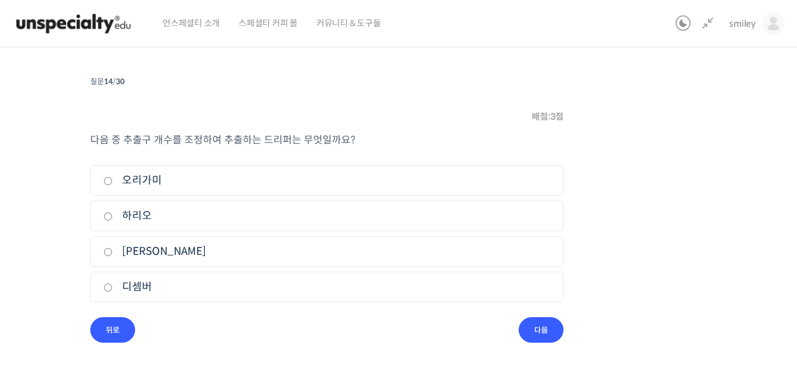
click at [319, 134] on span "다음 중 추출구 개수를 조정하여 추출하는 드리퍼는 무엇일까요?" at bounding box center [222, 139] width 265 height 13
click at [107, 285] on input "디셈버" at bounding box center [107, 287] width 9 height 8
radio input "true"
click at [553, 336] on input "다음" at bounding box center [541, 330] width 45 height 26
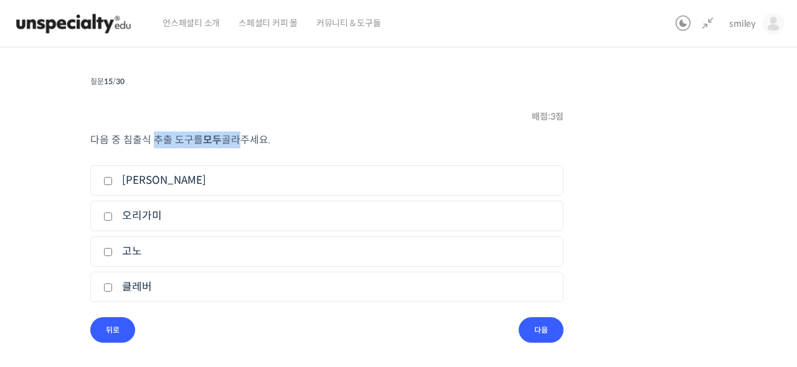
drag, startPoint x: 156, startPoint y: 135, endPoint x: 237, endPoint y: 138, distance: 80.4
click at [235, 138] on p "다음 중 침출식 추출 도구를 모두 골라주세요." at bounding box center [326, 139] width 473 height 17
click at [237, 138] on span "골라주세요." at bounding box center [246, 139] width 49 height 13
click at [210, 179] on label "프렌치 프레스" at bounding box center [326, 180] width 447 height 17
click at [113, 179] on input "프렌치 프레스" at bounding box center [107, 181] width 9 height 8
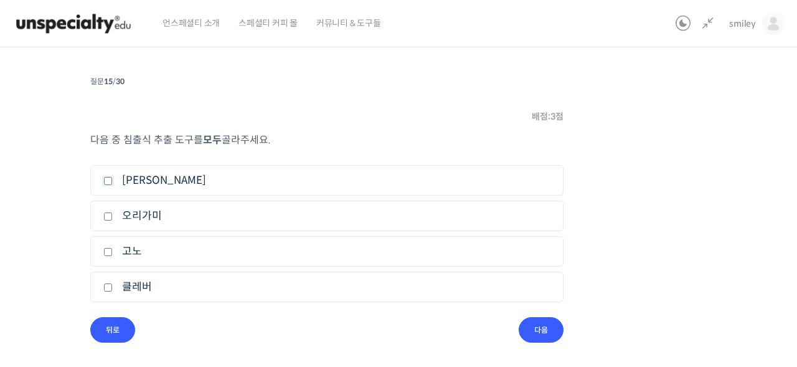
checkbox input "true"
click at [199, 282] on label "클레버" at bounding box center [326, 286] width 447 height 17
click at [113, 283] on input "클레버" at bounding box center [107, 287] width 9 height 8
checkbox input "true"
click at [542, 327] on input "다음" at bounding box center [541, 330] width 45 height 26
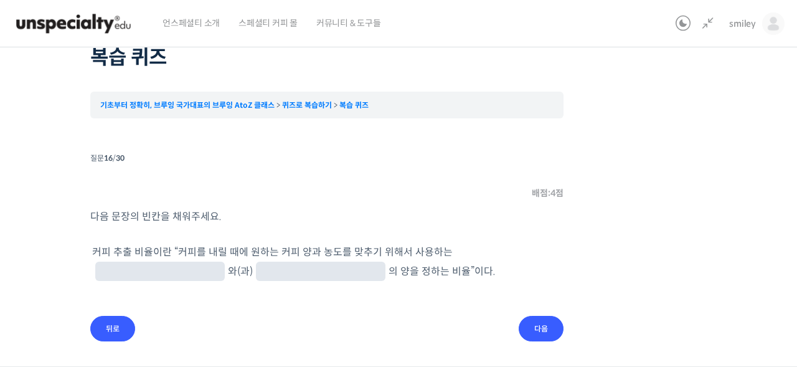
scroll to position [71, 0]
click at [220, 266] on input "text" at bounding box center [160, 272] width 120 height 12
drag, startPoint x: 373, startPoint y: 249, endPoint x: 430, endPoint y: 251, distance: 57.3
click at [430, 251] on span "커피를 내릴 때에 원하는 커피 양과 농도를 맞추기 위해서 사용하는 와(과) 의 양" at bounding box center [272, 261] width 360 height 32
click at [431, 251] on span "커피를 내릴 때에 원하는 커피 양과 농도를 맞추기 위해서 사용하는 와(과) 의 양" at bounding box center [272, 261] width 360 height 32
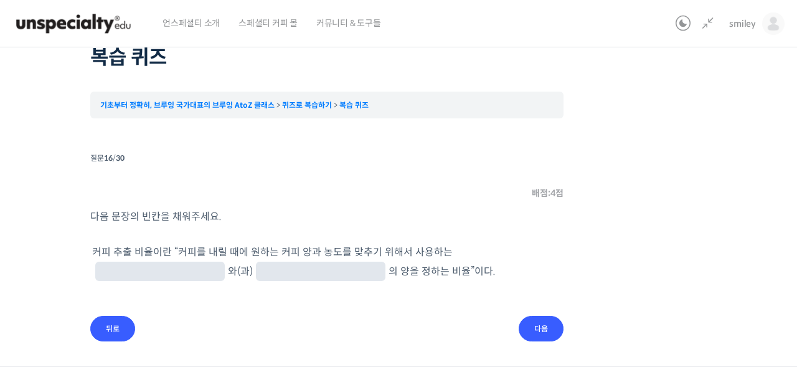
click at [220, 266] on input "text" at bounding box center [160, 272] width 120 height 12
type input "커피"
click at [261, 276] on input "text" at bounding box center [321, 272] width 120 height 12
type input "물"
click at [535, 329] on input "다음" at bounding box center [541, 329] width 45 height 26
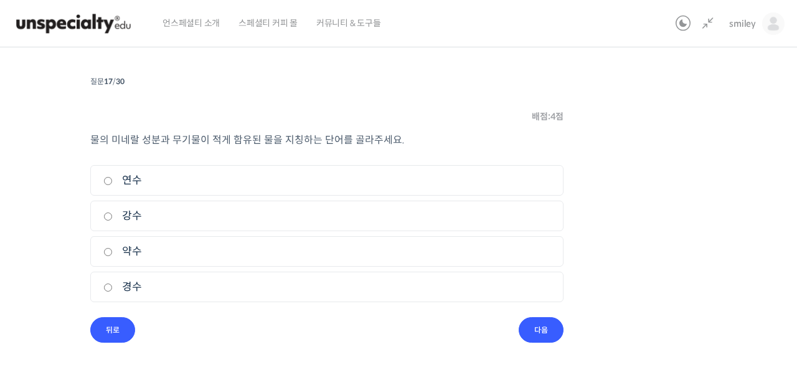
scroll to position [139, 0]
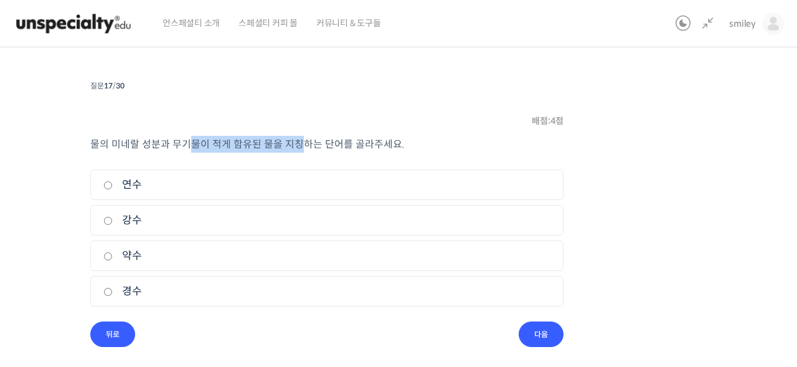
drag, startPoint x: 195, startPoint y: 138, endPoint x: 314, endPoint y: 143, distance: 119.0
click at [306, 142] on p "물의 미네랄 성분과 무기물이 적게 함유된 물을 지칭하는 단어를 골라주세요." at bounding box center [326, 144] width 473 height 17
drag, startPoint x: 314, startPoint y: 143, endPoint x: 200, endPoint y: 168, distance: 116.2
click at [314, 143] on span "물의 미네랄 성분과 무기물이 적게 함유된 물을 지칭하는 단어를 골라주세요." at bounding box center [247, 144] width 314 height 13
click at [111, 184] on input "연수" at bounding box center [107, 185] width 9 height 8
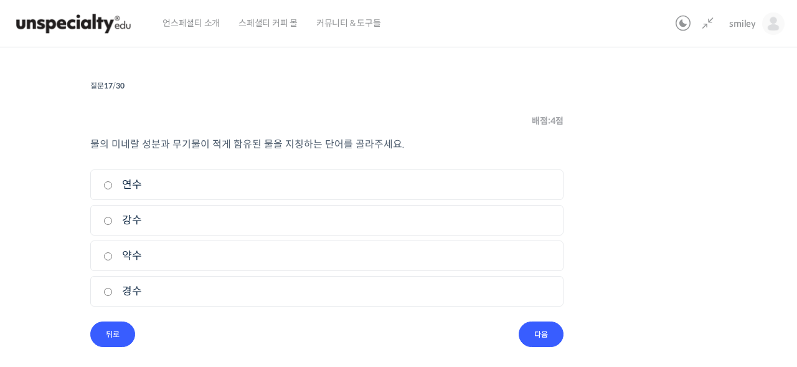
radio input "true"
click at [560, 333] on input "다음" at bounding box center [541, 334] width 45 height 26
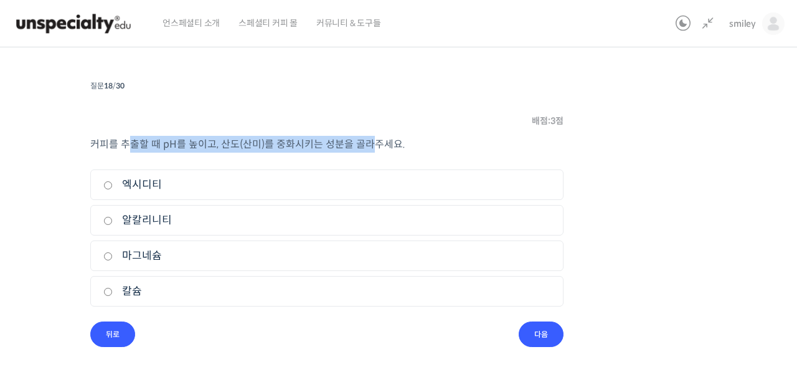
drag, startPoint x: 200, startPoint y: 141, endPoint x: 364, endPoint y: 140, distance: 164.4
click at [364, 140] on span "커피를 추출할 때 pH를 높이고, 산도(산미)를 중화시키는 성분을 골라주세요." at bounding box center [247, 144] width 315 height 13
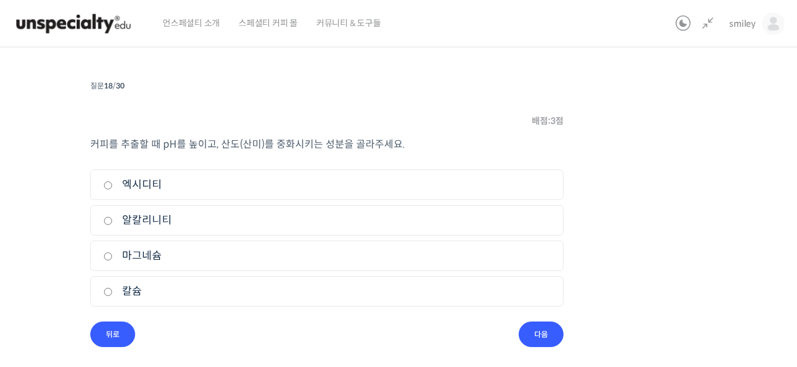
click at [111, 219] on input "알칼리니티" at bounding box center [107, 221] width 9 height 8
radio input "true"
click at [517, 334] on li "질문 18 / 30 18 . 질문 배점: 3 점 커피를 추출할 때 pH를 높이고, 산도(산미)를 중화시키는 성분을 골라주세요. 1. 엑시디티 …" at bounding box center [326, 212] width 473 height 270
click at [529, 334] on input "다음" at bounding box center [541, 334] width 45 height 26
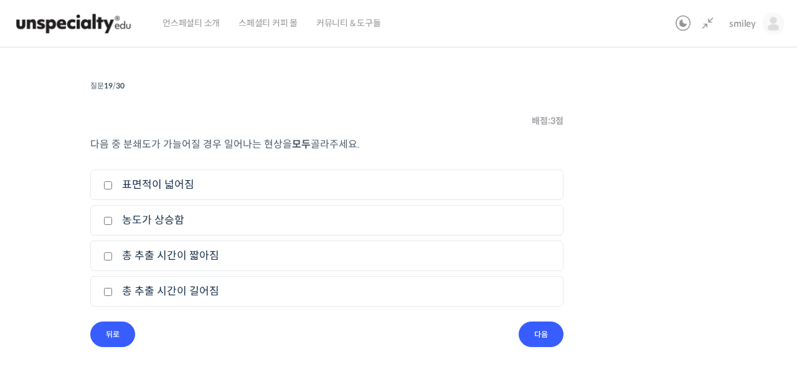
drag, startPoint x: 116, startPoint y: 148, endPoint x: 364, endPoint y: 148, distance: 247.8
click at [364, 148] on p "다음 중 분쇄도가 가늘어질 경우 일어나는 현상을 모두 골라주세요." at bounding box center [326, 144] width 473 height 17
drag, startPoint x: 175, startPoint y: 141, endPoint x: 352, endPoint y: 141, distance: 176.8
click at [352, 141] on p "다음 중 분쇄도가 가늘어질 경우 일어나는 현상을 모두 골라주세요." at bounding box center [326, 144] width 473 height 17
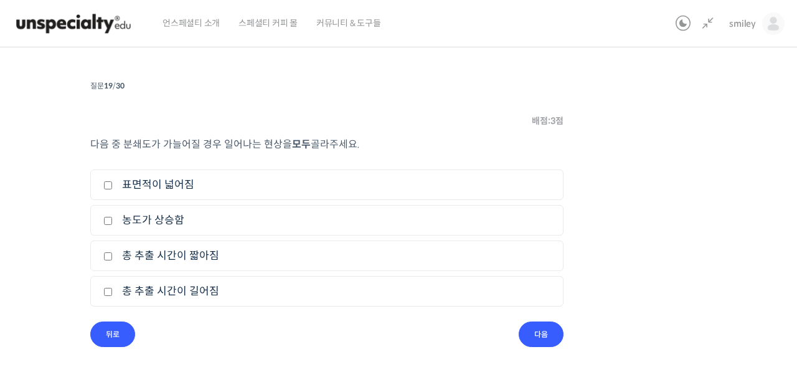
click at [304, 146] on b "모두" at bounding box center [301, 144] width 19 height 13
click at [239, 187] on label "표면적이 넓어짐" at bounding box center [326, 184] width 447 height 17
click at [113, 187] on input "표면적이 넓어짐" at bounding box center [107, 185] width 9 height 8
checkbox input "true"
click at [225, 225] on label "농도가 상승함" at bounding box center [326, 220] width 447 height 17
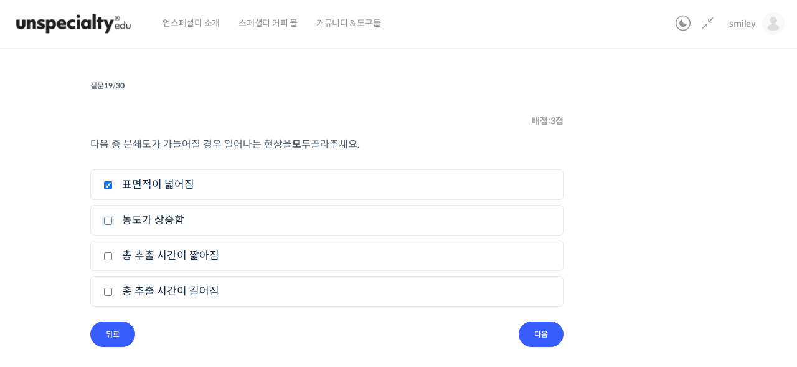
click at [113, 225] on input "농도가 상승함" at bounding box center [107, 221] width 9 height 8
checkbox input "true"
click at [230, 286] on label "총 추출 시간이 길어짐" at bounding box center [326, 291] width 447 height 17
click at [113, 288] on input "총 추출 시간이 길어짐" at bounding box center [107, 292] width 9 height 8
checkbox input "true"
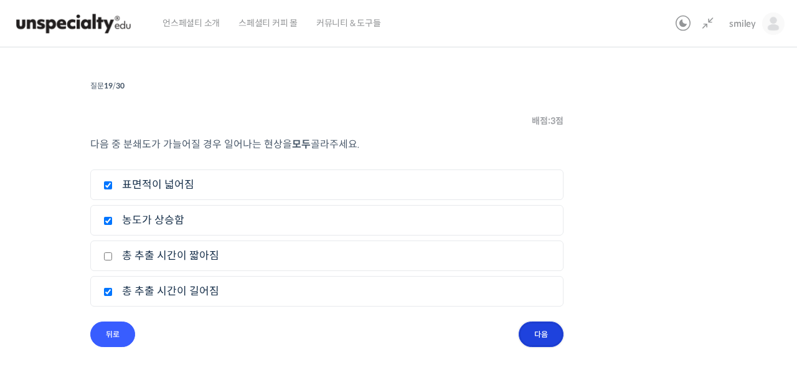
click at [534, 334] on input "다음" at bounding box center [541, 334] width 45 height 26
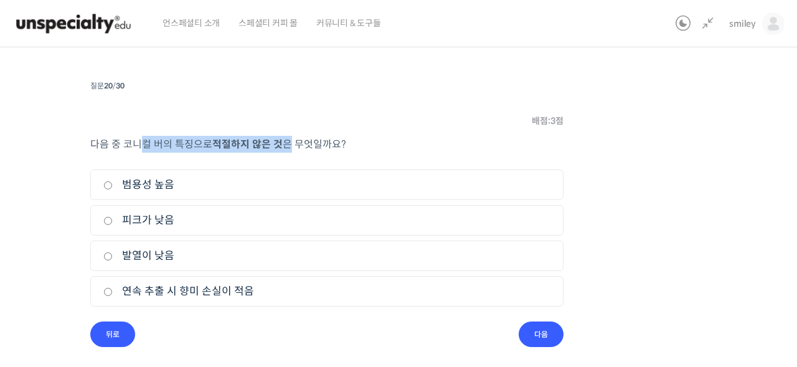
drag, startPoint x: 149, startPoint y: 149, endPoint x: 290, endPoint y: 145, distance: 140.8
click at [290, 145] on p "다음 중 코니컬 버의 특징으로 적절하지 않은 것 은 무엇일까요?" at bounding box center [326, 144] width 473 height 17
click at [290, 145] on span "은 무엇일까요?" at bounding box center [315, 144] width 64 height 13
click at [134, 190] on label "범용성 높음" at bounding box center [326, 184] width 447 height 17
click at [113, 189] on input "범용성 높음" at bounding box center [107, 185] width 9 height 8
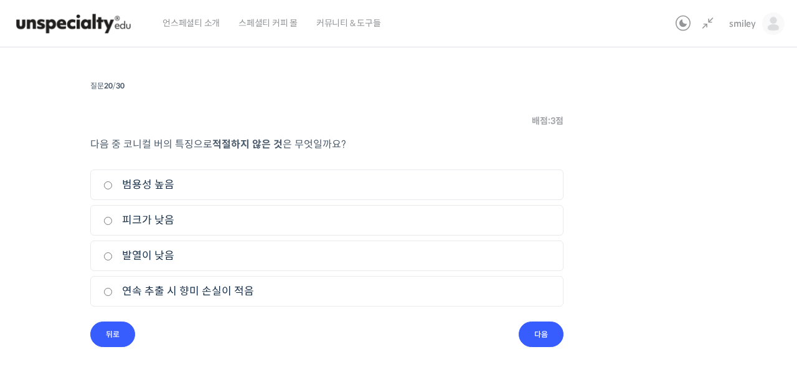
radio input "true"
click at [544, 331] on input "다음" at bounding box center [541, 334] width 45 height 26
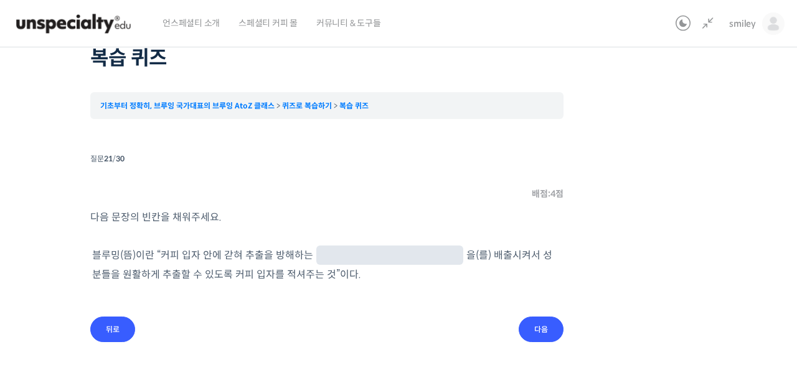
click at [359, 252] on input "text" at bounding box center [389, 256] width 137 height 12
type input "가스"
drag, startPoint x: 176, startPoint y: 255, endPoint x: 314, endPoint y: 257, distance: 137.6
click at [314, 257] on span "커피 입자 안에 갇혀 추출을 방해하는 가스 을(를) 배출시켜서 성분들을 원활하게 추출할 수 있도록 커피 입자를 적셔주는 것”이다." at bounding box center [322, 264] width 460 height 32
drag, startPoint x: 429, startPoint y: 256, endPoint x: 539, endPoint y: 258, distance: 110.2
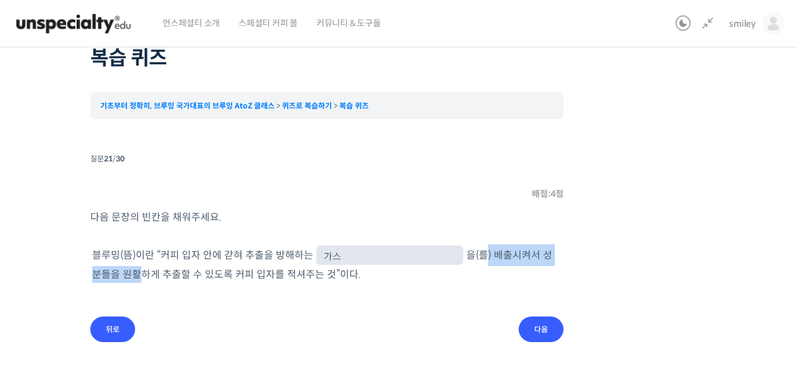
click at [539, 258] on span "커피 입자 안에 갇혀 추출을 방해하는 가스 을(를) 배출시켜서 성분들을 원활하게 추출할 수 있도록 커피 입자를 적셔주는 것”이다." at bounding box center [322, 264] width 460 height 32
click at [557, 332] on input "다음" at bounding box center [541, 329] width 45 height 26
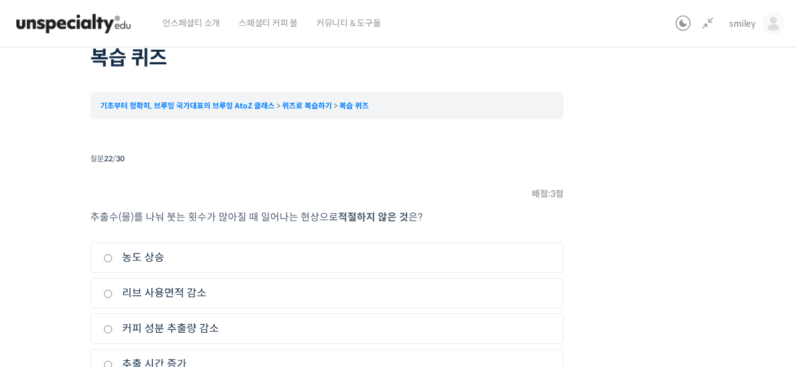
click at [14, 239] on div "퀴즈 1 / 1 ← 이전 다음 → 복습 퀴즈 기초부터 정확히, 브루잉 국가대표의 브루잉 AtoZ 클래스 퀴즈로 복습하기 복습 퀴즈 Time l…" at bounding box center [327, 205] width 828 height 430
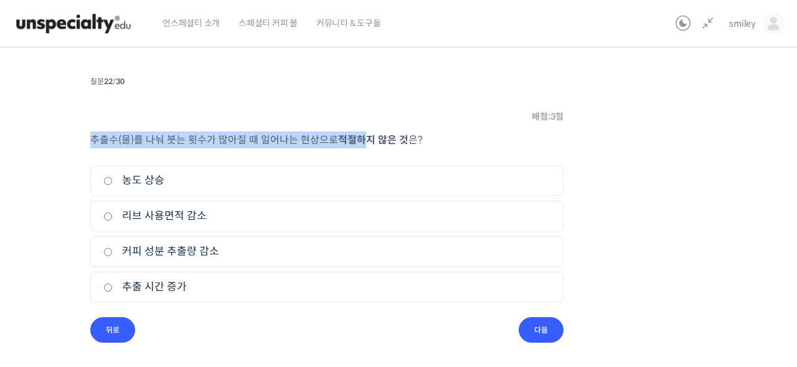
drag, startPoint x: 92, startPoint y: 141, endPoint x: 374, endPoint y: 139, distance: 282.0
click at [369, 140] on p "추출수(물)를 나눠 붓는 횟수가 많아질 때 일어나는 현상으로 적절하지 않은 것 은?" at bounding box center [326, 139] width 473 height 17
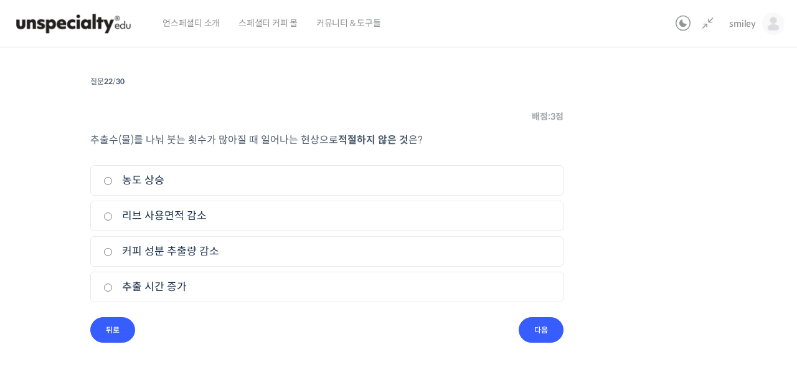
click at [374, 139] on b "적절하지 않은 것" at bounding box center [373, 139] width 70 height 13
click at [32, 258] on div "퀴즈 1 / 1 ← 이전 다음 → 복습 퀴즈 기초부터 정확히, 브루잉 국가대표의 브루잉 AtoZ 클래스 퀴즈로 복습하기 복습 퀴즈 Time l…" at bounding box center [327, 128] width 828 height 430
drag, startPoint x: 85, startPoint y: 141, endPoint x: 253, endPoint y: 135, distance: 167.6
click at [253, 135] on div "퀴즈 1 / 1 ← 이전 다음 → 복습 퀴즈 기초부터 정확히, 브루잉 국가대표의 브루잉 AtoZ 클래스 퀴즈로 복습하기 복습 퀴즈 Time l…" at bounding box center [327, 128] width 828 height 430
drag, startPoint x: 275, startPoint y: 135, endPoint x: 400, endPoint y: 136, distance: 125.2
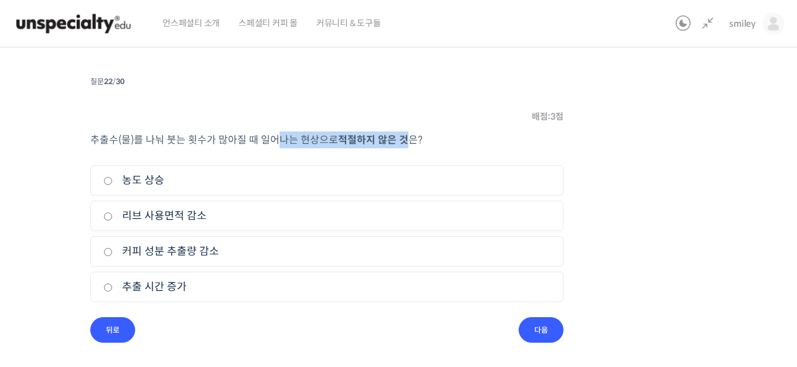
click at [400, 136] on p "추출수(물)를 나눠 붓는 횟수가 많아질 때 일어나는 현상으로 적절하지 않은 것 은?" at bounding box center [326, 139] width 473 height 17
click at [400, 136] on b "적절하지 않은 것" at bounding box center [373, 139] width 70 height 13
click at [198, 219] on label "리브 사용면적 감소" at bounding box center [326, 215] width 447 height 17
click at [113, 219] on input "리브 사용면적 감소" at bounding box center [107, 216] width 9 height 8
radio input "true"
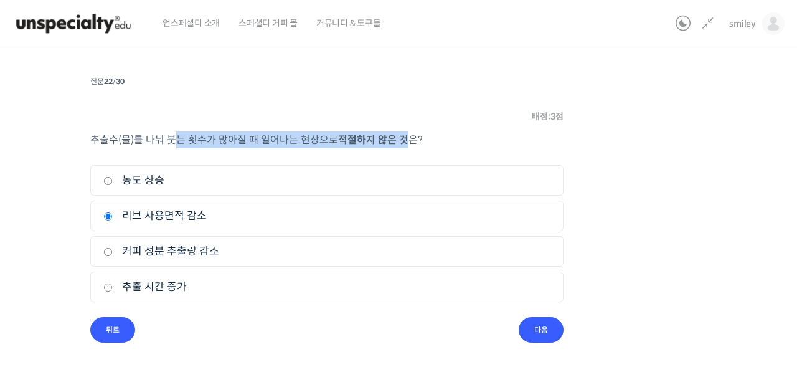
drag, startPoint x: 187, startPoint y: 138, endPoint x: 407, endPoint y: 134, distance: 219.8
click at [407, 134] on p "추출수(물)를 나눠 붓는 횟수가 많아질 때 일어나는 현상으로 적절하지 않은 것 은?" at bounding box center [326, 139] width 473 height 17
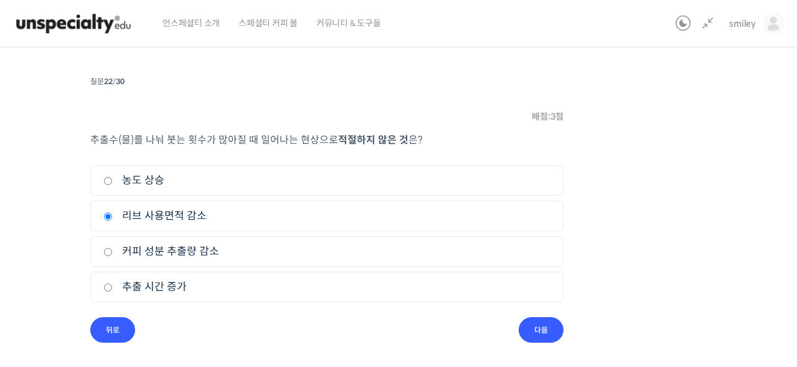
click at [408, 134] on span "은?" at bounding box center [415, 139] width 14 height 13
click at [534, 337] on input "다음" at bounding box center [541, 330] width 45 height 26
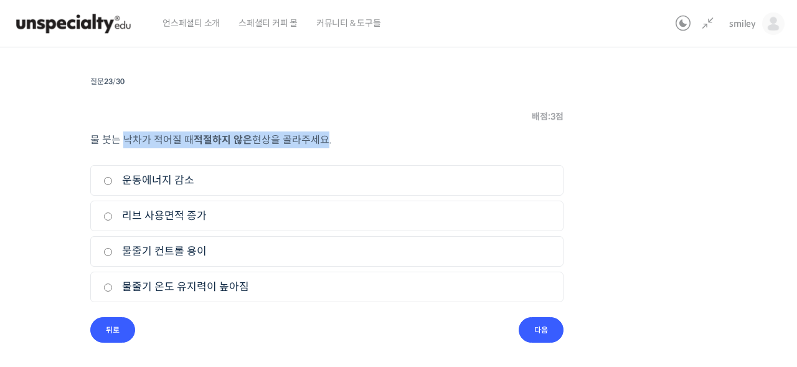
drag, startPoint x: 122, startPoint y: 139, endPoint x: 321, endPoint y: 141, distance: 198.6
click at [321, 141] on p "물 붓는 낙차가 적어질 때 적절하지 않은 현상을 골라주세요." at bounding box center [326, 139] width 473 height 17
click at [321, 141] on span "현상을 골라주세요." at bounding box center [292, 139] width 80 height 13
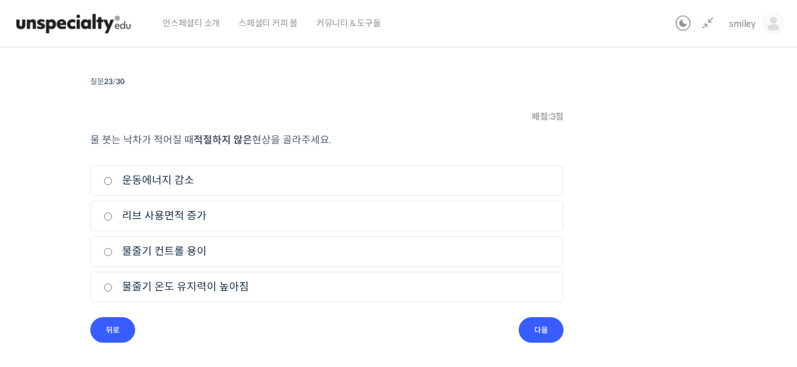
click at [248, 311] on div "물 붓는 낙차가 적어질 때 적절하지 않은 현상을 골라주세요. 1. 운동에너지 감소 2. 리브 사용면적 증가 3. 물줄기 컨트롤 용이 4. 물줄…" at bounding box center [326, 224] width 473 height 186
drag, startPoint x: 185, startPoint y: 139, endPoint x: 281, endPoint y: 137, distance: 95.9
click at [281, 137] on p "물 붓는 낙차가 적어질 때 적절하지 않은 현상을 골라주세요." at bounding box center [326, 139] width 473 height 17
click at [281, 137] on span "현상을 골라주세요." at bounding box center [292, 139] width 80 height 13
drag, startPoint x: 91, startPoint y: 141, endPoint x: 252, endPoint y: 137, distance: 160.7
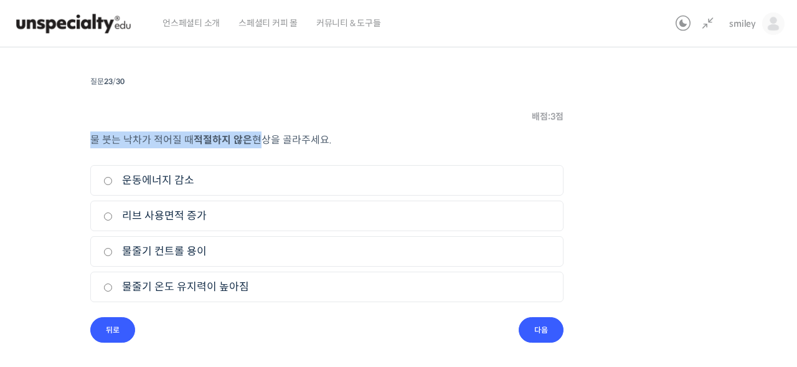
click at [252, 137] on p "물 붓는 낙차가 적어질 때 적절하지 않은 현상을 골라주세요." at bounding box center [326, 139] width 473 height 17
click at [252, 137] on span "현상을 골라주세요." at bounding box center [292, 139] width 80 height 13
drag, startPoint x: 130, startPoint y: 142, endPoint x: 180, endPoint y: 141, distance: 50.4
click at [180, 141] on span "물 붓는 낙차가 적어질 때" at bounding box center [141, 139] width 103 height 13
click at [230, 212] on label "리브 사용면적 증가" at bounding box center [326, 215] width 447 height 17
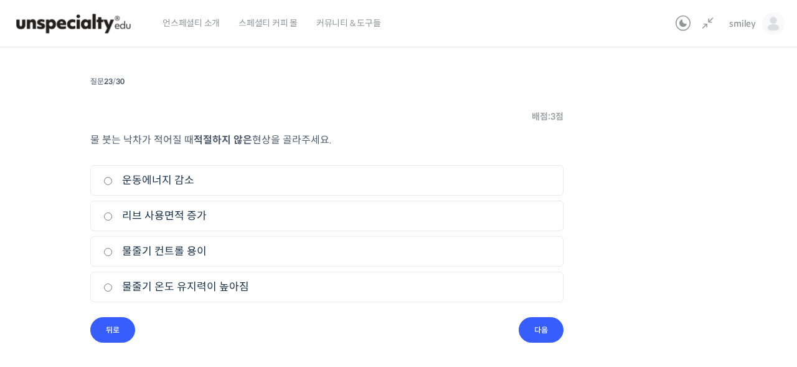
click at [113, 212] on input "리브 사용면적 증가" at bounding box center [107, 216] width 9 height 8
radio input "true"
click at [539, 332] on input "다음" at bounding box center [541, 330] width 45 height 26
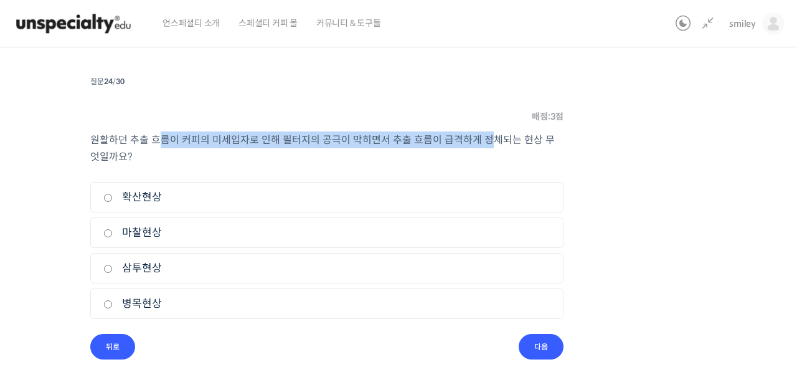
drag, startPoint x: 236, startPoint y: 141, endPoint x: 480, endPoint y: 139, distance: 244.1
click at [480, 139] on span "원활하던 추출 흐름이 커피의 미세입자로 인해 필터지의 공극이 막히면서 추출 흐름이 급격하게 정체되는 현상 무엇일까요?" at bounding box center [322, 148] width 464 height 30
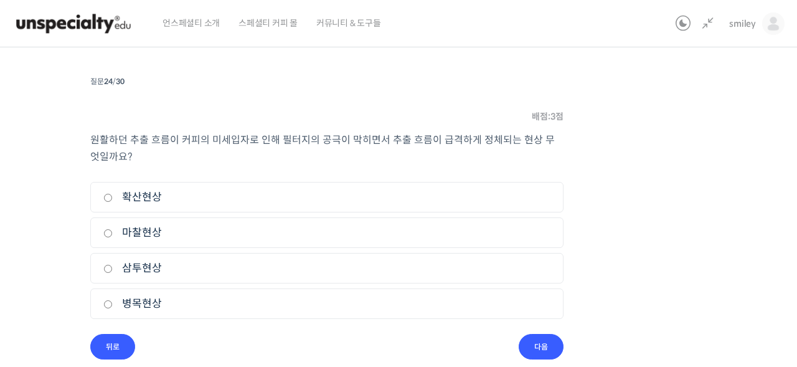
click at [171, 311] on label "병목현상" at bounding box center [326, 303] width 447 height 17
click at [113, 308] on input "병목현상" at bounding box center [107, 304] width 9 height 8
radio input "true"
click at [549, 347] on input "다음" at bounding box center [541, 347] width 45 height 26
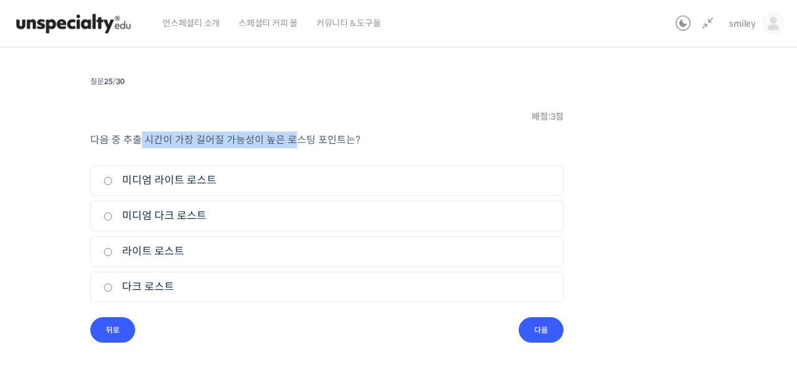
drag, startPoint x: 140, startPoint y: 142, endPoint x: 303, endPoint y: 139, distance: 163.2
click at [299, 139] on span "다음 중 추출 시간이 가장 길어질 가능성이 높은 로스팅 포인트는?" at bounding box center [225, 139] width 270 height 13
click at [303, 139] on span "다음 중 추출 시간이 가장 길어질 가능성이 높은 로스팅 포인트는?" at bounding box center [225, 139] width 270 height 13
click at [238, 254] on label "라이트 로스트" at bounding box center [326, 251] width 447 height 17
click at [113, 254] on input "라이트 로스트" at bounding box center [107, 252] width 9 height 8
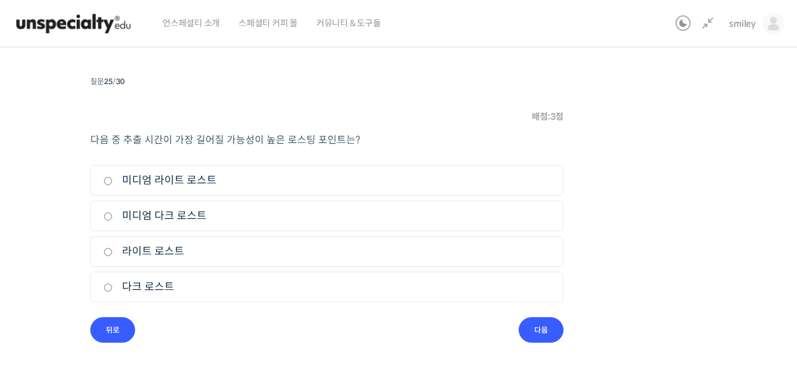
radio input "true"
click at [533, 324] on input "다음" at bounding box center [541, 330] width 45 height 26
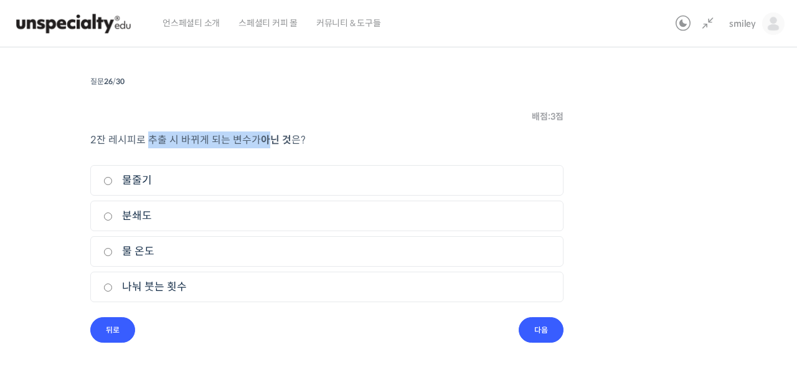
drag, startPoint x: 175, startPoint y: 137, endPoint x: 269, endPoint y: 138, distance: 94.0
click at [268, 139] on p "2잔 레시피로 추출 시 바뀌게 되는 변수가 아닌 것 은?" at bounding box center [326, 139] width 473 height 17
click at [269, 138] on b "아닌 것" at bounding box center [276, 139] width 31 height 13
click at [179, 250] on label "물 온도" at bounding box center [326, 251] width 447 height 17
click at [113, 250] on input "물 온도" at bounding box center [107, 252] width 9 height 8
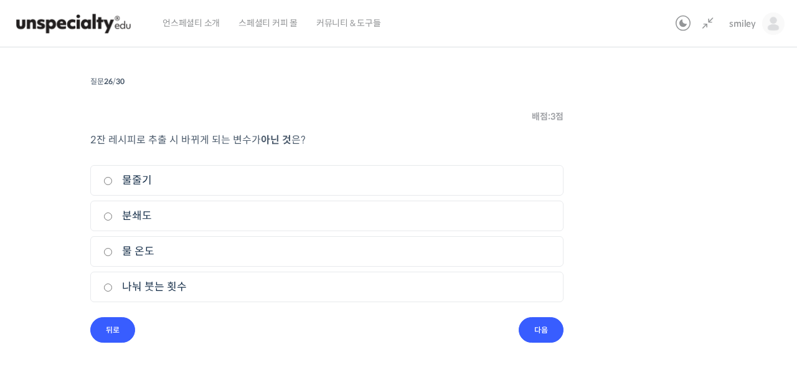
radio input "true"
click at [171, 214] on label "분쇄도" at bounding box center [326, 215] width 447 height 17
click at [113, 214] on input "분쇄도" at bounding box center [107, 216] width 9 height 8
radio input "true"
click at [161, 180] on label "물줄기" at bounding box center [326, 180] width 447 height 17
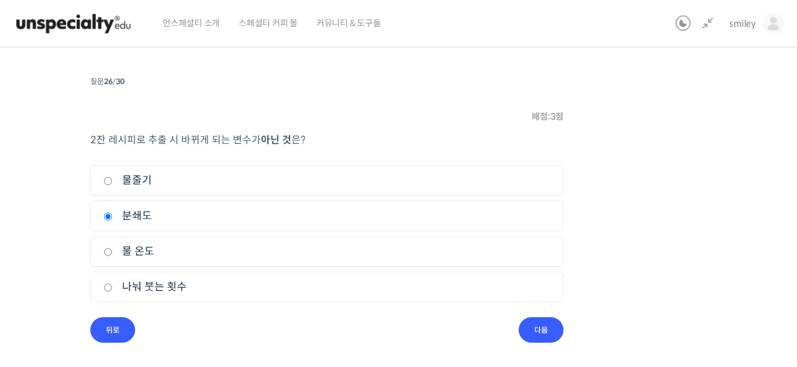
click at [113, 180] on input "물줄기" at bounding box center [107, 181] width 9 height 8
radio input "true"
click at [557, 323] on input "다음" at bounding box center [541, 330] width 45 height 26
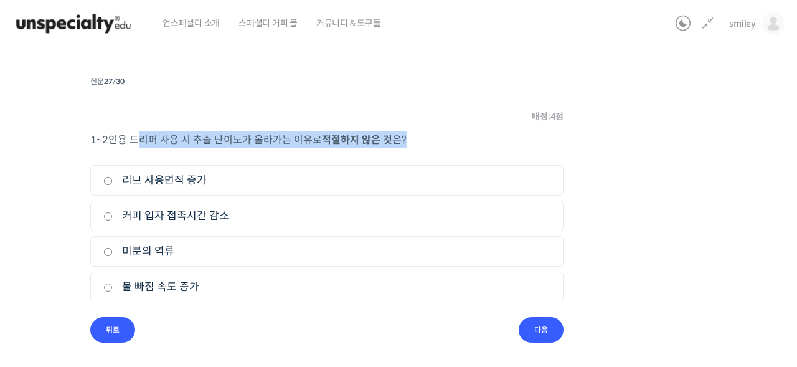
drag, startPoint x: 143, startPoint y: 139, endPoint x: 407, endPoint y: 131, distance: 264.1
click at [407, 131] on p "1~2인용 드리퍼 사용 시 추출 난이도가 올라가는 이유로 적절하지 않은 것 은?" at bounding box center [326, 139] width 473 height 17
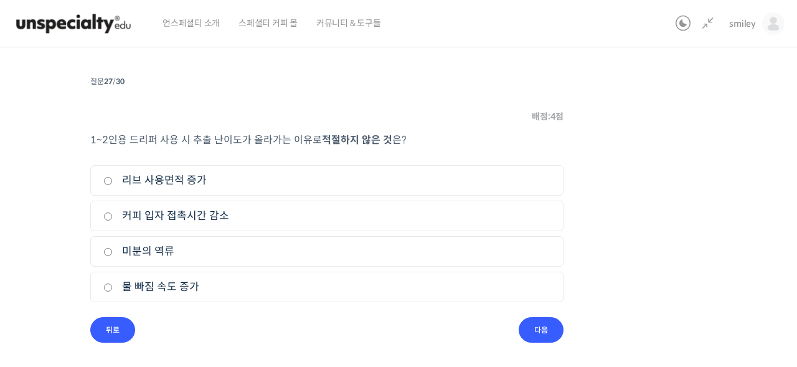
click at [182, 243] on label "미분의 역류" at bounding box center [326, 251] width 447 height 17
click at [113, 248] on input "미분의 역류" at bounding box center [107, 252] width 9 height 8
radio input "true"
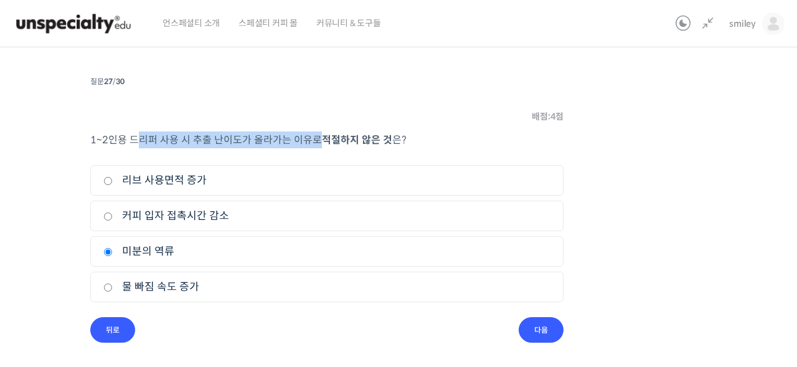
drag, startPoint x: 168, startPoint y: 135, endPoint x: 311, endPoint y: 134, distance: 143.2
click at [311, 134] on span "1~2인용 드리퍼 사용 시 추출 난이도가 올라가는 이유로" at bounding box center [206, 139] width 232 height 13
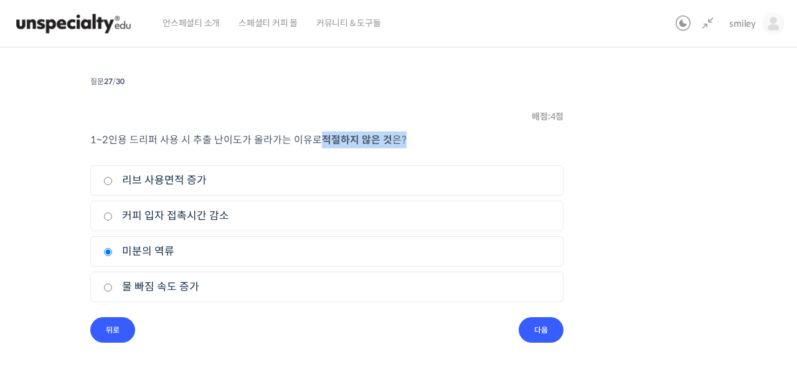
drag, startPoint x: 319, startPoint y: 137, endPoint x: 400, endPoint y: 136, distance: 81.6
click at [400, 136] on p "1~2인용 드리퍼 사용 시 추출 난이도가 올라가는 이유로 적절하지 않은 것 은?" at bounding box center [326, 139] width 473 height 17
click at [341, 146] on p "1~2인용 드리퍼 사용 시 추출 난이도가 올라가는 이유로 적절하지 않은 것 은?" at bounding box center [326, 139] width 473 height 17
click at [563, 335] on div "퀴즈 1 / 1 ← 이전 다음 → 복습 퀴즈 기초부터 정확히, 브루잉 국가대표의 브루잉 AtoZ 클래스 퀴즈로 복습하기 복습 퀴즈 Time l…" at bounding box center [327, 128] width 828 height 430
click at [540, 329] on input "다음" at bounding box center [541, 330] width 45 height 26
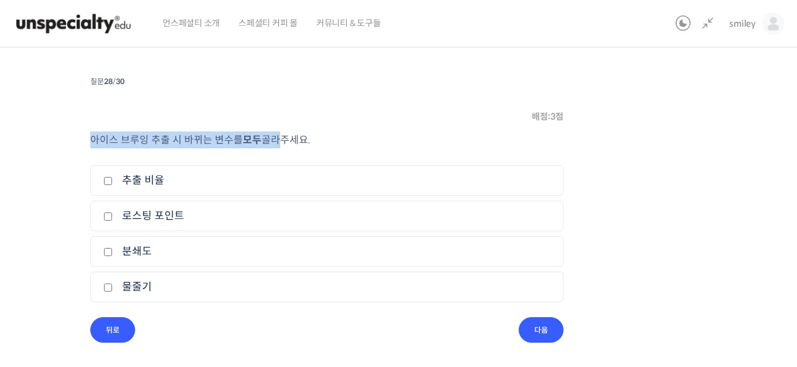
drag, startPoint x: 101, startPoint y: 138, endPoint x: 270, endPoint y: 141, distance: 168.8
click at [270, 141] on p "아이스 브루잉 추출 시 바뀌는 변수를 모두 골라주세요." at bounding box center [326, 139] width 473 height 17
click at [270, 141] on span "골라주세요." at bounding box center [285, 139] width 49 height 13
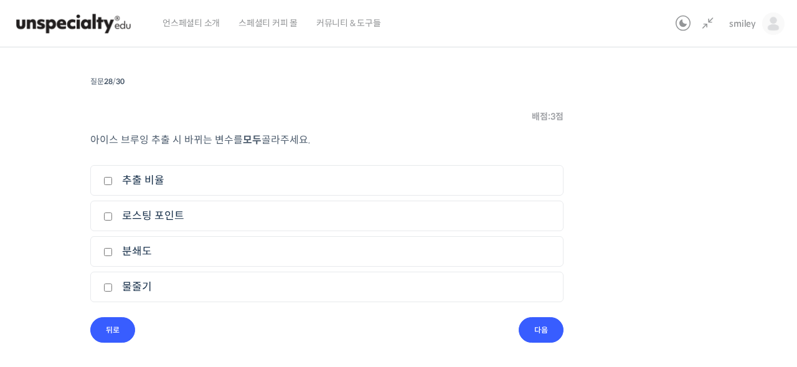
click at [197, 180] on label "추출 비율" at bounding box center [326, 180] width 447 height 17
click at [113, 180] on input "추출 비율" at bounding box center [107, 181] width 9 height 8
checkbox input "true"
click at [186, 247] on label "분쇄도" at bounding box center [326, 251] width 447 height 17
click at [113, 248] on input "분쇄도" at bounding box center [107, 252] width 9 height 8
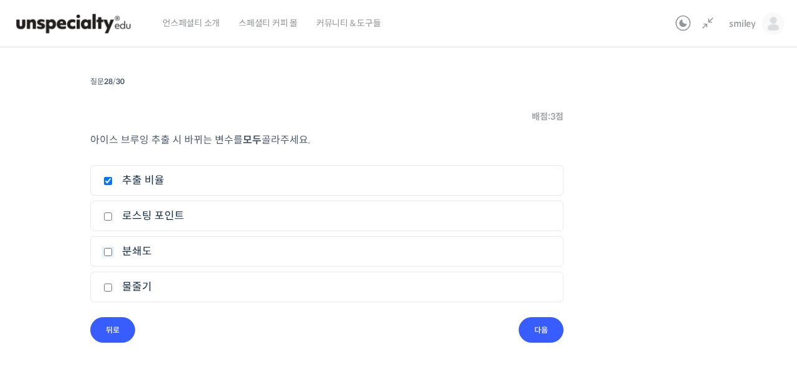
checkbox input "true"
click at [185, 282] on label "물줄기" at bounding box center [326, 286] width 447 height 17
click at [113, 283] on input "물줄기" at bounding box center [107, 287] width 9 height 8
checkbox input "true"
click at [537, 332] on input "다음" at bounding box center [541, 330] width 45 height 26
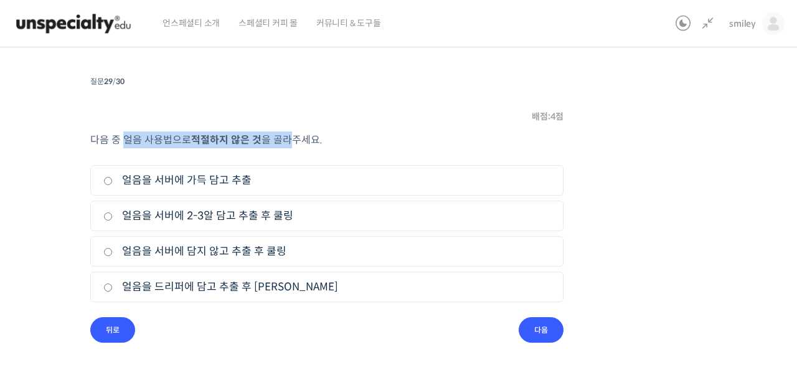
drag, startPoint x: 122, startPoint y: 144, endPoint x: 291, endPoint y: 144, distance: 168.7
click at [291, 144] on p "다음 중 얼음 사용법으로 적절하지 않은 것 을 골라주세요." at bounding box center [326, 139] width 473 height 17
click at [291, 144] on span "을 골라주세요." at bounding box center [291, 139] width 61 height 13
click at [184, 290] on label "얼음을 드리퍼에 담고 추출 후 쿨링" at bounding box center [326, 286] width 447 height 17
click at [113, 290] on input "얼음을 드리퍼에 담고 추출 후 쿨링" at bounding box center [107, 287] width 9 height 8
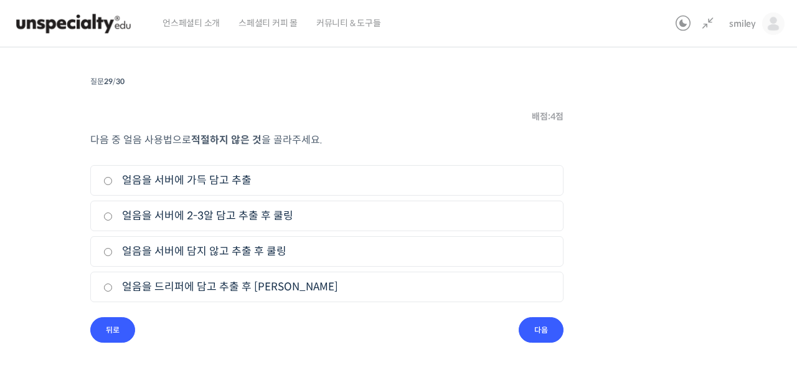
radio input "true"
click at [520, 330] on input "다음" at bounding box center [541, 330] width 45 height 26
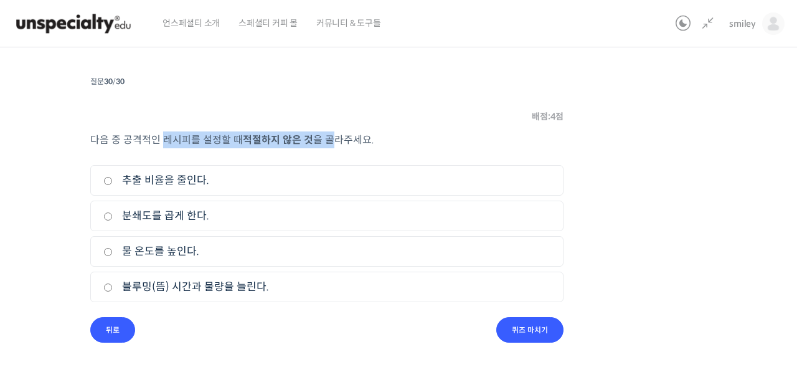
drag, startPoint x: 161, startPoint y: 134, endPoint x: 327, endPoint y: 138, distance: 166.3
click at [327, 138] on p "다음 중 공격적인 레시피를 설정할 때 적절하지 않은 것 을 골라주세요." at bounding box center [326, 139] width 473 height 17
click at [327, 138] on span "을 골라주세요." at bounding box center [343, 139] width 61 height 13
drag, startPoint x: 125, startPoint y: 144, endPoint x: 221, endPoint y: 143, distance: 95.9
click at [221, 143] on span "다음 중 공격적인 레시피를 설정할 때" at bounding box center [166, 139] width 153 height 13
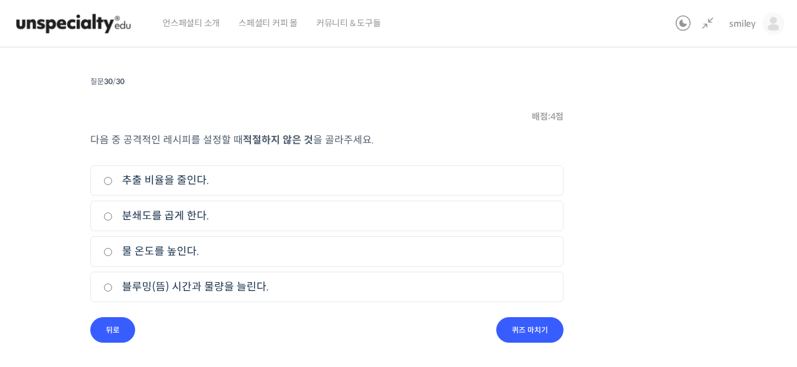
click at [221, 143] on span "다음 중 공격적인 레시피를 설정할 때" at bounding box center [166, 139] width 153 height 13
click at [107, 181] on input "추출 비율을 줄인다." at bounding box center [107, 181] width 9 height 8
radio input "true"
click at [527, 326] on input "퀴즈 마치기" at bounding box center [529, 330] width 67 height 26
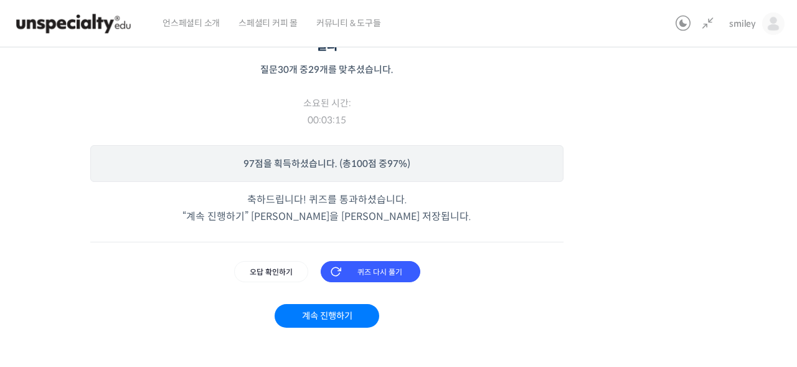
scroll to position [189, 0]
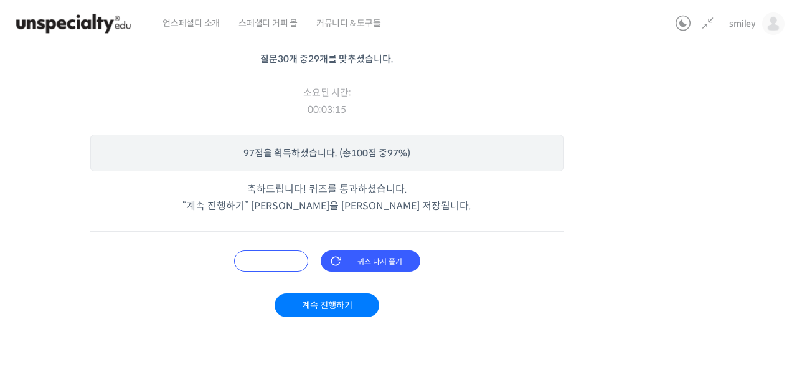
click at [268, 265] on input "오답 확인하기" at bounding box center [271, 260] width 74 height 21
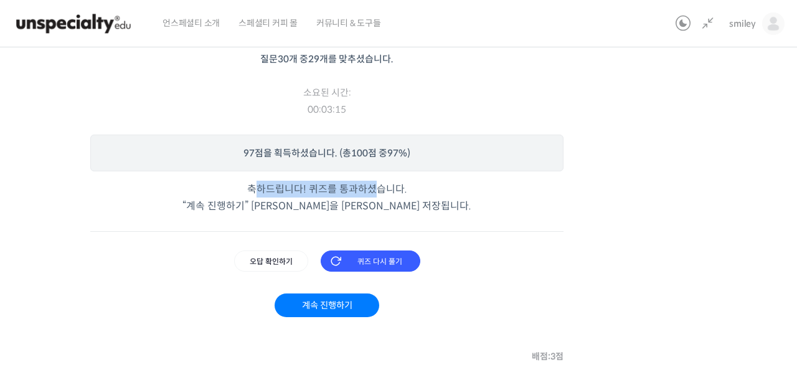
drag, startPoint x: 261, startPoint y: 187, endPoint x: 379, endPoint y: 186, distance: 117.1
click at [379, 186] on p "축하드립니다! 퀴즈를 통과하셨습니다. “계속 진행하기” 버튼을 클릭하셔야 저장됩니다." at bounding box center [326, 198] width 473 height 34
drag, startPoint x: 379, startPoint y: 186, endPoint x: 361, endPoint y: 188, distance: 17.5
click at [379, 186] on p "축하드립니다! 퀴즈를 통과하셨습니다. “계속 진행하기” 버튼을 클릭하셔야 저장됩니다." at bounding box center [326, 198] width 473 height 34
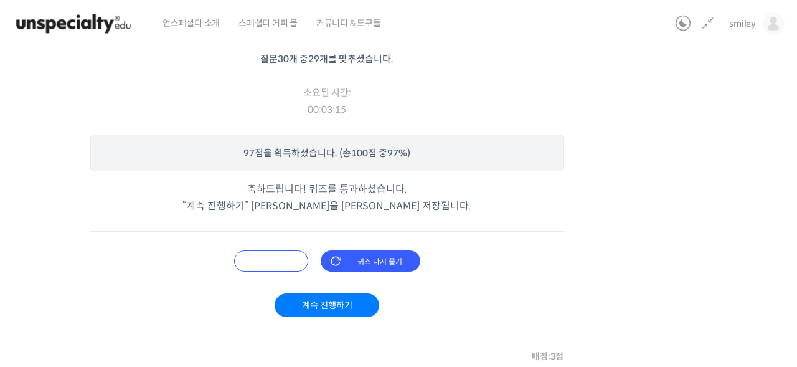
click at [270, 260] on input "오답 확인하기" at bounding box center [271, 260] width 74 height 21
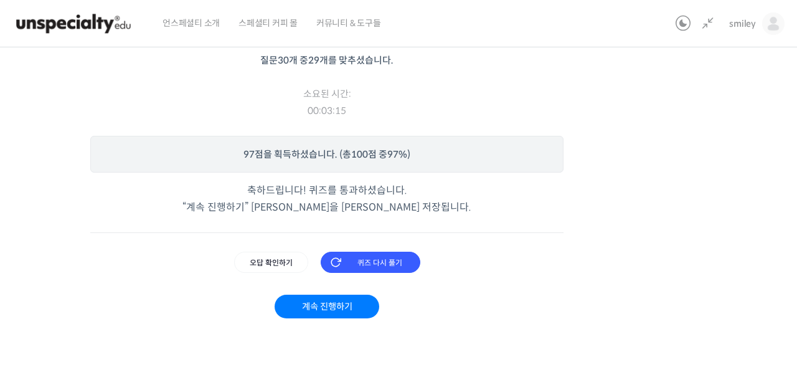
click at [148, 282] on div "계속 진행하기 퀴즈 다시 풀기 오답 확인하기" at bounding box center [326, 287] width 473 height 111
drag, startPoint x: 255, startPoint y: 207, endPoint x: 379, endPoint y: 205, distance: 123.3
click at [363, 205] on p "축하드립니다! 퀴즈를 통과하셨습니다. “계속 진행하기” 버튼을 클릭하셔야 저장됩니다." at bounding box center [326, 199] width 473 height 34
click at [379, 205] on p "축하드립니다! 퀴즈를 통과하셨습니다. “계속 진행하기” 버튼을 클릭하셔야 저장됩니다." at bounding box center [326, 199] width 473 height 34
click at [323, 306] on link "계속 진행하기" at bounding box center [327, 306] width 104 height 24
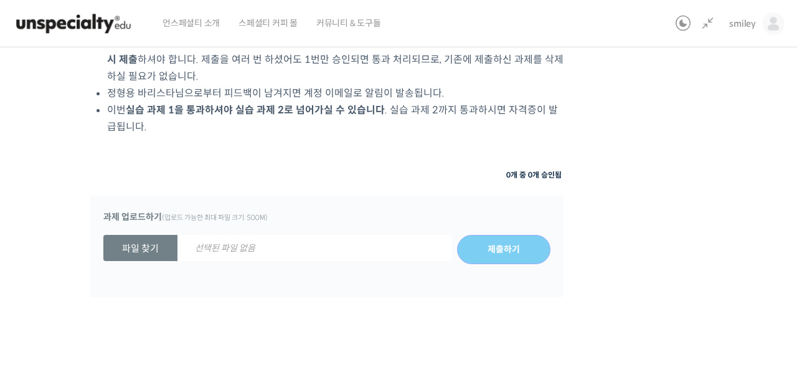
scroll to position [837, 0]
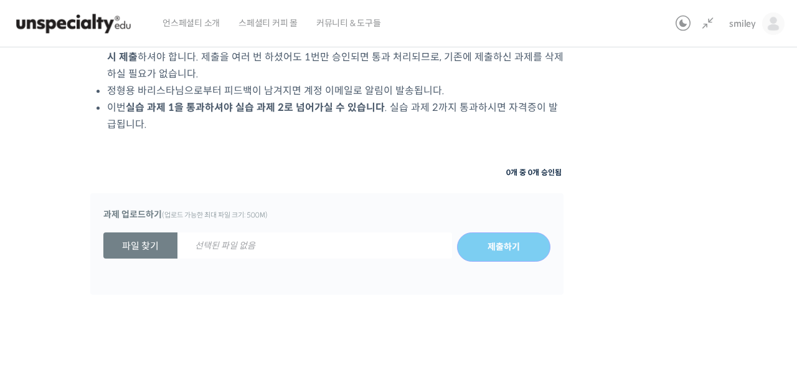
click at [281, 84] on li "정형용 바리스타님으로부터 피드백이 남겨지면 계정 이메일로 알림이 발송됩니다." at bounding box center [335, 90] width 456 height 17
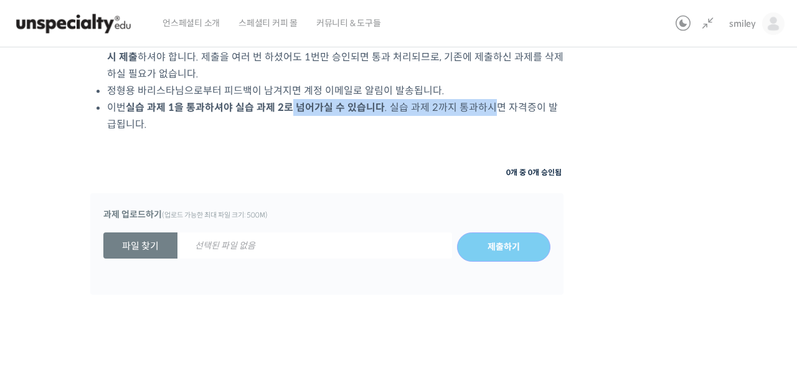
drag, startPoint x: 312, startPoint y: 100, endPoint x: 495, endPoint y: 105, distance: 183.1
click at [495, 105] on li "이번 실습 과제 1을 통과하셔야 실습 과제 2로 넘어가실 수 있습니다 . 실습 과제 2까지 통과하시면 자격증이 발급됩니다." at bounding box center [335, 116] width 456 height 34
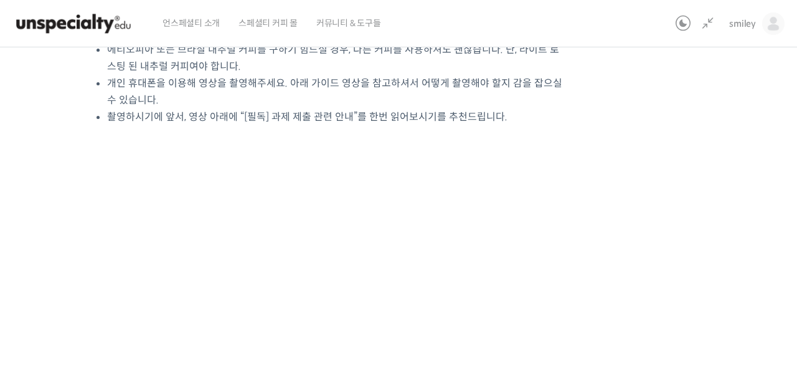
scroll to position [75, 0]
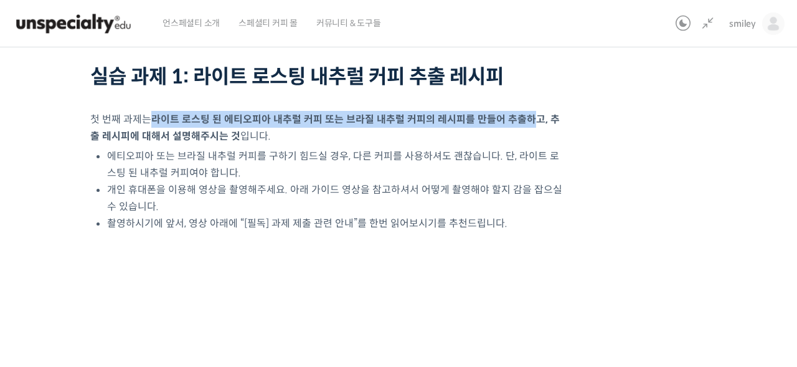
drag, startPoint x: 147, startPoint y: 119, endPoint x: 527, endPoint y: 120, distance: 379.8
click at [526, 120] on p "첫 번째 과제는 라이트 로스팅 된 에티오피아 내추럴 커피 또는 브라질 내추럴 커피의 레시피를 만들어 추출하고, 추출 레시피에 대해서 설명해주시…" at bounding box center [326, 128] width 473 height 34
click at [527, 120] on strong "라이트 로스팅 된 에티오피아 내추럴 커피 또는 브라질 내추럴 커피의 레시피를 만들어 추출하고, 추출 레시피에 대해서 설명해주시는 것" at bounding box center [324, 128] width 469 height 30
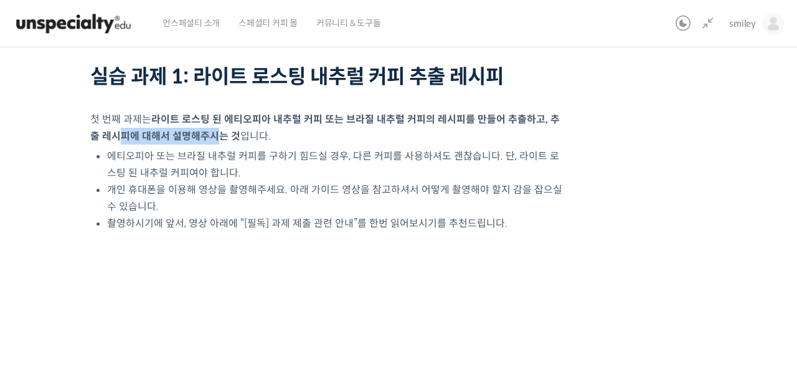
drag, startPoint x: 123, startPoint y: 137, endPoint x: 202, endPoint y: 136, distance: 79.1
click at [202, 136] on strong "라이트 로스팅 된 에티오피아 내추럴 커피 또는 브라질 내추럴 커피의 레시피를 만들어 추출하고, 추출 레시피에 대해서 설명해주시는 것" at bounding box center [324, 128] width 469 height 30
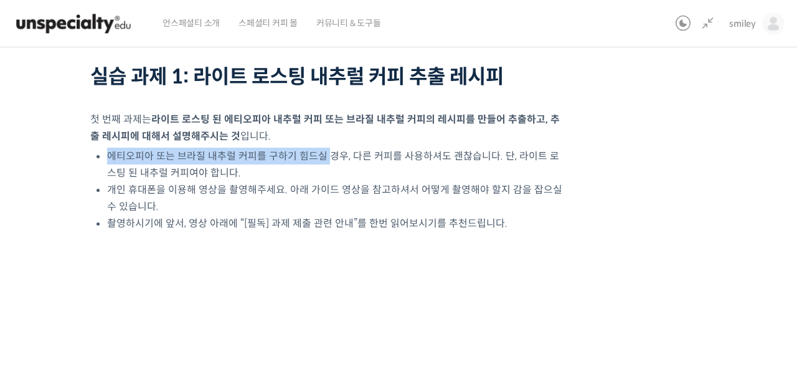
drag, startPoint x: 111, startPoint y: 154, endPoint x: 323, endPoint y: 157, distance: 212.3
click at [323, 157] on li "에티오피아 또는 브라질 내추럴 커피를 구하기 힘드실 경우, 다른 커피를 사용하셔도 괜찮습니다. 단, 라이트 로스팅 된 내추럴 커피여야 합니다." at bounding box center [335, 165] width 456 height 34
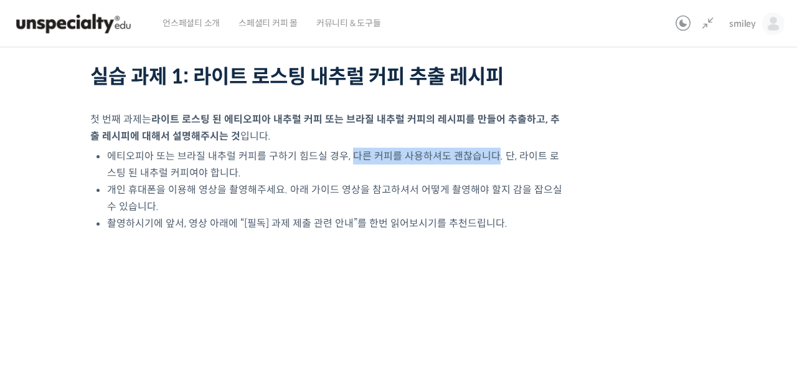
drag, startPoint x: 350, startPoint y: 157, endPoint x: 491, endPoint y: 159, distance: 141.3
click at [491, 159] on li "에티오피아 또는 브라질 내추럴 커피를 구하기 힘드실 경우, 다른 커피를 사용하셔도 괜찮습니다. 단, 라이트 로스팅 된 내추럴 커피여야 합니다." at bounding box center [335, 165] width 456 height 34
click at [166, 166] on li "에티오피아 또는 브라질 내추럴 커피를 구하기 힘드실 경우, 다른 커피를 사용하셔도 괜찮습니다. 단, 라이트 로스팅 된 내추럴 커피여야 합니다." at bounding box center [335, 165] width 456 height 34
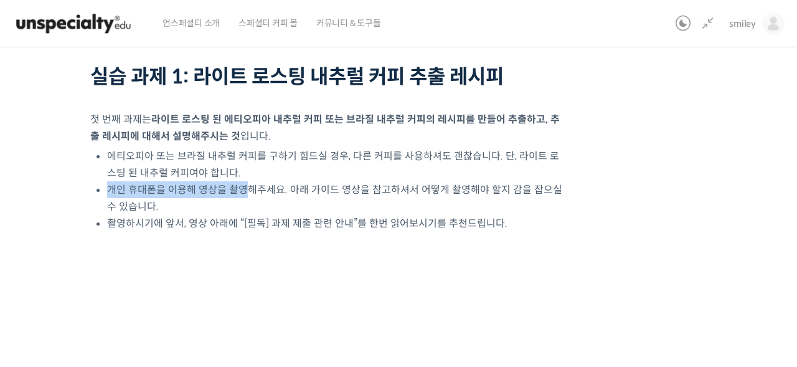
drag, startPoint x: 107, startPoint y: 189, endPoint x: 248, endPoint y: 193, distance: 141.4
click at [248, 193] on li "개인 휴대폰을 이용해 영상을 촬영해주세요. 아래 가이드 영상을 참고하셔서 어떻게 촬영해야 할지 감을 잡으실 수 있습니다." at bounding box center [335, 198] width 456 height 34
click at [251, 193] on li "개인 휴대폰을 이용해 영상을 촬영해주세요. 아래 가이드 영상을 참고하셔서 어떻게 촬영해야 할지 감을 잡으실 수 있습니다." at bounding box center [335, 198] width 456 height 34
click at [306, 189] on li "개인 휴대폰을 이용해 영상을 촬영해주세요. 아래 가이드 영상을 참고하셔서 어떻게 촬영해야 할지 감을 잡으실 수 있습니다." at bounding box center [335, 198] width 456 height 34
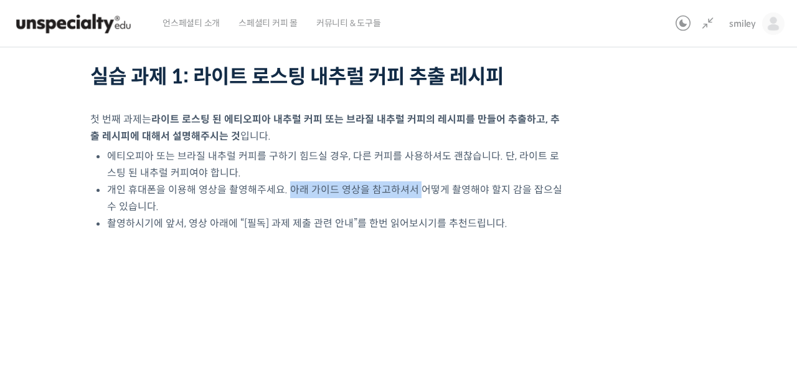
drag, startPoint x: 286, startPoint y: 189, endPoint x: 416, endPoint y: 191, distance: 129.5
click at [416, 191] on li "개인 휴대폰을 이용해 영상을 촬영해주세요. 아래 가이드 영상을 참고하셔서 어떻게 촬영해야 할지 감을 잡으실 수 있습니다." at bounding box center [335, 198] width 456 height 34
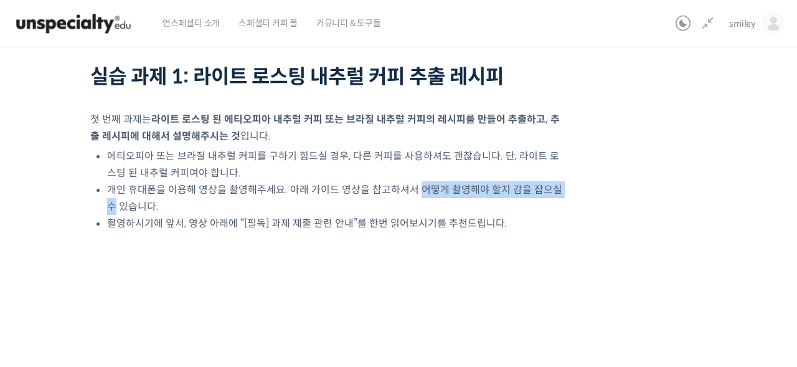
drag, startPoint x: 421, startPoint y: 191, endPoint x: 556, endPoint y: 192, distance: 135.1
click at [560, 192] on li "개인 휴대폰을 이용해 영상을 촬영해주세요. 아래 가이드 영상을 참고하셔서 어떻게 촬영해야 할지 감을 잡으실 수 있습니다." at bounding box center [335, 198] width 456 height 34
click at [216, 206] on li "개인 휴대폰을 이용해 영상을 촬영해주세요. 아래 가이드 영상을 참고하셔서 어떻게 촬영해야 할지 감을 잡으실 수 있습니다." at bounding box center [335, 198] width 456 height 34
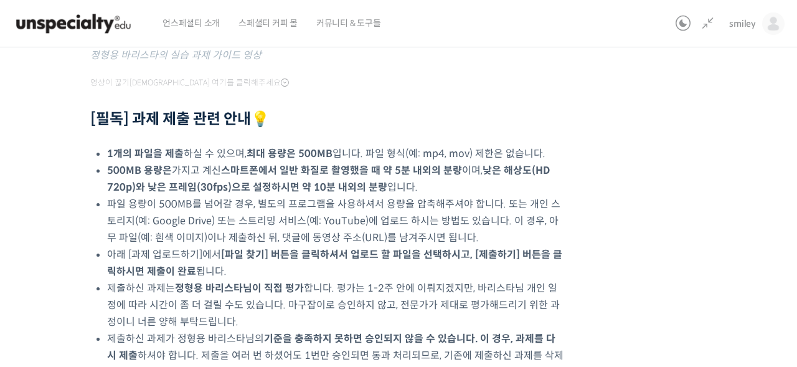
scroll to position [592, 0]
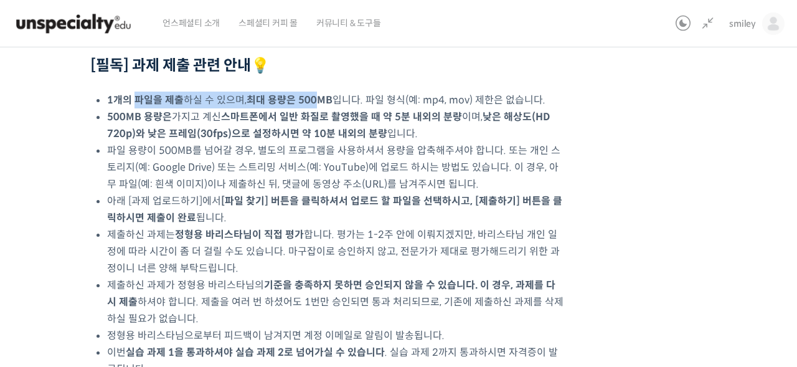
drag, startPoint x: 157, startPoint y: 103, endPoint x: 318, endPoint y: 106, distance: 160.7
click at [317, 106] on li "1개의 파일을 제출 하실 수 있으며, 최대 용량은 500MB 입니다. 파일 형식(예: mp4, mov) 제한은 없습니다." at bounding box center [335, 100] width 456 height 17
click at [318, 106] on li "1개의 파일을 제출 하실 수 있으며, 최대 용량은 500MB 입니다. 파일 형식(예: mp4, mov) 제한은 없습니다." at bounding box center [335, 100] width 456 height 17
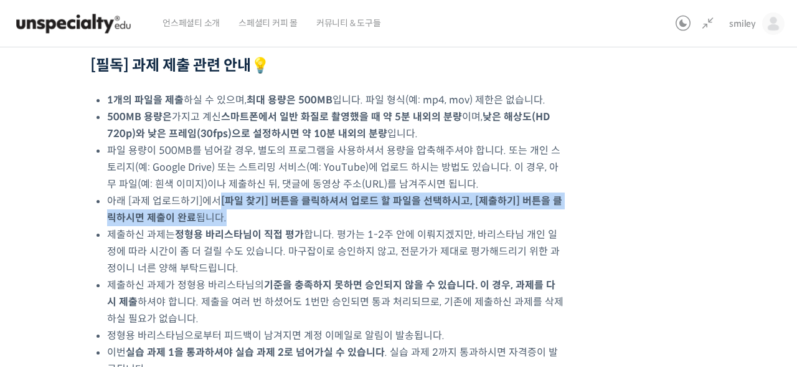
drag, startPoint x: 222, startPoint y: 199, endPoint x: 460, endPoint y: 209, distance: 238.7
click at [460, 209] on li "아래 [과제 업로드하기]에서 [파일 찾기] 버튼을 클릭하셔서 업로드 할 파일을 선택하시고, [제출하기] 버튼을 클릭하시면 제출이 완료 됩니다." at bounding box center [335, 209] width 456 height 34
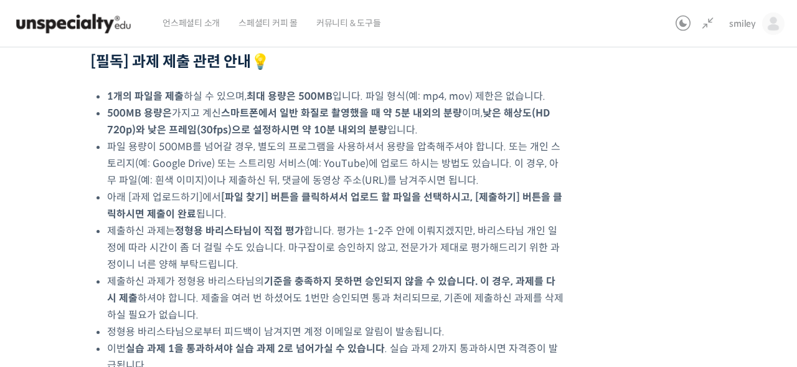
scroll to position [596, 0]
drag, startPoint x: 192, startPoint y: 233, endPoint x: 304, endPoint y: 235, distance: 112.1
click at [304, 235] on li "제출하신 과제는 정형용 바리스타님이 직접 평가 합니다. 평가는 1-2주 안에 이뤄지겠지만, 바리스타님 개인 일정에 따라 시간이 좀 더 걸릴 수…" at bounding box center [335, 247] width 456 height 50
drag, startPoint x: 364, startPoint y: 230, endPoint x: 452, endPoint y: 232, distance: 88.4
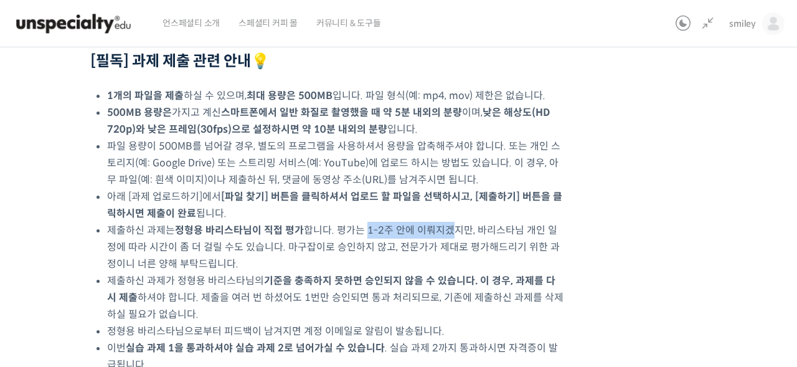
click at [450, 232] on li "제출하신 과제는 정형용 바리스타님이 직접 평가 합니다. 평가는 1-2주 안에 이뤄지겠지만, 바리스타님 개인 일정에 따라 시간이 좀 더 걸릴 수…" at bounding box center [335, 247] width 456 height 50
click at [469, 231] on li "제출하신 과제는 정형용 바리스타님이 직접 평가 합니다. 평가는 1-2주 안에 이뤄지겠지만, 바리스타님 개인 일정에 따라 시간이 좀 더 걸릴 수…" at bounding box center [335, 247] width 456 height 50
drag, startPoint x: 489, startPoint y: 230, endPoint x: 549, endPoint y: 231, distance: 59.2
click at [543, 232] on li "제출하신 과제는 정형용 바리스타님이 직접 평가 합니다. 평가는 1-2주 안에 이뤄지겠지만, 바리스타님 개인 일정에 따라 시간이 좀 더 걸릴 수…" at bounding box center [335, 247] width 456 height 50
drag, startPoint x: 532, startPoint y: 234, endPoint x: 521, endPoint y: 235, distance: 11.2
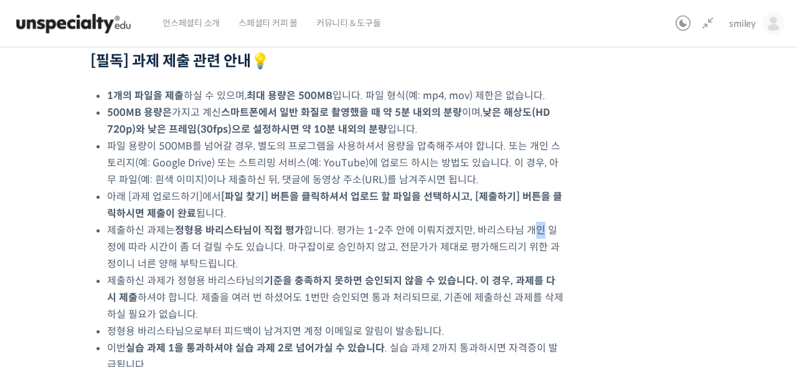
click at [530, 235] on li "제출하신 과제는 정형용 바리스타님이 직접 평가 합니다. 평가는 1-2주 안에 이뤄지겠지만, 바리스타님 개인 일정에 따라 시간이 좀 더 걸릴 수…" at bounding box center [335, 247] width 456 height 50
drag, startPoint x: 175, startPoint y: 247, endPoint x: 256, endPoint y: 250, distance: 81.0
click at [256, 250] on li "제출하신 과제는 정형용 바리스타님이 직접 평가 합니다. 평가는 1-2주 안에 이뤄지겠지만, 바리스타님 개인 일정에 따라 시간이 좀 더 걸릴 수…" at bounding box center [335, 247] width 456 height 50
drag, startPoint x: 256, startPoint y: 250, endPoint x: 281, endPoint y: 249, distance: 24.9
click at [256, 250] on li "제출하신 과제는 정형용 바리스타님이 직접 평가 합니다. 평가는 1-2주 안에 이뤄지겠지만, 바리스타님 개인 일정에 따라 시간이 좀 더 걸릴 수…" at bounding box center [335, 247] width 456 height 50
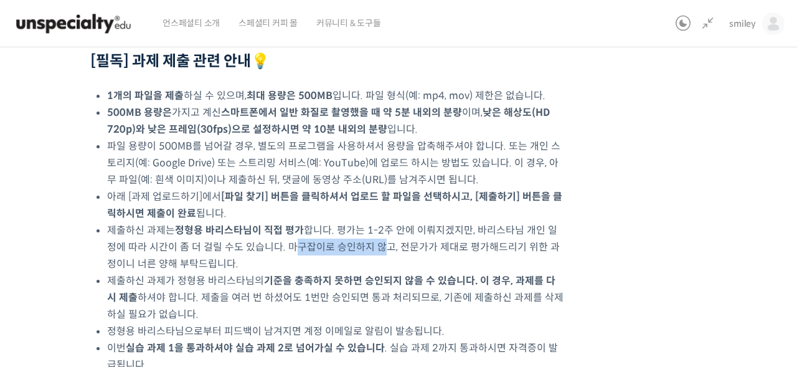
drag, startPoint x: 286, startPoint y: 248, endPoint x: 372, endPoint y: 250, distance: 85.3
click at [372, 250] on li "제출하신 과제는 정형용 바리스타님이 직접 평가 합니다. 평가는 1-2주 안에 이뤄지겠지만, 바리스타님 개인 일정에 따라 시간이 좀 더 걸릴 수…" at bounding box center [335, 247] width 456 height 50
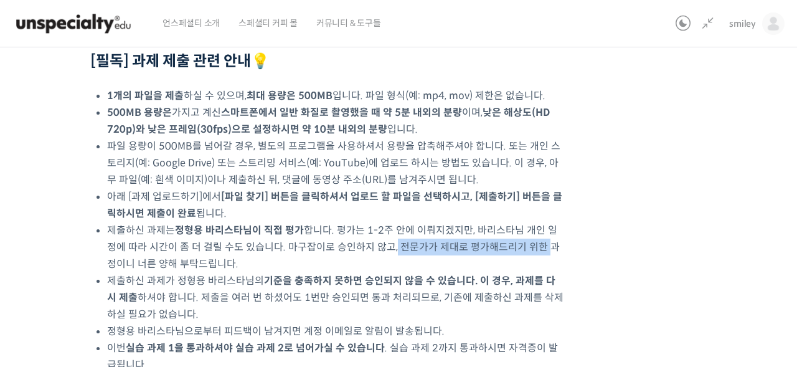
drag, startPoint x: 381, startPoint y: 248, endPoint x: 532, endPoint y: 248, distance: 150.7
click at [532, 248] on li "제출하신 과제는 정형용 바리스타님이 직접 평가 합니다. 평가는 1-2주 안에 이뤄지겠지만, 바리스타님 개인 일정에 따라 시간이 좀 더 걸릴 수…" at bounding box center [335, 247] width 456 height 50
drag, startPoint x: 532, startPoint y: 248, endPoint x: 511, endPoint y: 248, distance: 21.2
click at [531, 248] on li "제출하신 과제는 정형용 바리스타님이 직접 평가 합니다. 평가는 1-2주 안에 이뤄지겠지만, 바리스타님 개인 일정에 따라 시간이 좀 더 걸릴 수…" at bounding box center [335, 247] width 456 height 50
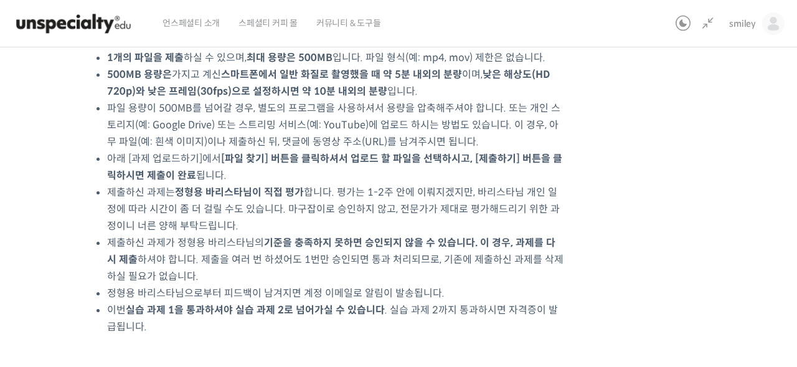
scroll to position [635, 0]
drag, startPoint x: 119, startPoint y: 240, endPoint x: 234, endPoint y: 244, distance: 115.3
click at [234, 244] on li "제출하신 과제가 정형용 바리스타님의 기준을 충족하지 못하면 승인되지 않을 수 있습니다. 이 경우, 과제를 다시 제출 하셔야 합니다. 제출을 여…" at bounding box center [335, 258] width 456 height 50
click at [258, 246] on li "제출하신 과제가 정형용 바리스타님의 기준을 충족하지 못하면 승인되지 않을 수 있습니다. 이 경우, 과제를 다시 제출 하셔야 합니다. 제출을 여…" at bounding box center [335, 258] width 456 height 50
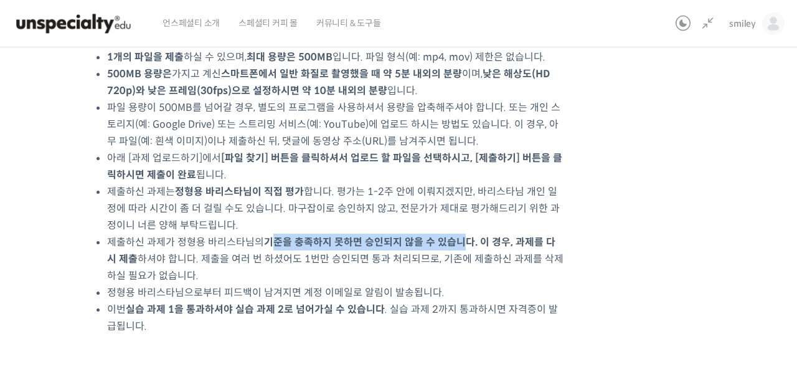
drag, startPoint x: 277, startPoint y: 245, endPoint x: 455, endPoint y: 245, distance: 178.1
click at [455, 245] on strong "기준을 충족하지 못하면 승인되지 않을 수 있습니다. 이 경우, 과제를 다시 제출" at bounding box center [331, 250] width 448 height 30
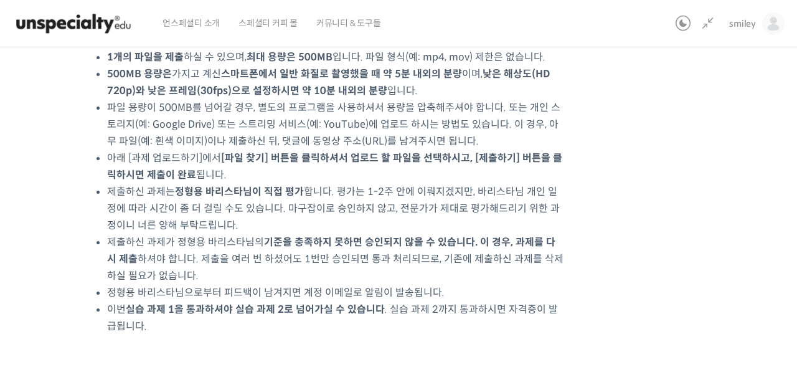
click at [455, 245] on strong "기준을 충족하지 못하면 승인되지 않을 수 있습니다. 이 경우, 과제를 다시 제출" at bounding box center [331, 250] width 448 height 30
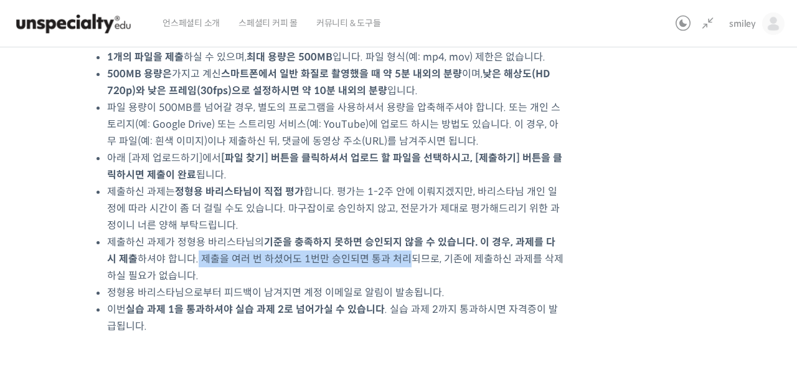
drag, startPoint x: 184, startPoint y: 255, endPoint x: 400, endPoint y: 259, distance: 216.7
click at [390, 259] on li "제출하신 과제가 정형용 바리스타님의 기준을 충족하지 못하면 승인되지 않을 수 있습니다. 이 경우, 과제를 다시 제출 하셔야 합니다. 제출을 여…" at bounding box center [335, 258] width 456 height 50
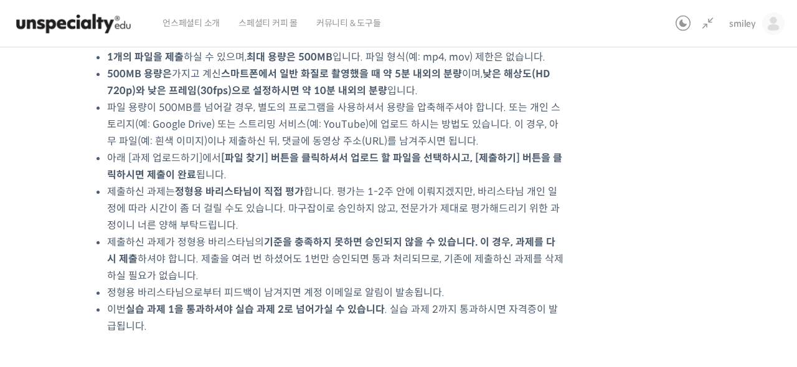
click at [400, 259] on li "제출하신 과제가 정형용 바리스타님의 기준을 충족하지 못하면 승인되지 않을 수 있습니다. 이 경우, 과제를 다시 제출 하셔야 합니다. 제출을 여…" at bounding box center [335, 258] width 456 height 50
drag, startPoint x: 453, startPoint y: 258, endPoint x: 582, endPoint y: 258, distance: 128.3
drag, startPoint x: 582, startPoint y: 258, endPoint x: 565, endPoint y: 258, distance: 16.2
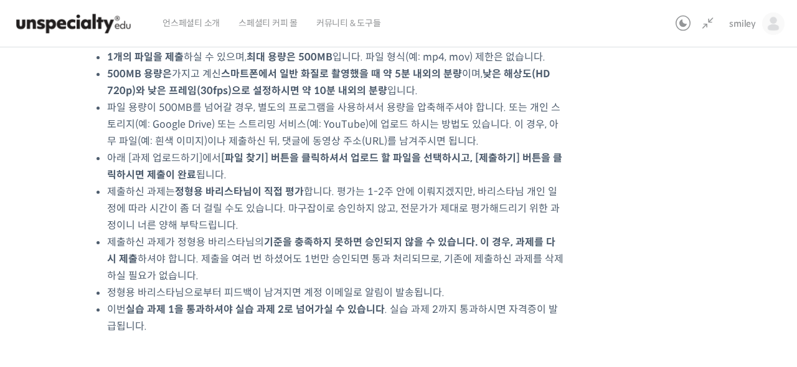
click at [171, 269] on li "제출하신 과제가 정형용 바리스타님의 기준을 충족하지 못하면 승인되지 않을 수 있습니다. 이 경우, 과제를 다시 제출 하셔야 합니다. 제출을 여…" at bounding box center [335, 258] width 456 height 50
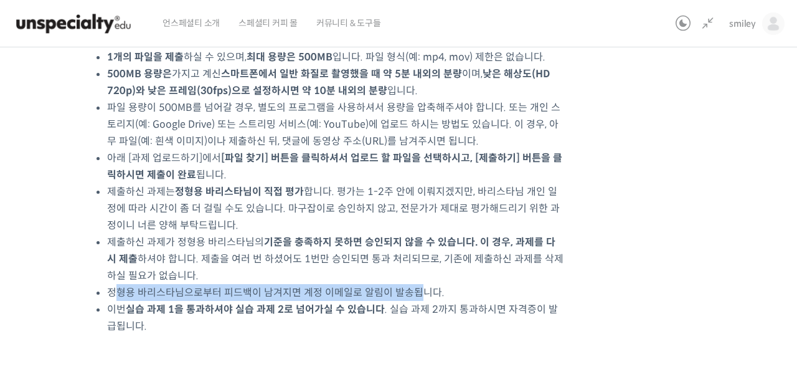
drag, startPoint x: 113, startPoint y: 290, endPoint x: 412, endPoint y: 291, distance: 298.9
click at [412, 291] on li "정형용 바리스타님으로부터 피드백이 남겨지면 계정 이메일로 알림이 발송됩니다." at bounding box center [335, 292] width 456 height 17
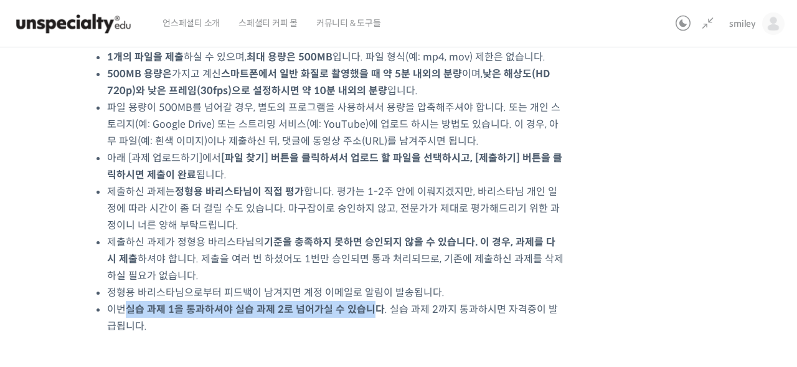
drag, startPoint x: 132, startPoint y: 306, endPoint x: 372, endPoint y: 310, distance: 240.4
click at [372, 310] on strong "실습 과제 1을 통과하셔야 실습 과제 2로 넘어가실 수 있습니다" at bounding box center [255, 309] width 259 height 13
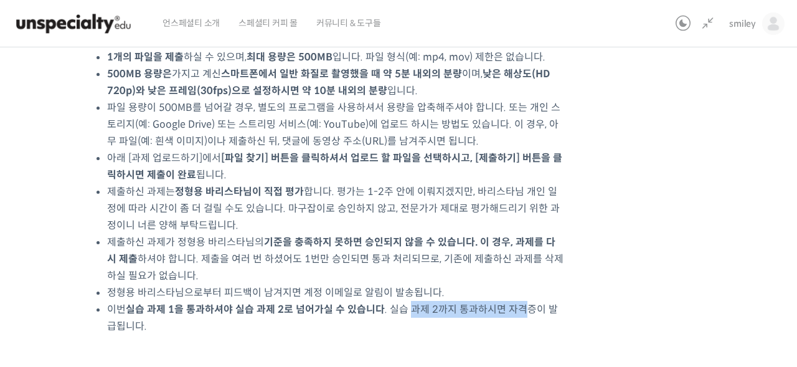
drag, startPoint x: 408, startPoint y: 310, endPoint x: 515, endPoint y: 315, distance: 106.6
click at [515, 315] on li "이번 실습 과제 1을 통과하셔야 실습 과제 2로 넘어가실 수 있습니다 . 실습 과제 2까지 통과하시면 자격증이 발급됩니다." at bounding box center [335, 318] width 456 height 34
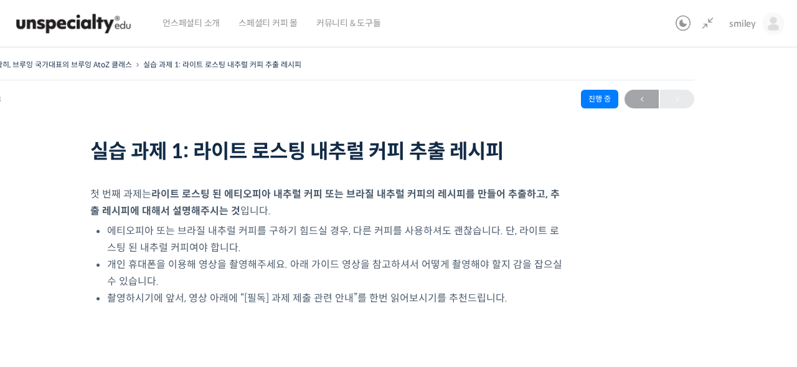
scroll to position [0, 0]
click at [704, 19] on icon at bounding box center [707, 23] width 15 height 15
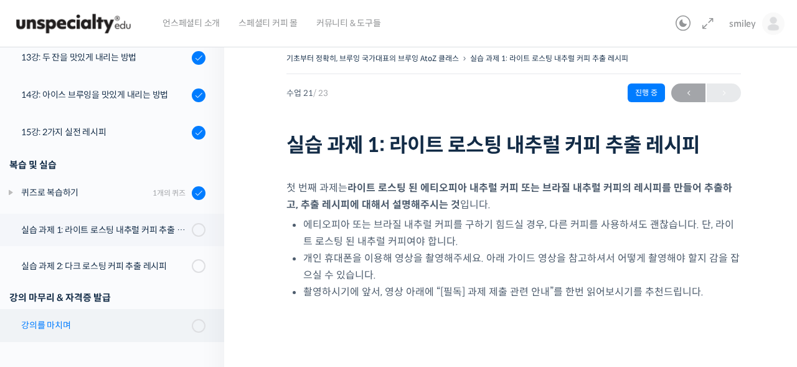
scroll to position [142, 0]
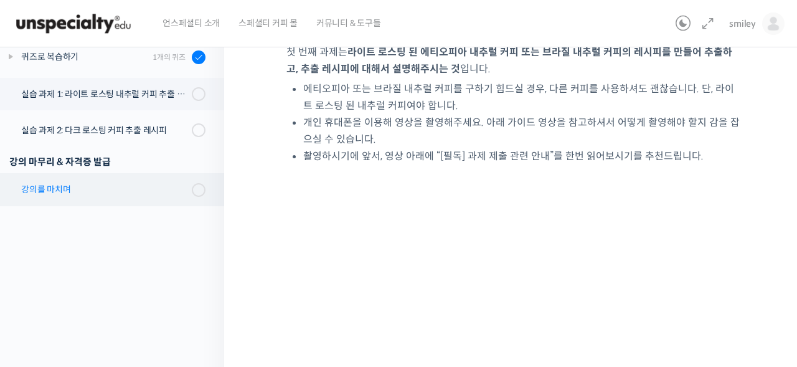
click at [143, 191] on div "강의를 마치며" at bounding box center [104, 189] width 167 height 14
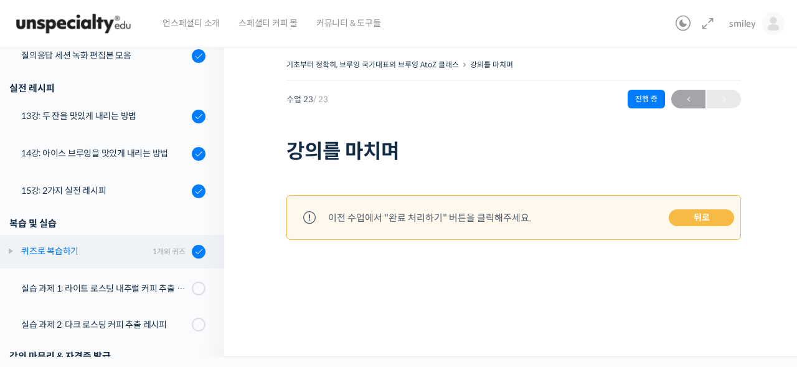
scroll to position [872, 0]
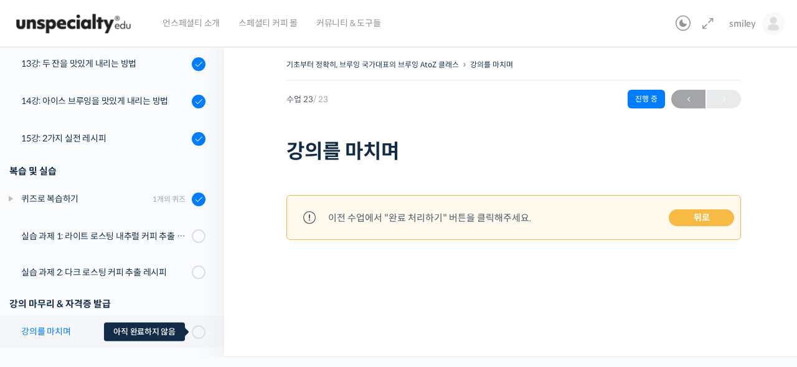
click at [204, 334] on span at bounding box center [202, 332] width 7 height 14
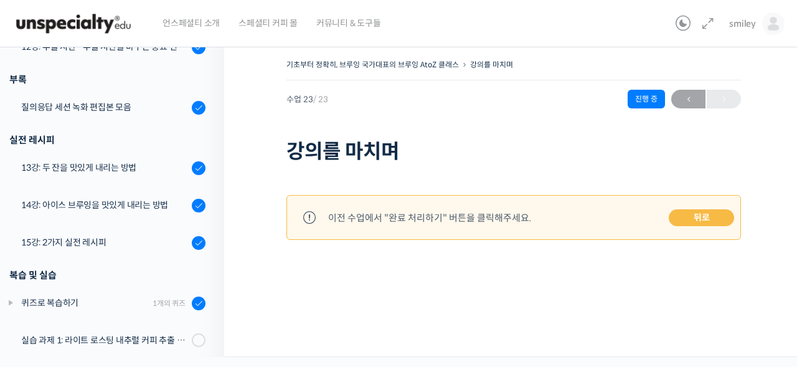
scroll to position [872, 0]
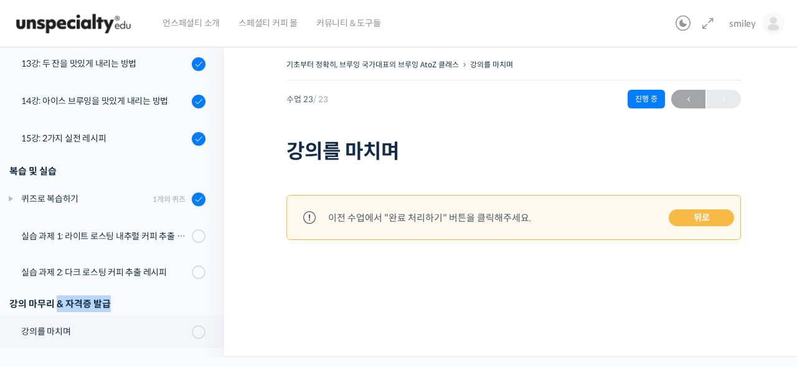
drag, startPoint x: 60, startPoint y: 303, endPoint x: 120, endPoint y: 306, distance: 59.9
click at [120, 306] on div "강의 마무리 & 자격증 발급" at bounding box center [107, 303] width 196 height 17
click at [451, 268] on div at bounding box center [513, 262] width 455 height 26
click at [405, 270] on div at bounding box center [513, 262] width 455 height 26
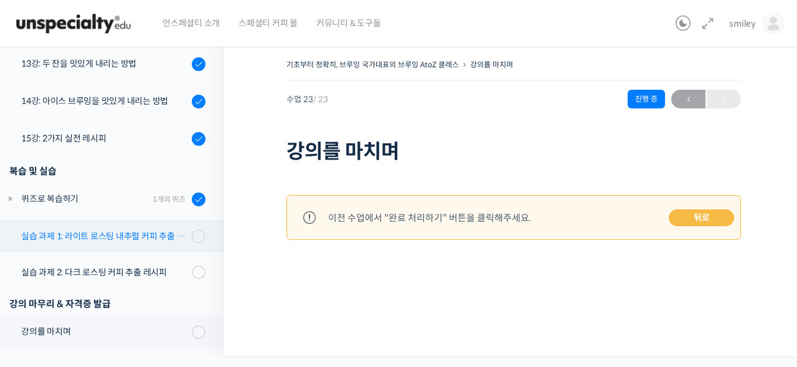
click at [85, 235] on div "실습 과제 1: 라이트 로스팅 내추럴 커피 추출 레시피" at bounding box center [104, 236] width 167 height 14
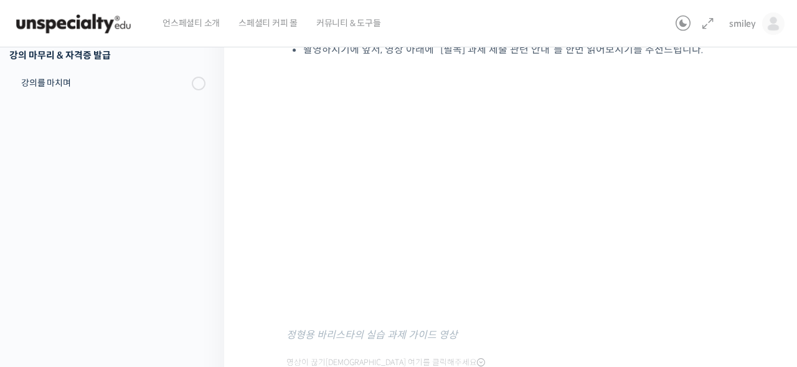
scroll to position [249, 0]
click at [424, 337] on span "정형용 바리스타의 실습 과제 가이드 영상" at bounding box center [371, 333] width 171 height 13
click at [709, 26] on icon at bounding box center [707, 23] width 15 height 15
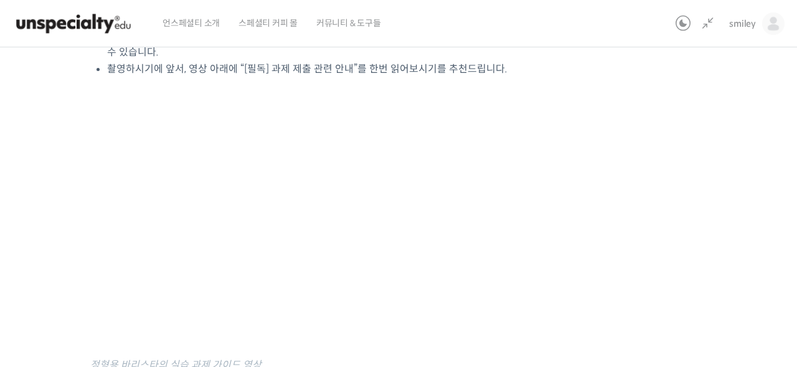
scroll to position [153, 0]
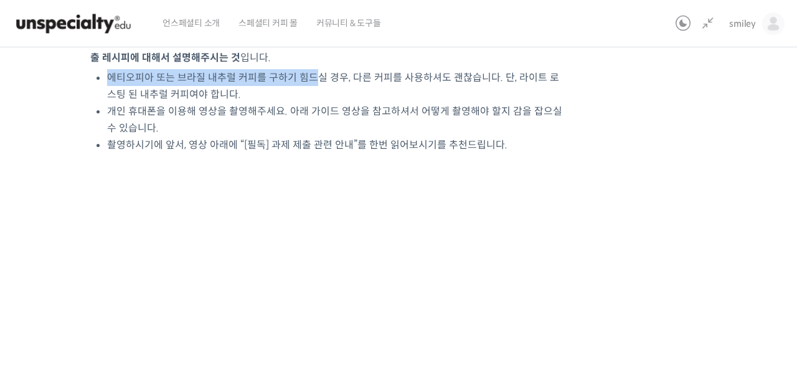
drag, startPoint x: 107, startPoint y: 78, endPoint x: 316, endPoint y: 78, distance: 209.2
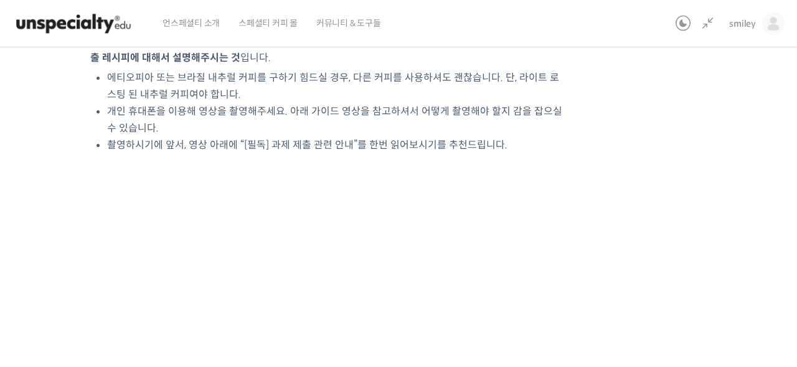
drag, startPoint x: 333, startPoint y: 78, endPoint x: 344, endPoint y: 78, distance: 10.6
click at [334, 78] on li "에티오피아 또는 브라질 내추럴 커피를 구하기 힘드실 경우, 다른 커피를 사용하셔도 괜찮습니다. 단, 라이트 로스팅 된 내추럴 커피여야 합니다." at bounding box center [335, 86] width 456 height 34
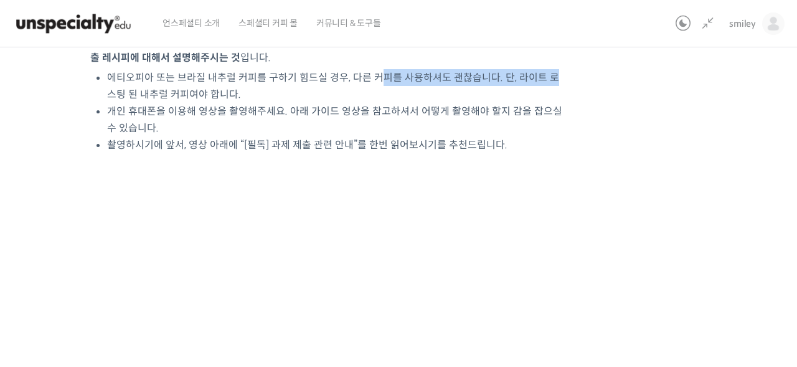
drag, startPoint x: 402, startPoint y: 78, endPoint x: 544, endPoint y: 78, distance: 142.0
click at [544, 78] on li "에티오피아 또는 브라질 내추럴 커피를 구하기 힘드실 경우, 다른 커피를 사용하셔도 괜찮습니다. 단, 라이트 로스팅 된 내추럴 커피여야 합니다." at bounding box center [335, 86] width 456 height 34
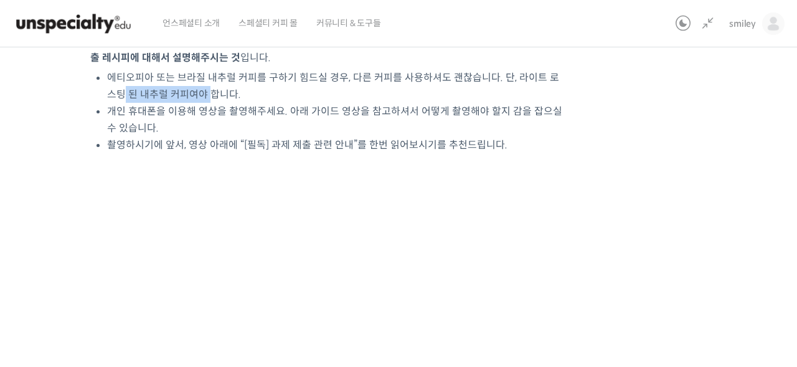
drag, startPoint x: 113, startPoint y: 91, endPoint x: 197, endPoint y: 91, distance: 84.1
click at [197, 91] on li "에티오피아 또는 브라질 내추럴 커피를 구하기 힘드실 경우, 다른 커피를 사용하셔도 괜찮습니다. 단, 라이트 로스팅 된 내추럴 커피여야 합니다." at bounding box center [335, 86] width 456 height 34
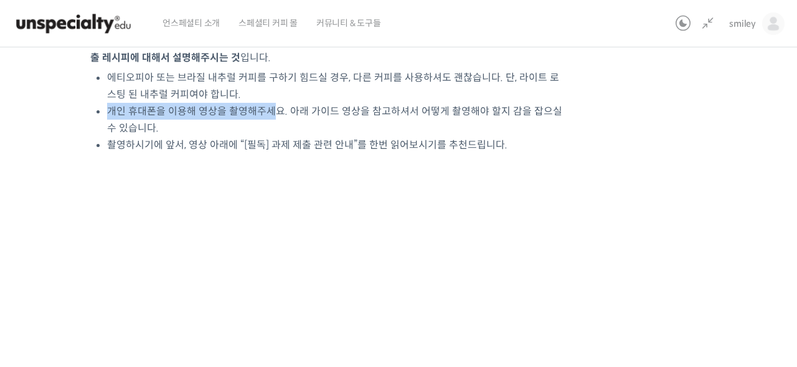
drag, startPoint x: 109, startPoint y: 108, endPoint x: 269, endPoint y: 107, distance: 160.0
click at [269, 107] on li "개인 휴대폰을 이용해 영상을 촬영해주세요. 아래 가이드 영상을 참고하셔서 어떻게 촬영해야 할지 감을 잡으실 수 있습니다." at bounding box center [335, 120] width 456 height 34
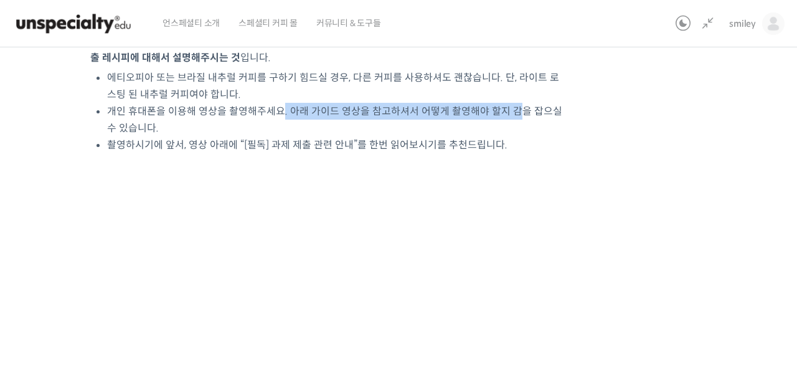
drag, startPoint x: 283, startPoint y: 108, endPoint x: 515, endPoint y: 111, distance: 231.6
click at [515, 111] on li "개인 휴대폰을 이용해 영상을 촬영해주세요. 아래 가이드 영상을 참고하셔서 어떻게 촬영해야 할지 감을 잡으실 수 있습니다." at bounding box center [335, 120] width 456 height 34
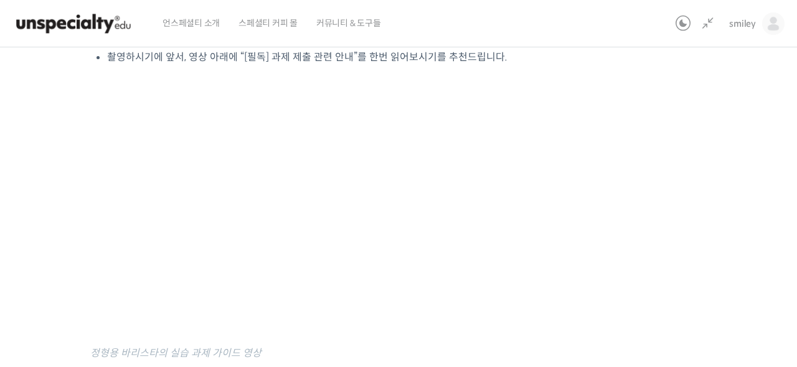
scroll to position [240, 0]
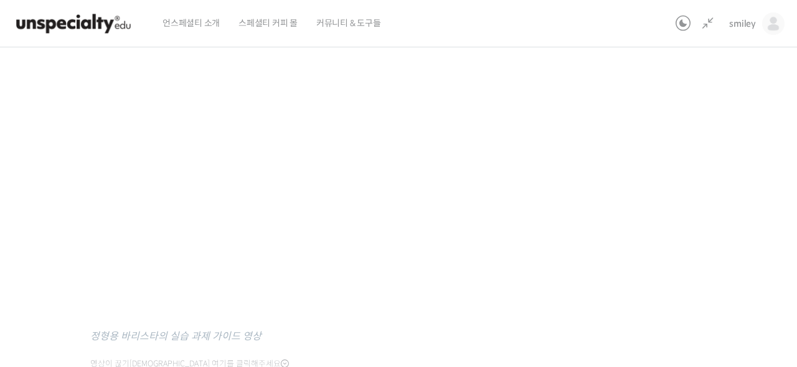
scroll to position [250, 0]
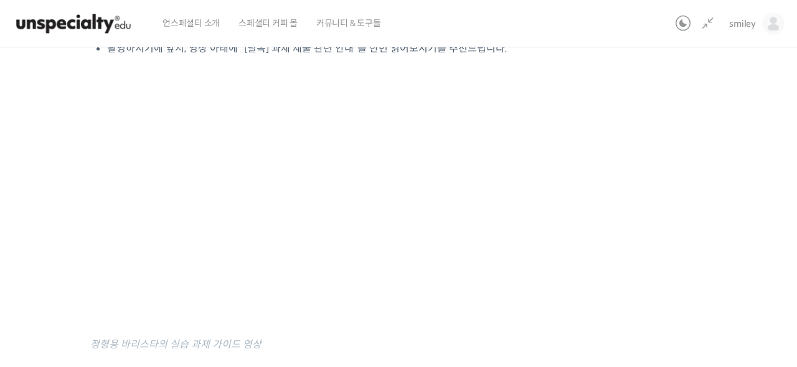
click at [657, 227] on div "기초부터 정확히, 브루잉 국가대표의 브루잉 AtoZ 클래스 실습 과제 1: 라이트 로스팅 내추럴 커피 추출 레시피 진행 중 수업 21 / 23…" at bounding box center [327, 373] width 828 height 1135
click at [700, 203] on div "기초부터 정확히, 브루잉 국가대표의 브루잉 AtoZ 클래스 실습 과제 1: 라이트 로스팅 내추럴 커피 추출 레시피 진행 중 수업 21 / 23…" at bounding box center [327, 373] width 828 height 1135
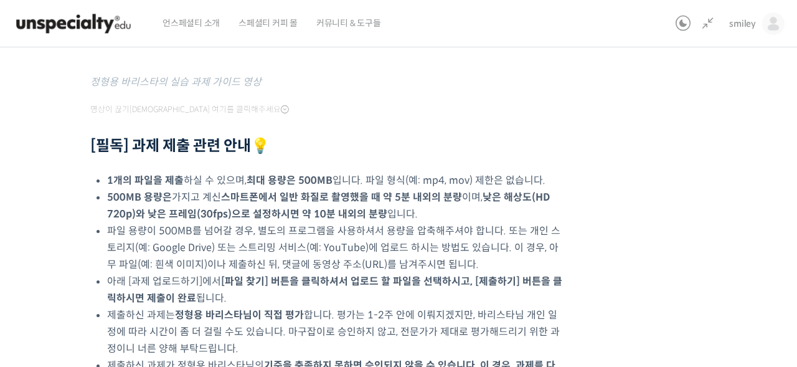
scroll to position [562, 0]
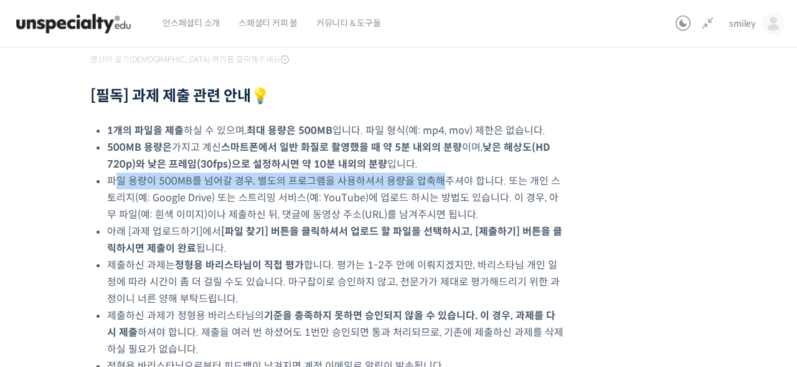
drag, startPoint x: 160, startPoint y: 184, endPoint x: 433, endPoint y: 186, distance: 273.3
click at [433, 186] on li "파일 용량이 500MB를 넘어갈 경우, 별도의 프로그램을 사용하셔서 용량을 압축해주셔야 합니다. 또는 개인 스토리지(예: Google Driv…" at bounding box center [335, 197] width 456 height 50
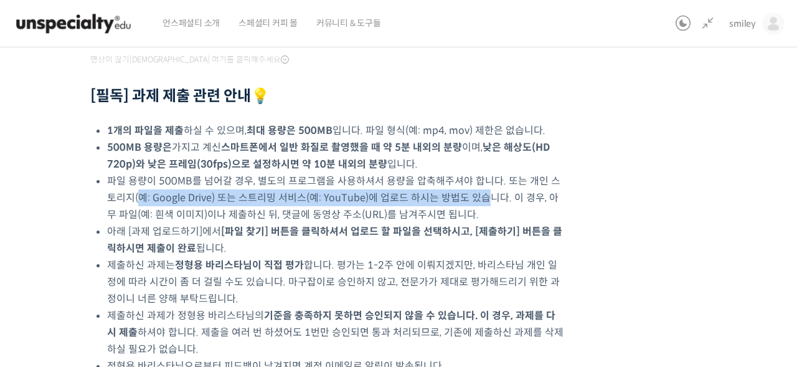
drag, startPoint x: 133, startPoint y: 197, endPoint x: 472, endPoint y: 202, distance: 338.7
click at [471, 202] on li "파일 용량이 500MB를 넘어갈 경우, 별도의 프로그램을 사용하셔서 용량을 압축해주셔야 합니다. 또는 개인 스토리지(예: Google Driv…" at bounding box center [335, 197] width 456 height 50
click at [472, 202] on li "파일 용량이 500MB를 넘어갈 경우, 별도의 프로그램을 사용하셔서 용량을 압축해주셔야 합니다. 또는 개인 스토리지(예: Google Driv…" at bounding box center [335, 197] width 456 height 50
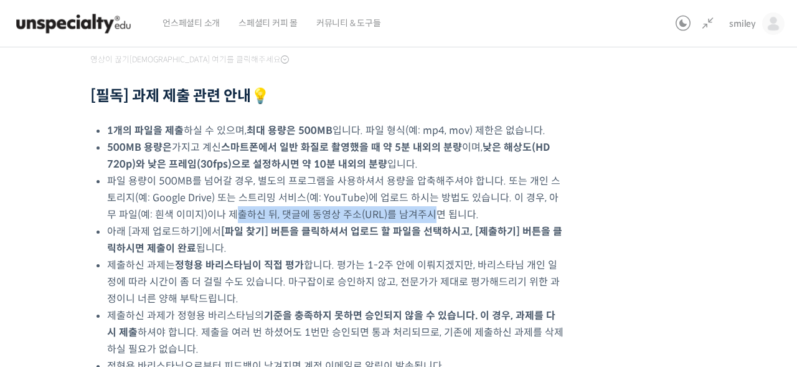
drag, startPoint x: 232, startPoint y: 217, endPoint x: 405, endPoint y: 219, distance: 173.7
click at [404, 219] on li "파일 용량이 500MB를 넘어갈 경우, 별도의 프로그램을 사용하셔서 용량을 압축해주셔야 합니다. 또는 개인 스토리지(예: Google Driv…" at bounding box center [335, 197] width 456 height 50
click at [405, 219] on li "파일 용량이 500MB를 넘어갈 경우, 별도의 프로그램을 사용하셔서 용량을 압축해주셔야 합니다. 또는 개인 스토리지(예: Google Driv…" at bounding box center [335, 197] width 456 height 50
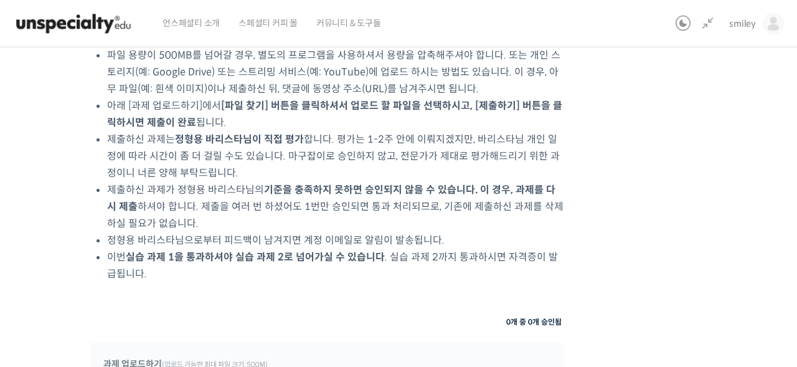
scroll to position [688, 0]
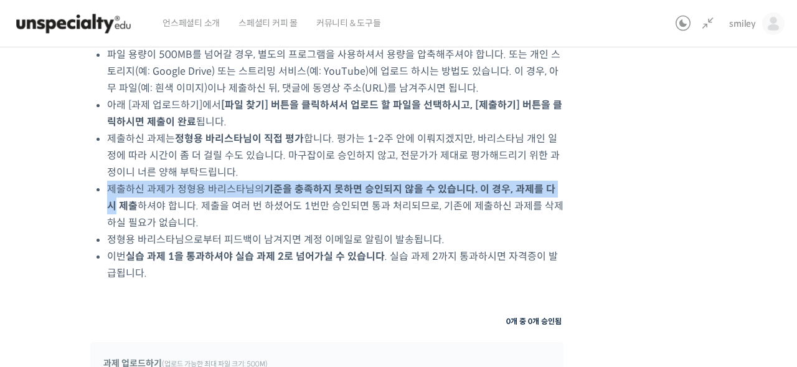
drag, startPoint x: 105, startPoint y: 191, endPoint x: 588, endPoint y: 186, distance: 483.2
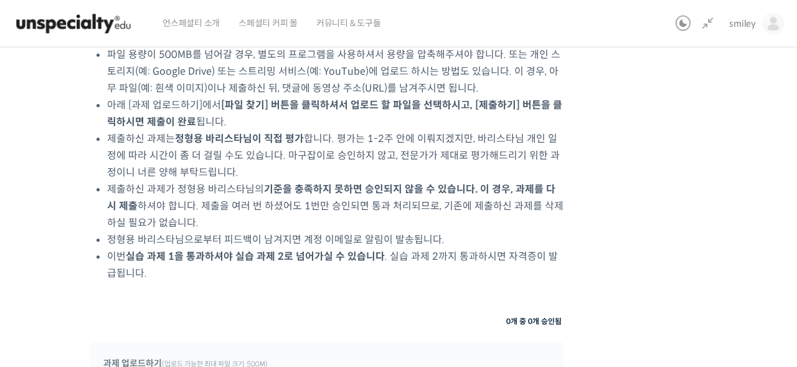
drag, startPoint x: 238, startPoint y: 219, endPoint x: 213, endPoint y: 215, distance: 25.1
click at [238, 219] on li "제출하신 과제가 정형용 바리스타님의 기준을 충족하지 못하면 승인되지 않을 수 있습니다. 이 경우, 과제를 다시 제출 하셔야 합니다. 제출을 여…" at bounding box center [335, 206] width 456 height 50
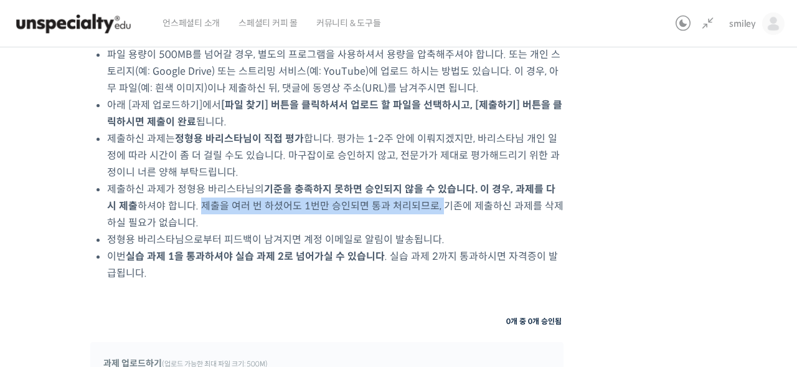
drag, startPoint x: 187, startPoint y: 202, endPoint x: 423, endPoint y: 205, distance: 236.0
click at [423, 205] on li "제출하신 과제가 정형용 바리스타님의 기준을 충족하지 못하면 승인되지 않을 수 있습니다. 이 경우, 과제를 다시 제출 하셔야 합니다. 제출을 여…" at bounding box center [335, 206] width 456 height 50
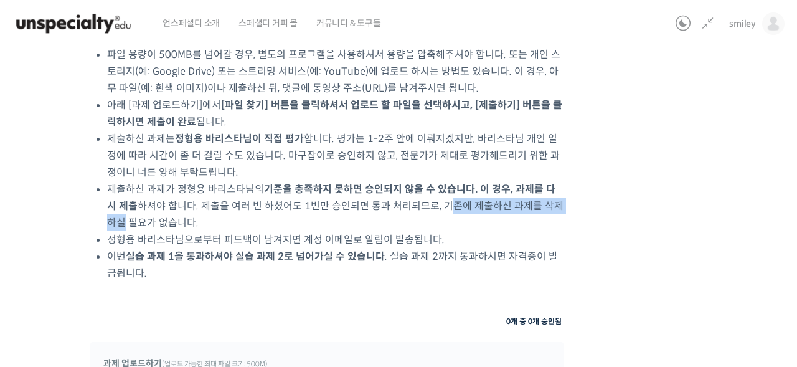
drag, startPoint x: 446, startPoint y: 204, endPoint x: 561, endPoint y: 202, distance: 114.6
click at [561, 202] on li "제출하신 과제가 정형용 바리스타님의 기준을 충족하지 못하면 승인되지 않을 수 있습니다. 이 경우, 과제를 다시 제출 하셔야 합니다. 제출을 여…" at bounding box center [335, 206] width 456 height 50
click at [560, 202] on li "제출하신 과제가 정형용 바리스타님의 기준을 충족하지 못하면 승인되지 않을 수 있습니다. 이 경우, 과제를 다시 제출 하셔야 합니다. 제출을 여…" at bounding box center [335, 206] width 456 height 50
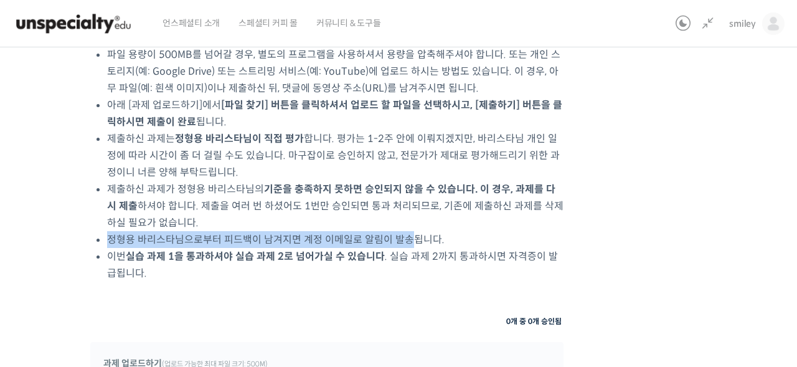
drag, startPoint x: 108, startPoint y: 242, endPoint x: 409, endPoint y: 240, distance: 301.3
click at [409, 240] on li "정형용 바리스타님으로부터 피드백이 남겨지면 계정 이메일로 알림이 발송됩니다." at bounding box center [335, 239] width 456 height 17
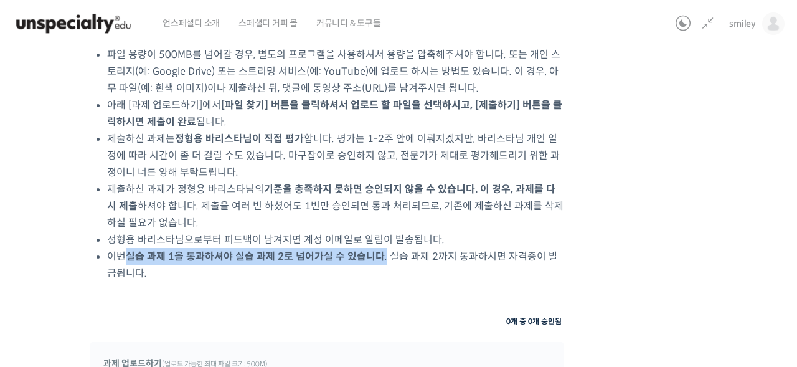
drag, startPoint x: 130, startPoint y: 253, endPoint x: 382, endPoint y: 257, distance: 252.2
click at [382, 257] on li "이번 실습 과제 1을 통과하셔야 실습 과제 2로 넘어가실 수 있습니다 . 실습 과제 2까지 통과하시면 자격증이 발급됩니다." at bounding box center [335, 265] width 456 height 34
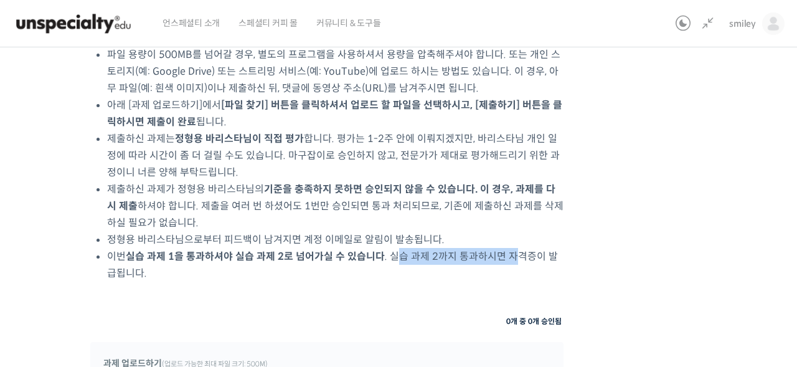
drag, startPoint x: 404, startPoint y: 256, endPoint x: 512, endPoint y: 254, distance: 107.7
click at [512, 254] on li "이번 실습 과제 1을 통과하셔야 실습 과제 2로 넘어가실 수 있습니다 . 실습 과제 2까지 통과하시면 자격증이 발급됩니다." at bounding box center [335, 265] width 456 height 34
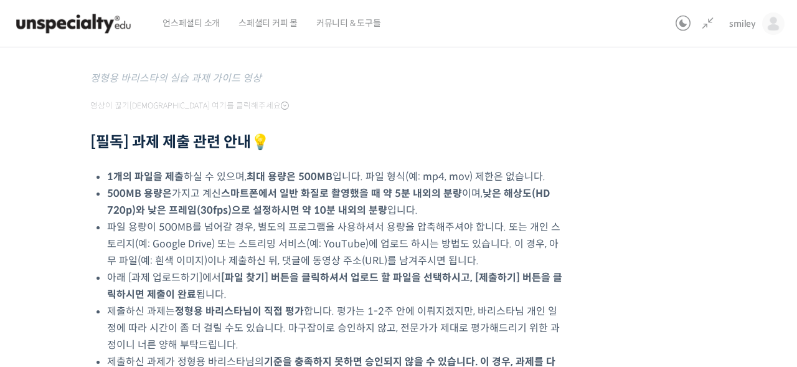
scroll to position [0, 0]
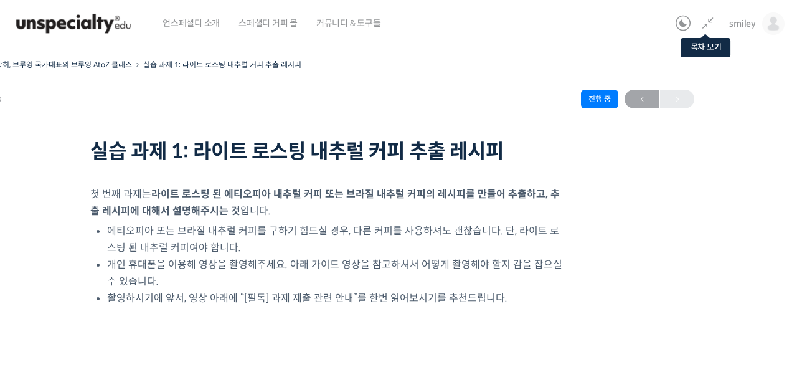
click at [710, 26] on icon at bounding box center [707, 23] width 15 height 15
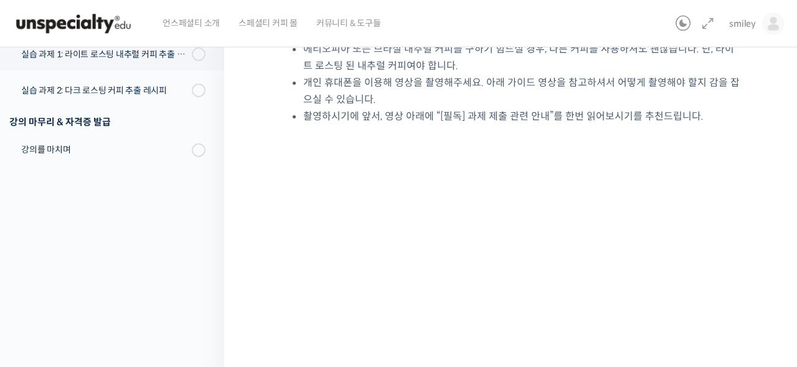
scroll to position [146, 0]
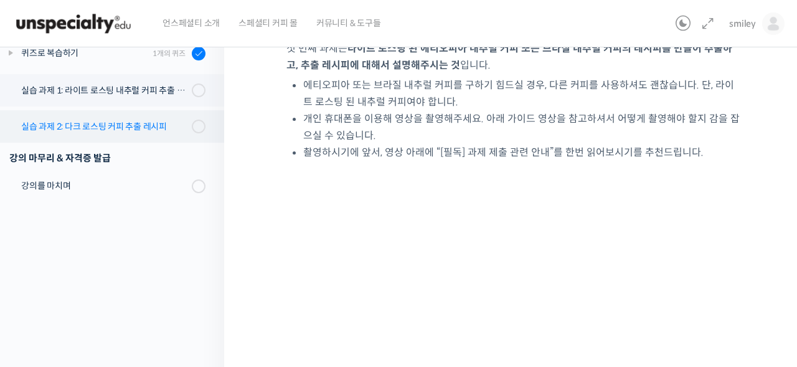
click at [137, 128] on div "실습 과제 2: 다크 로스팅 커피 추출 레시피" at bounding box center [104, 127] width 167 height 14
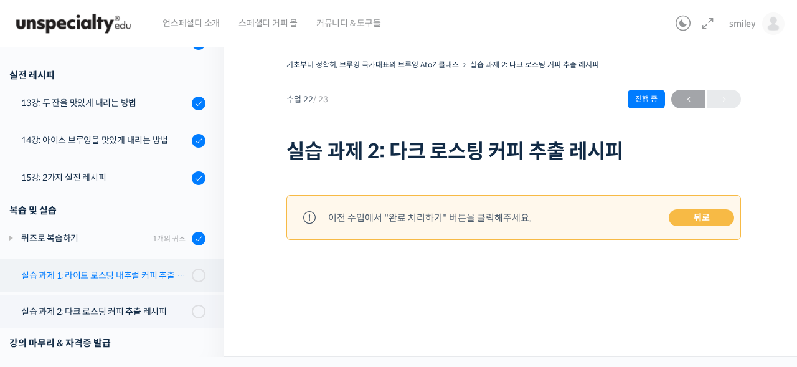
scroll to position [872, 0]
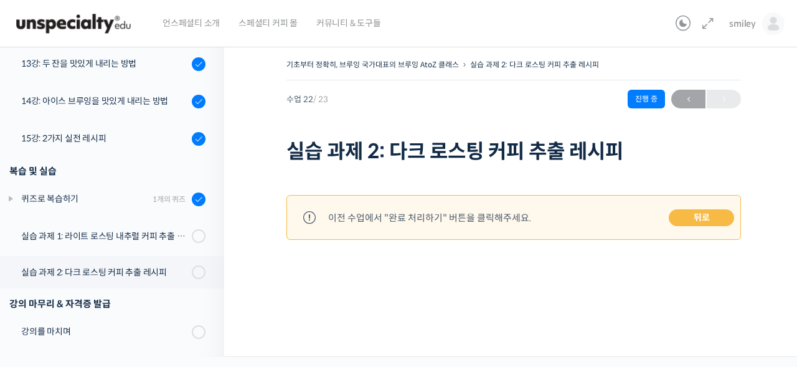
click at [688, 219] on link "뒤로" at bounding box center [701, 217] width 65 height 17
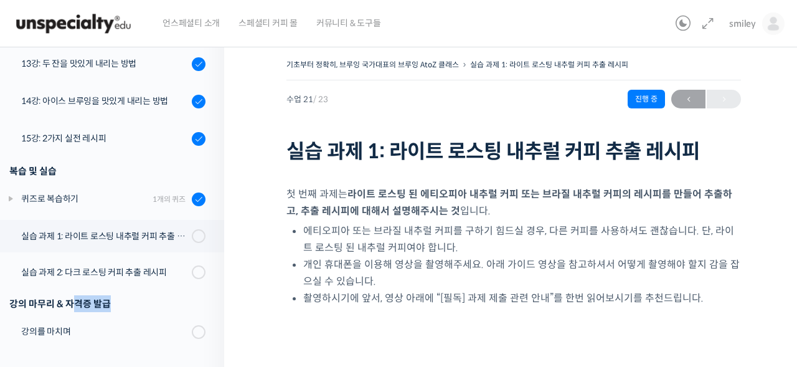
drag, startPoint x: 70, startPoint y: 300, endPoint x: 111, endPoint y: 301, distance: 41.7
click at [111, 301] on div "강의 마무리 & 자격증 발급" at bounding box center [107, 303] width 196 height 17
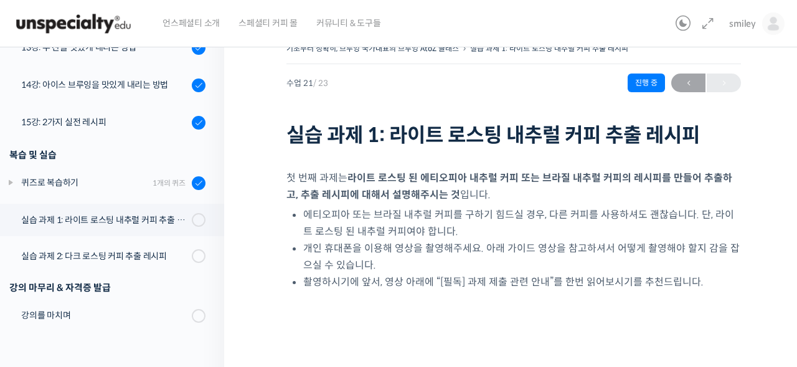
scroll to position [279, 0]
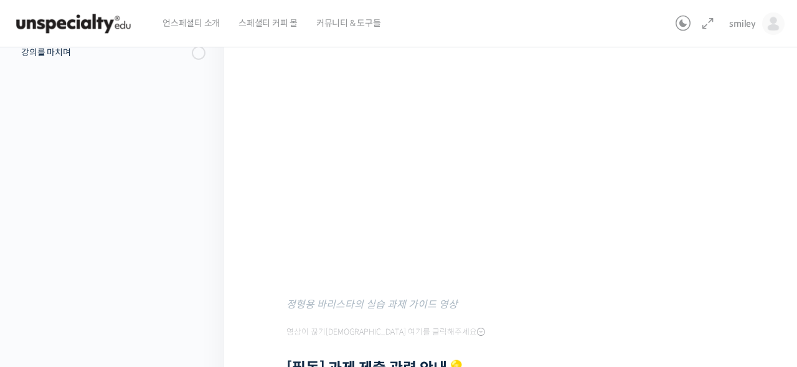
click at [374, 311] on figcaption "정형용 바리스타의 실습 과제 가이드 영상" at bounding box center [513, 304] width 455 height 17
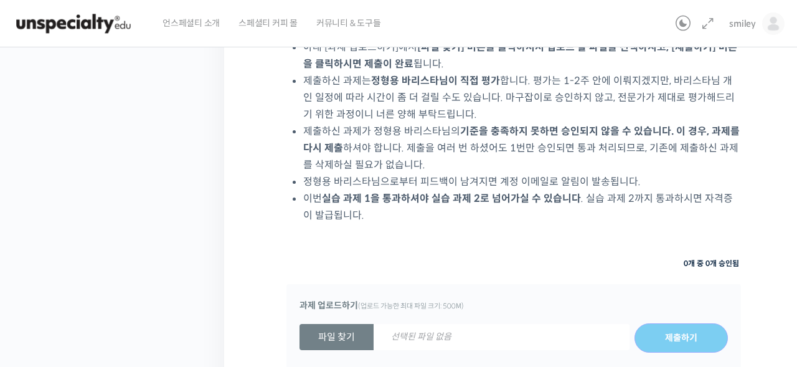
scroll to position [838, 0]
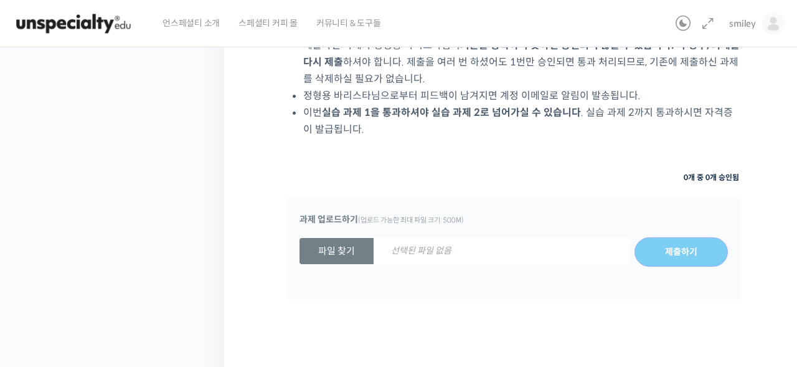
click at [252, 26] on span "스페셜티 커피 몰" at bounding box center [267, 22] width 59 height 47
